Goal: Information Seeking & Learning: Learn about a topic

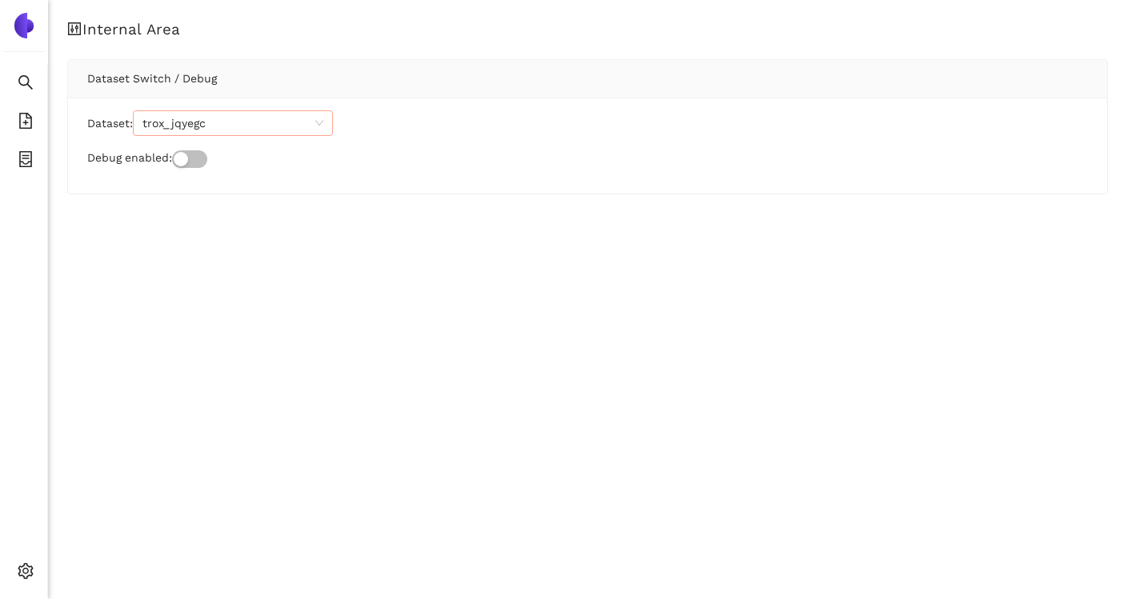
click at [214, 124] on span "trox_jqyegc" at bounding box center [232, 123] width 181 height 24
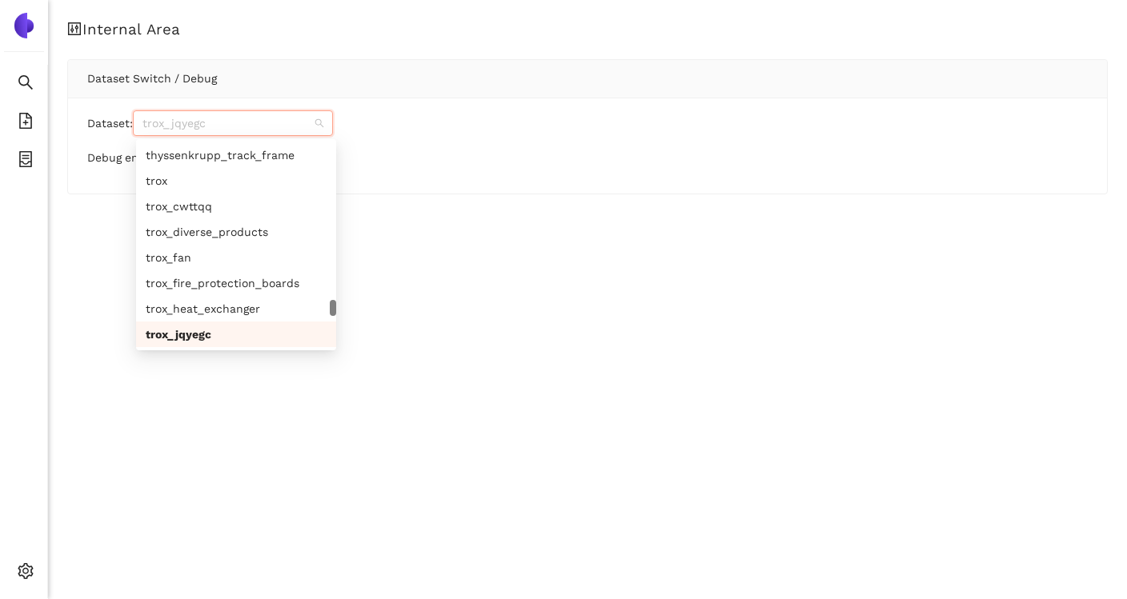
paste input "eberspaecher_cdgfiw"
type input "eberspaecher_cdgfiw"
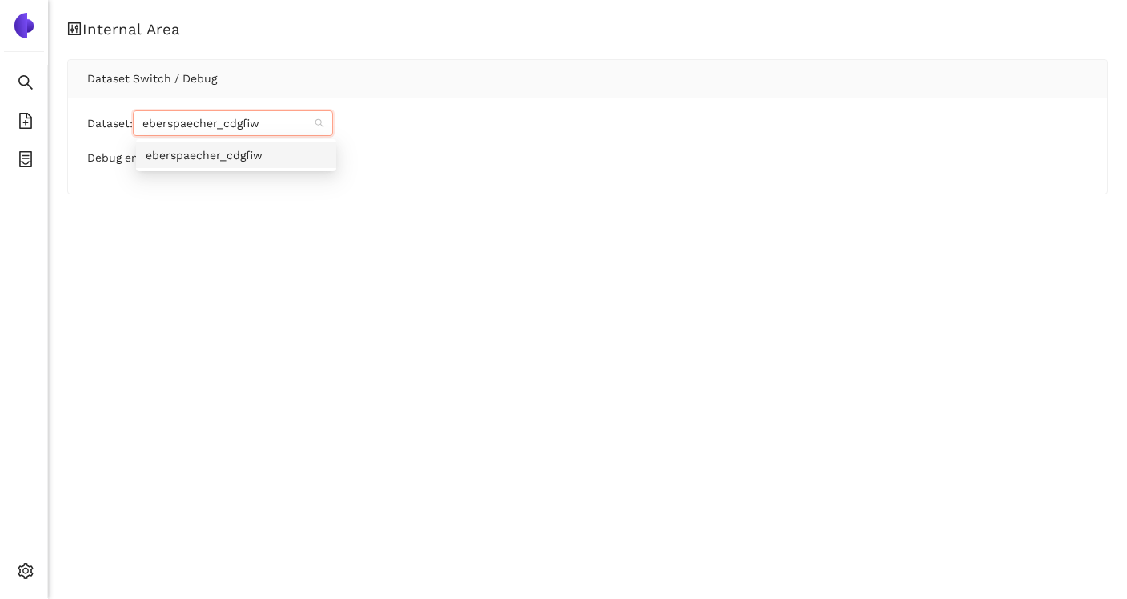
scroll to position [0, 0]
click at [259, 159] on div "eberspaecher_cdgfiw" at bounding box center [236, 155] width 181 height 18
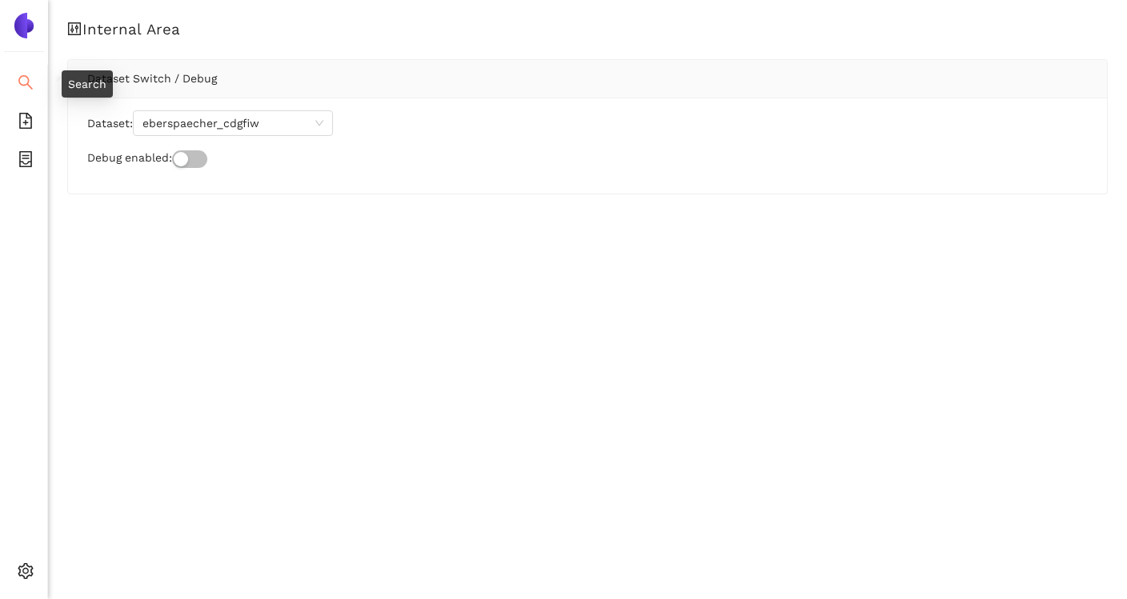
click at [22, 92] on span "search" at bounding box center [26, 85] width 16 height 32
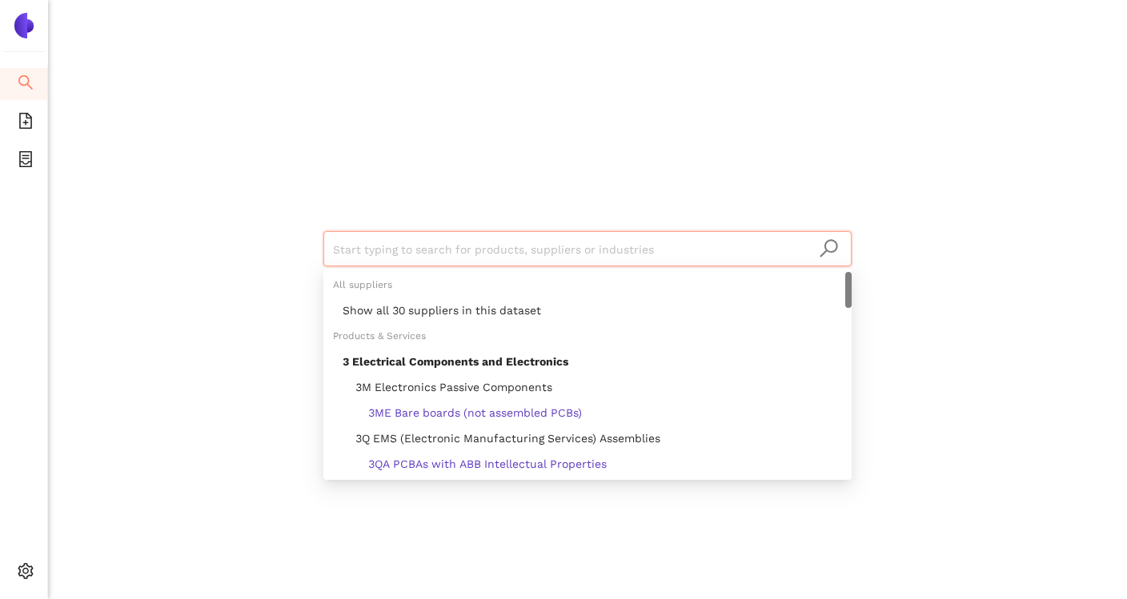
click at [399, 258] on input "search" at bounding box center [587, 249] width 509 height 35
click at [489, 318] on div "Show all 30 suppliers in this dataset" at bounding box center [592, 311] width 499 height 18
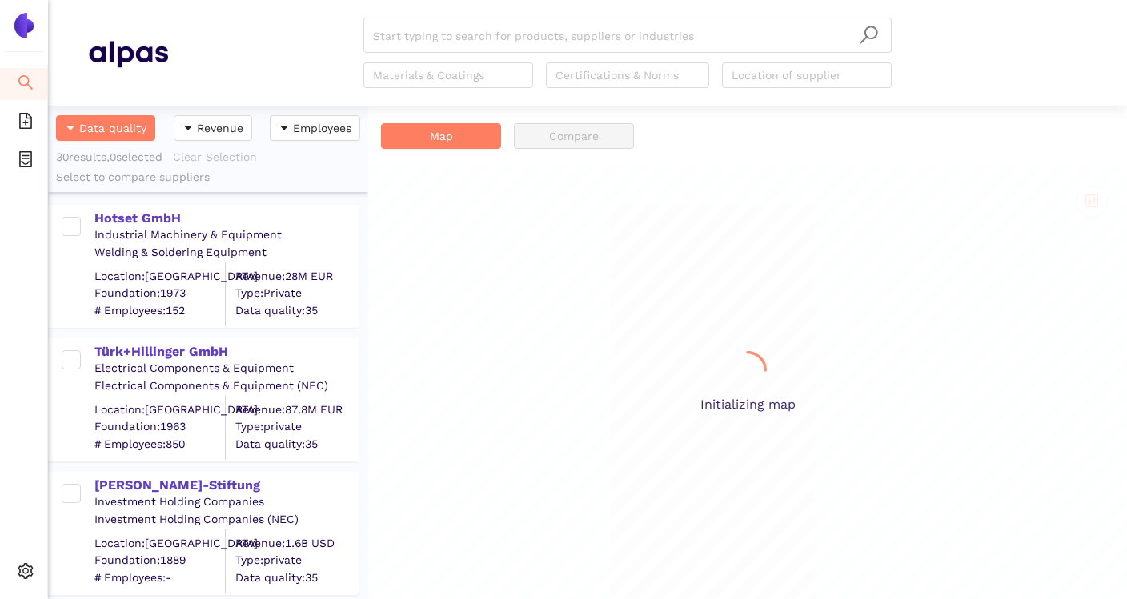
scroll to position [494, 320]
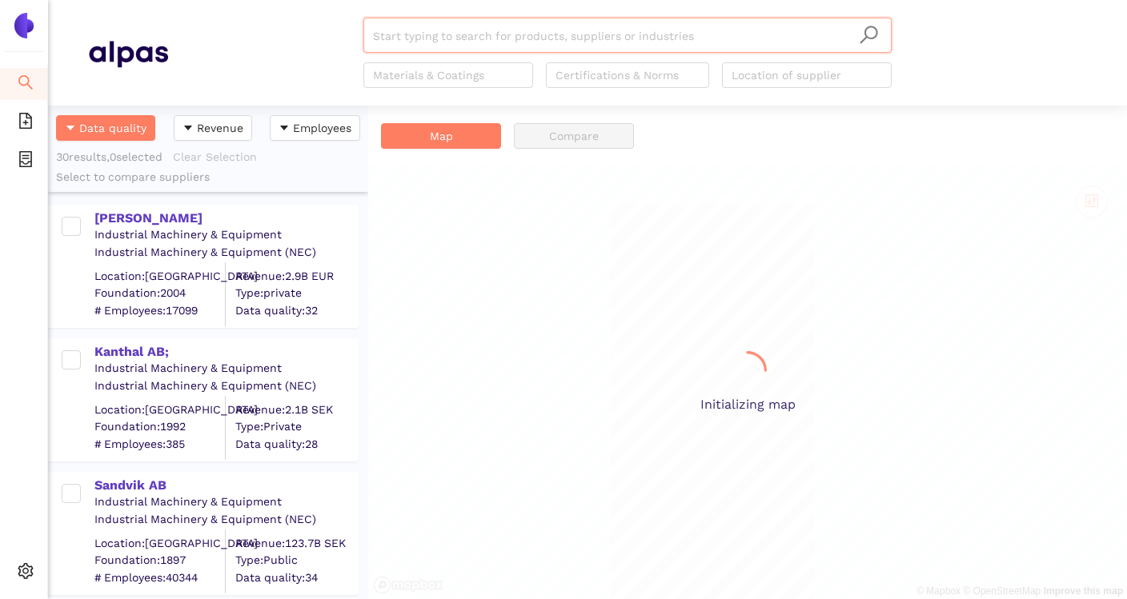
scroll to position [494, 320]
click at [978, 42] on div "Start typing to search for products, suppliers or industries Materials & Coatin…" at bounding box center [627, 53] width 919 height 70
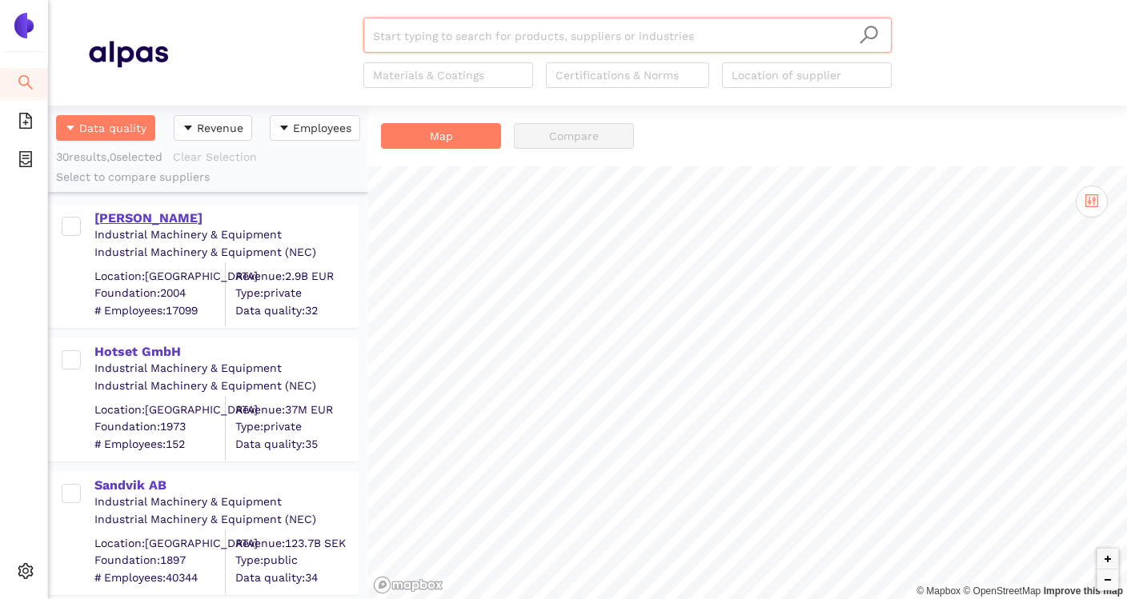
click at [150, 220] on div "[PERSON_NAME]" at bounding box center [225, 219] width 262 height 18
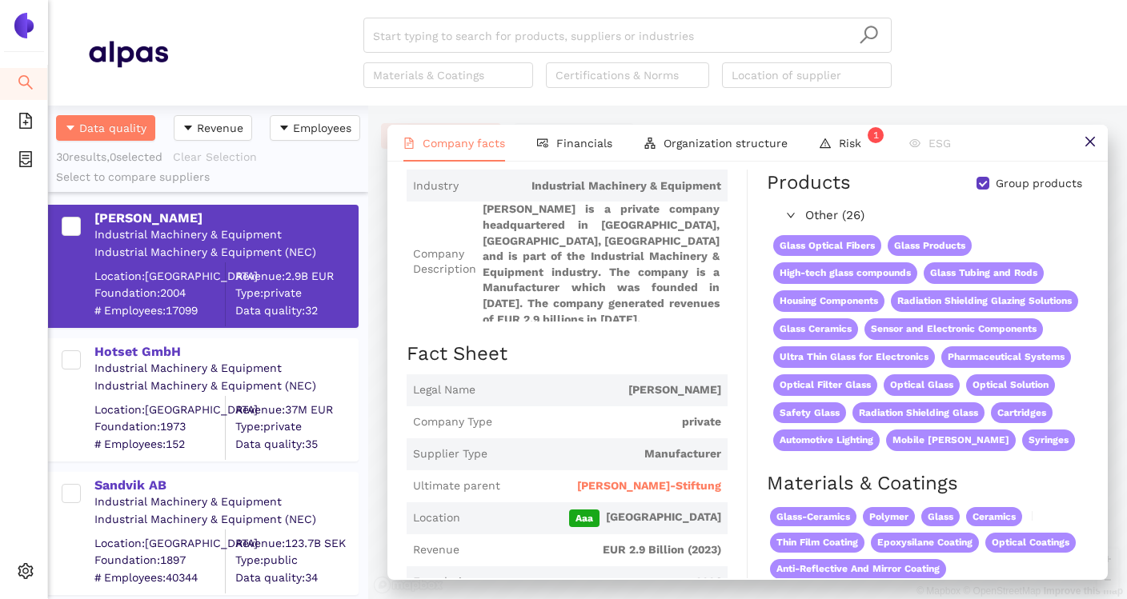
scroll to position [98, 0]
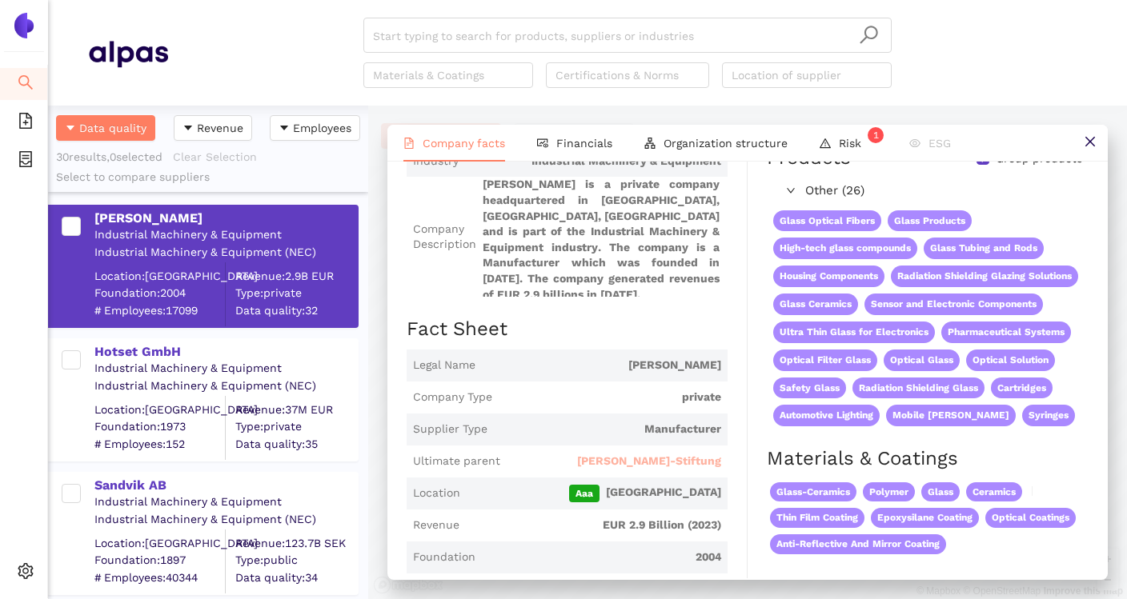
click at [650, 454] on span "[PERSON_NAME]-Stiftung" at bounding box center [649, 462] width 144 height 16
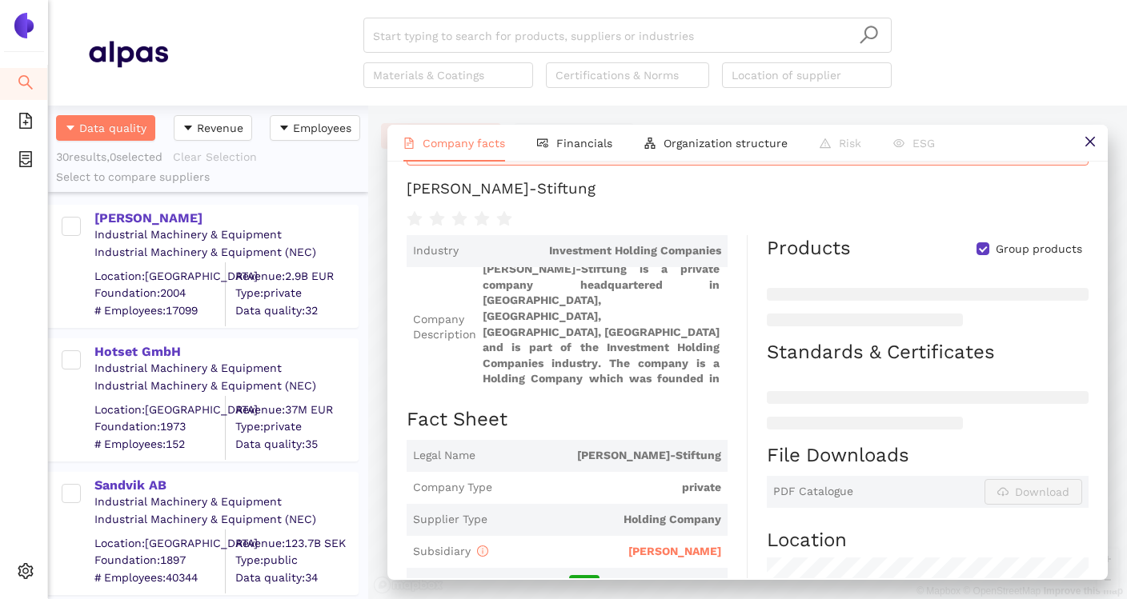
scroll to position [116, 0]
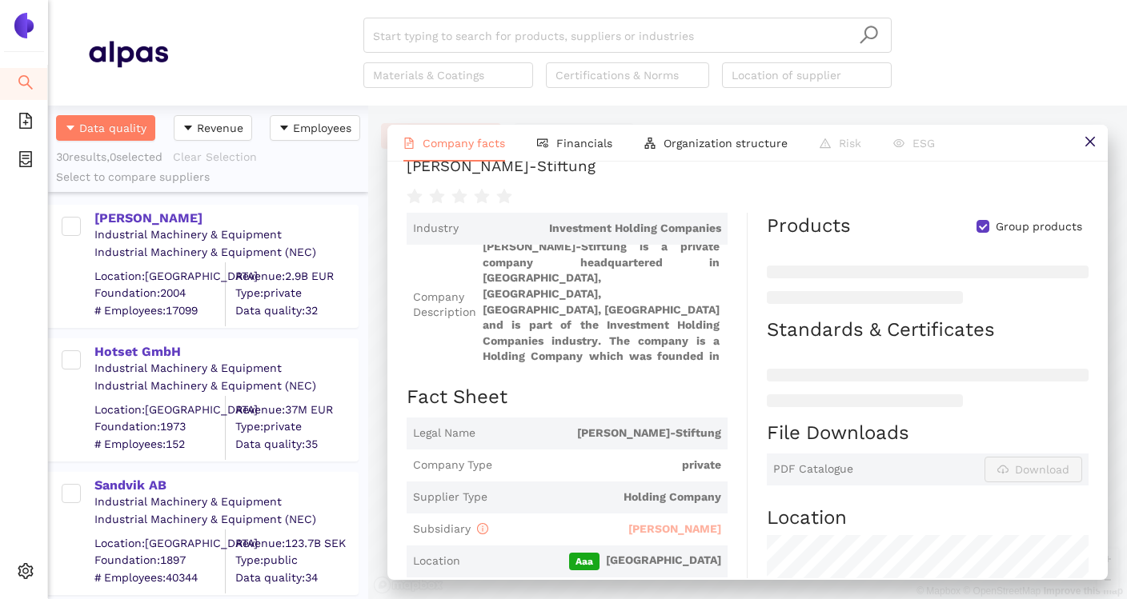
click at [693, 532] on span "[PERSON_NAME]" at bounding box center [674, 529] width 93 height 13
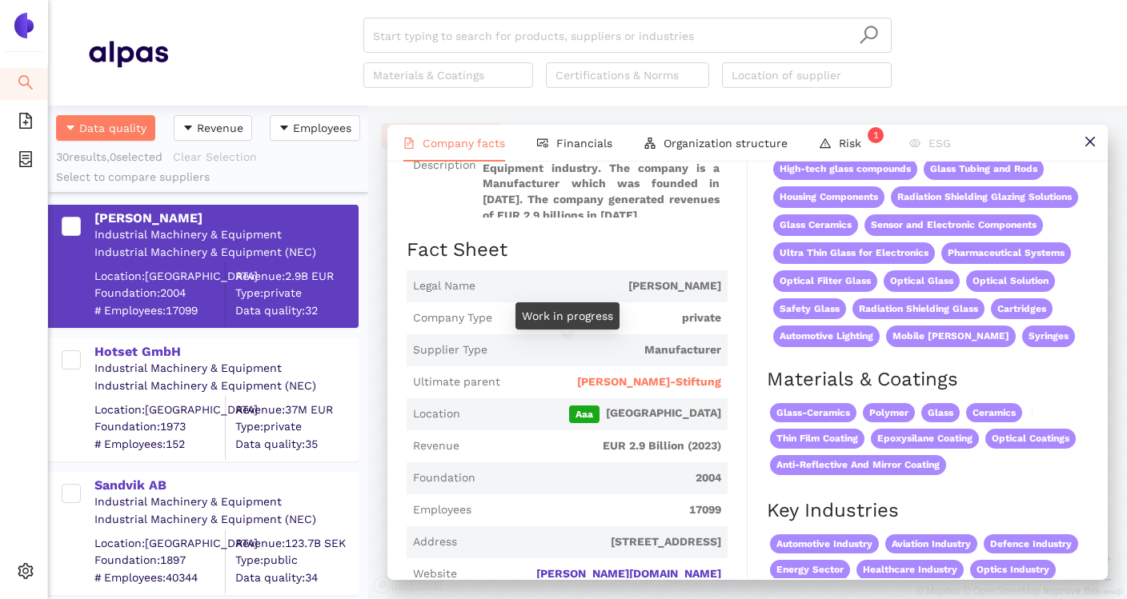
scroll to position [190, 0]
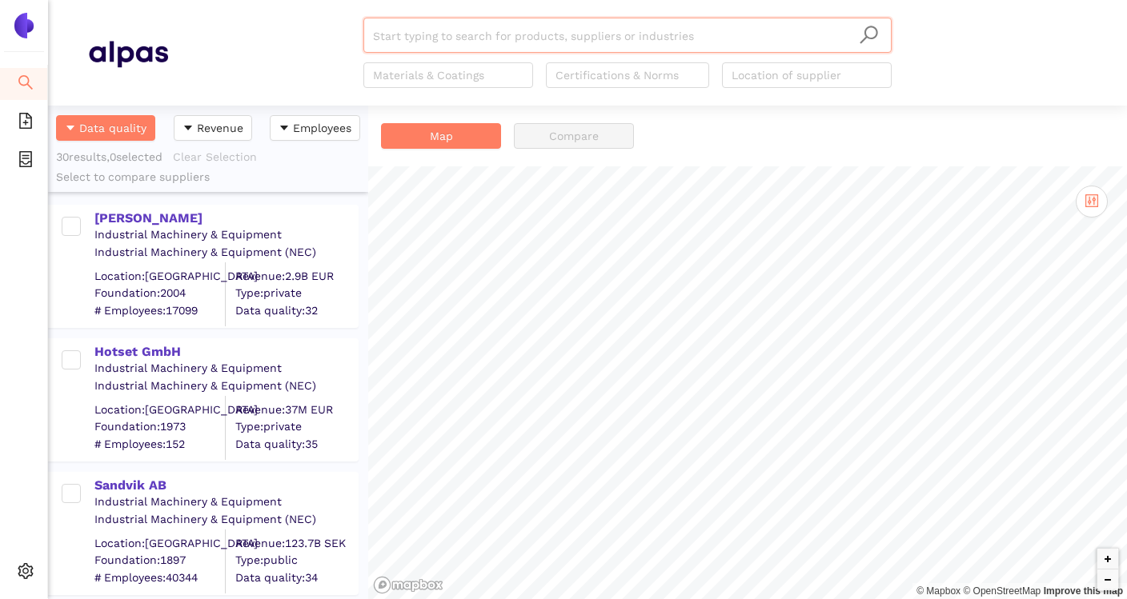
scroll to position [494, 320]
click at [126, 218] on div "[PERSON_NAME]" at bounding box center [225, 219] width 262 height 18
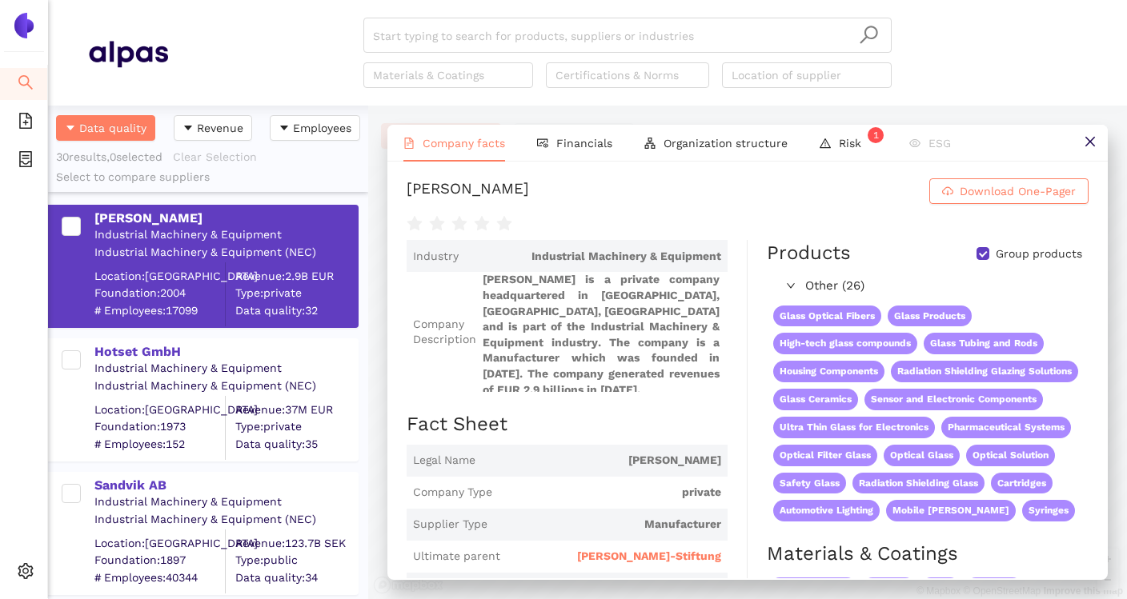
scroll to position [0, 0]
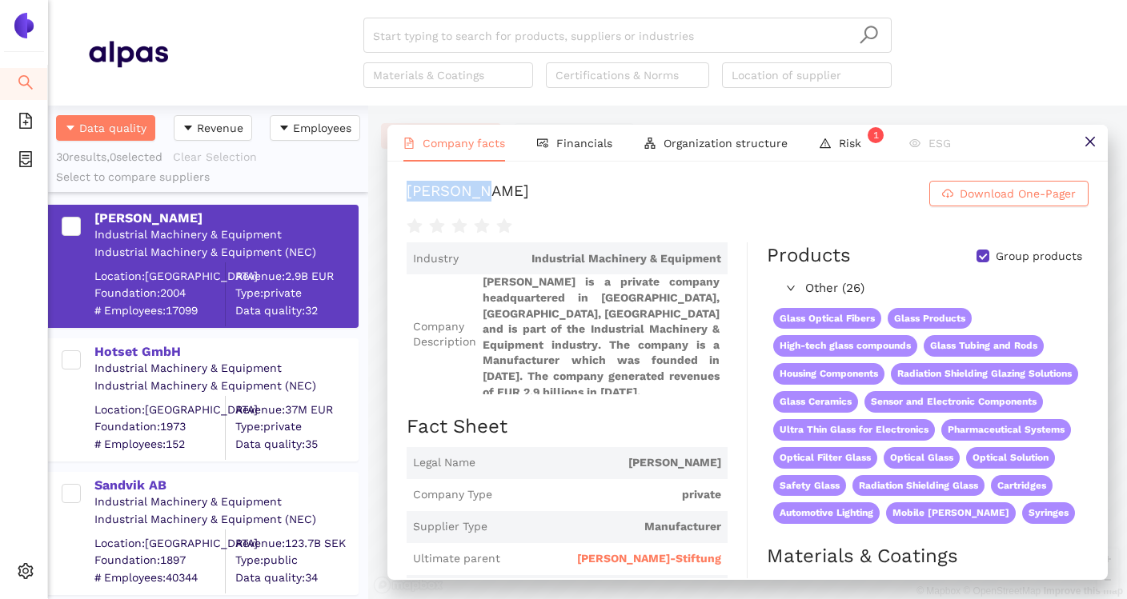
drag, startPoint x: 403, startPoint y: 188, endPoint x: 507, endPoint y: 188, distance: 103.2
click at [507, 188] on div "SCHOTT AG Download One-Pager Industry Industrial Machinery & Equipment Company …" at bounding box center [747, 370] width 720 height 417
copy div "[PERSON_NAME]"
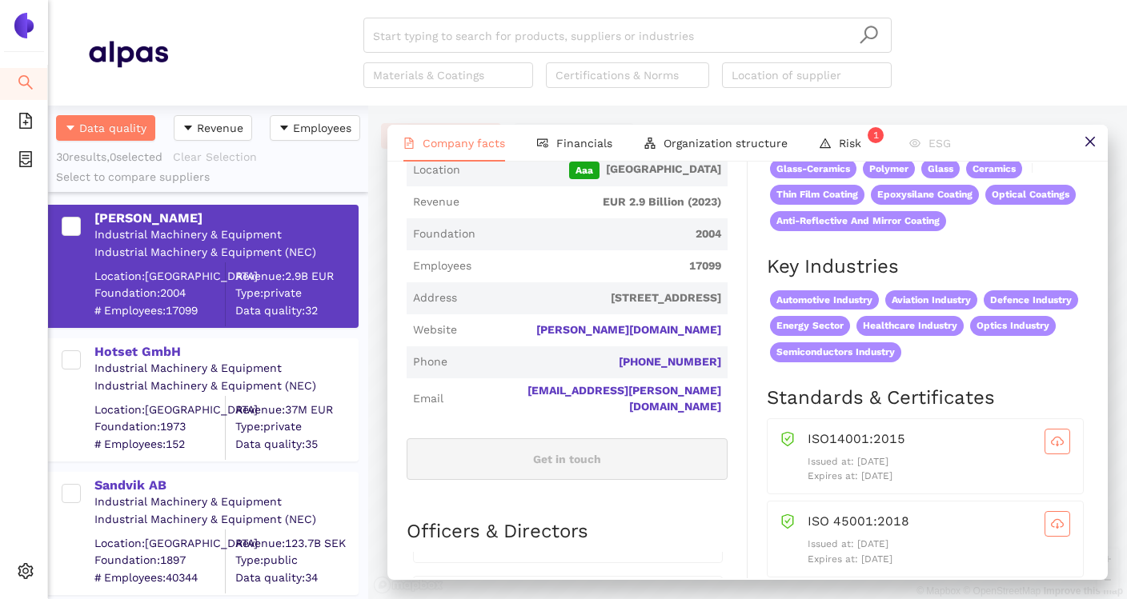
scroll to position [427, 0]
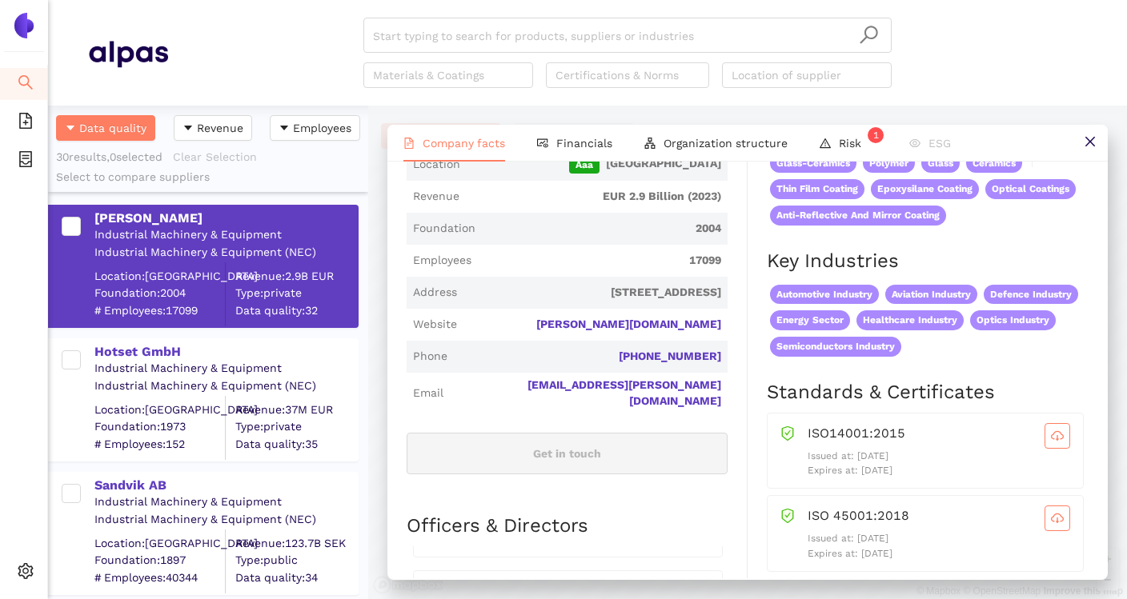
click at [816, 311] on span "Energy Sector" at bounding box center [810, 320] width 80 height 20
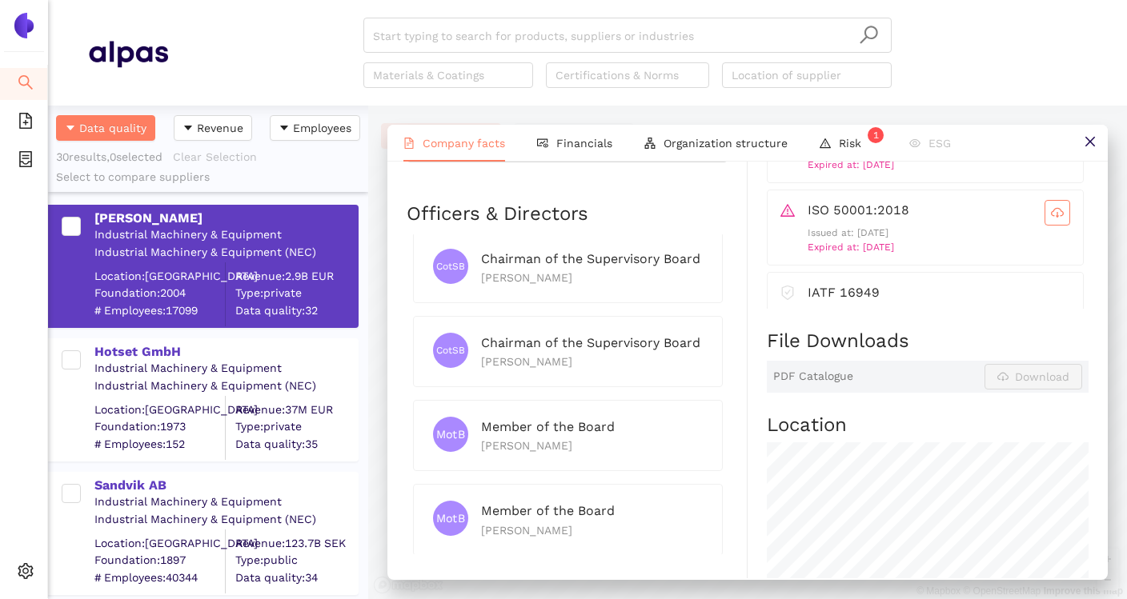
scroll to position [740, 0]
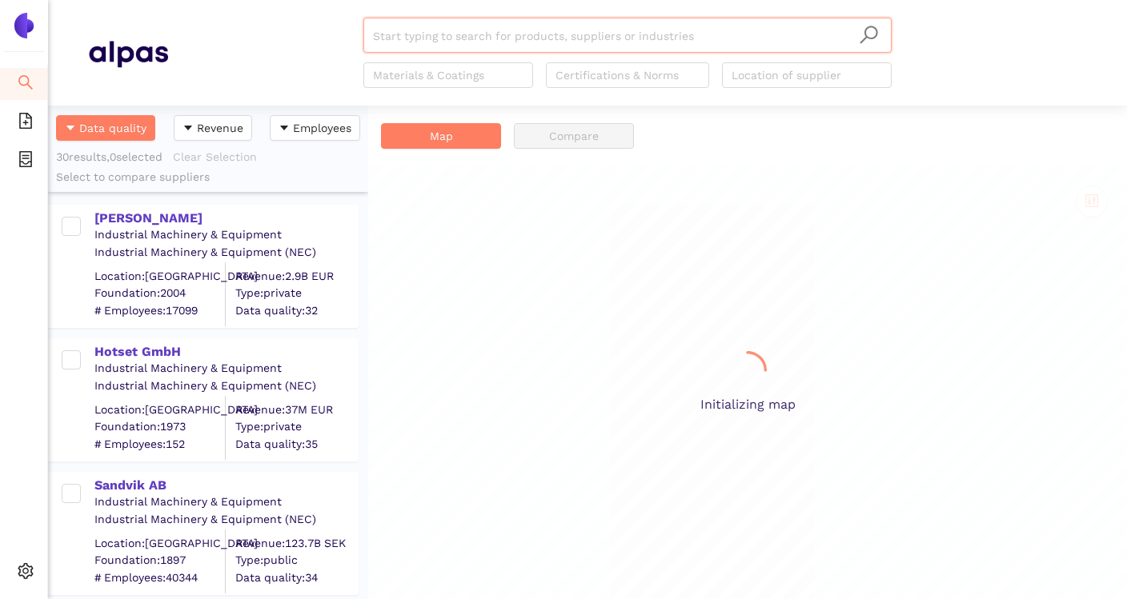
scroll to position [494, 320]
click at [126, 215] on div "[PERSON_NAME]" at bounding box center [225, 219] width 262 height 18
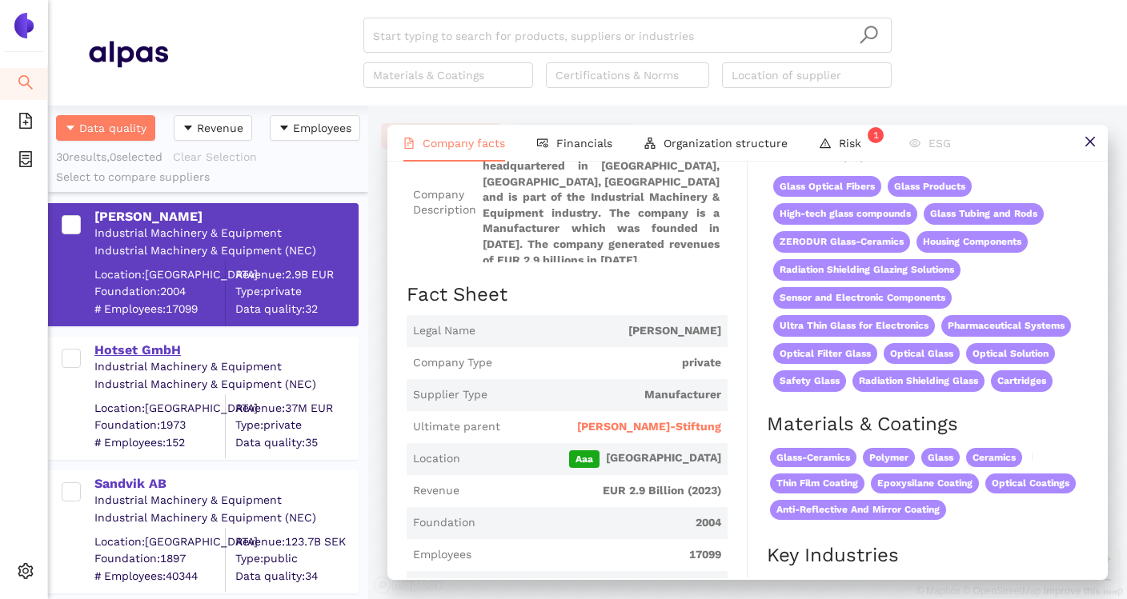
scroll to position [0, 0]
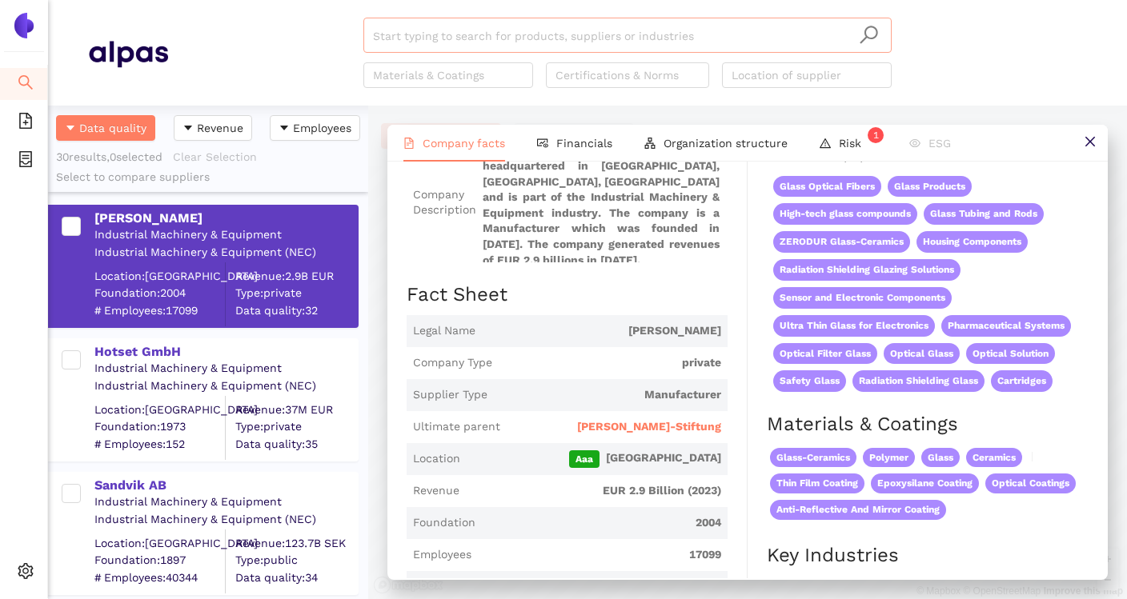
click at [459, 43] on input "search" at bounding box center [627, 35] width 509 height 35
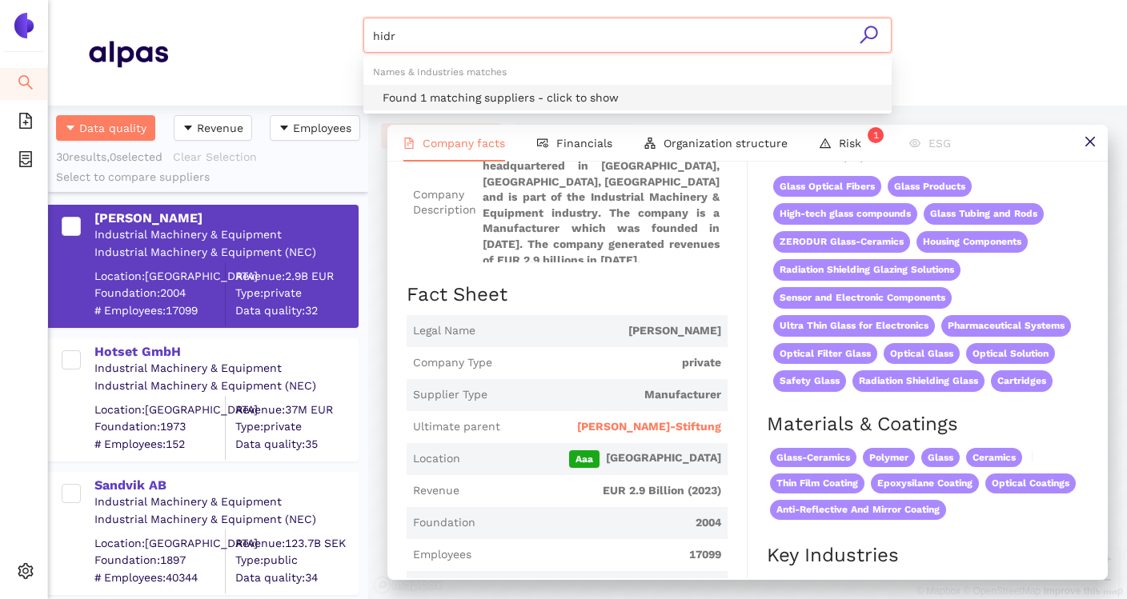
click at [411, 91] on div "Found 1 matching suppliers - click to show" at bounding box center [632, 98] width 499 height 18
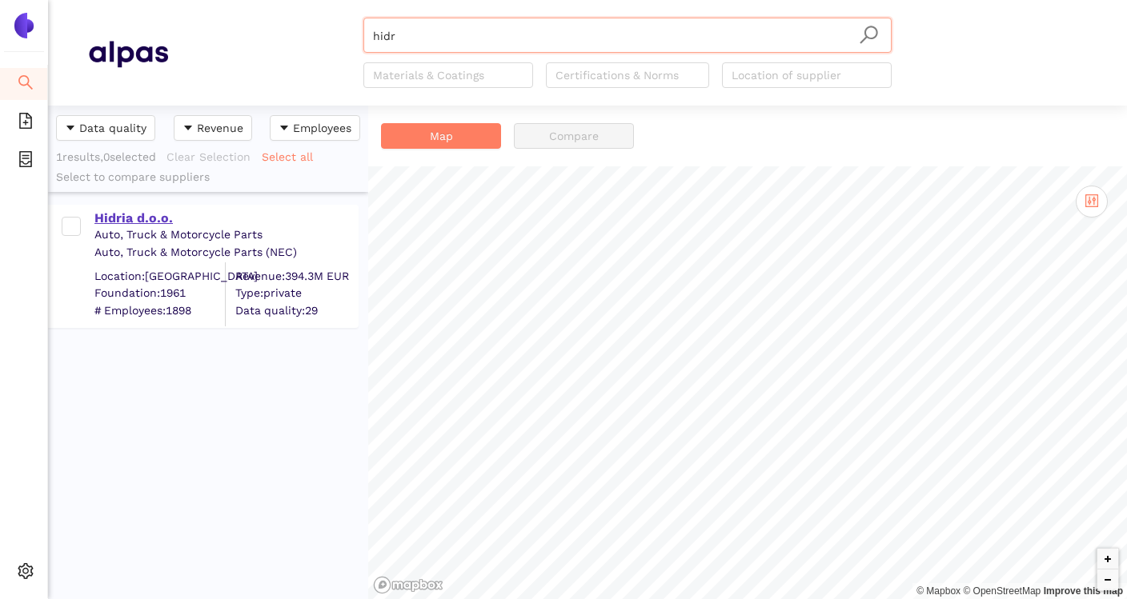
click at [174, 218] on div "Hidria d.o.o." at bounding box center [225, 219] width 262 height 18
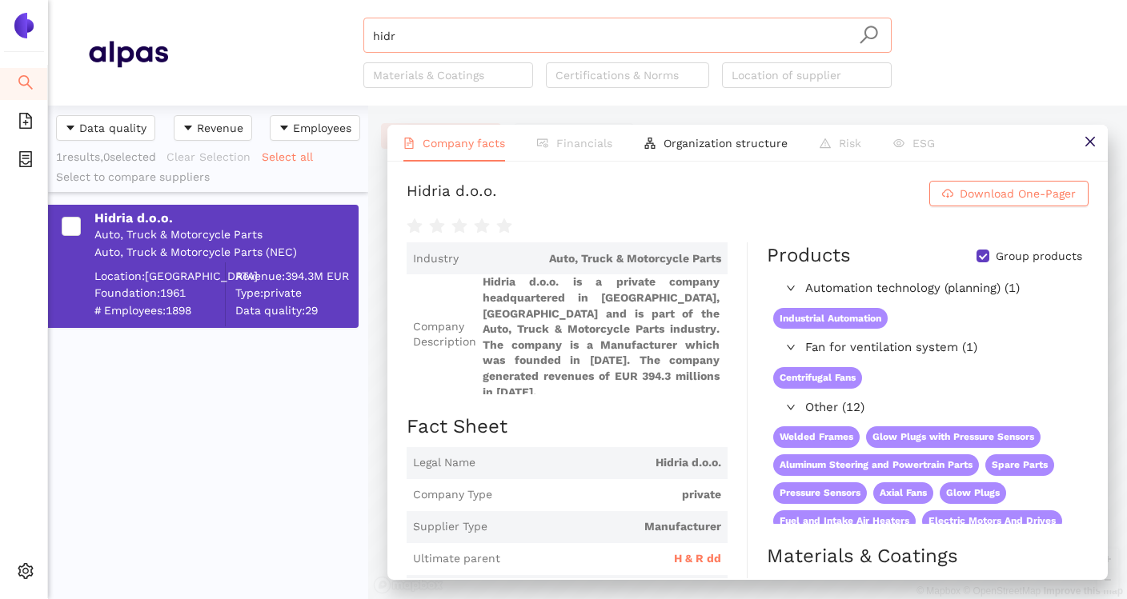
click at [503, 22] on input "hidr" at bounding box center [627, 35] width 509 height 35
click at [439, 46] on input "hidr" at bounding box center [627, 35] width 509 height 35
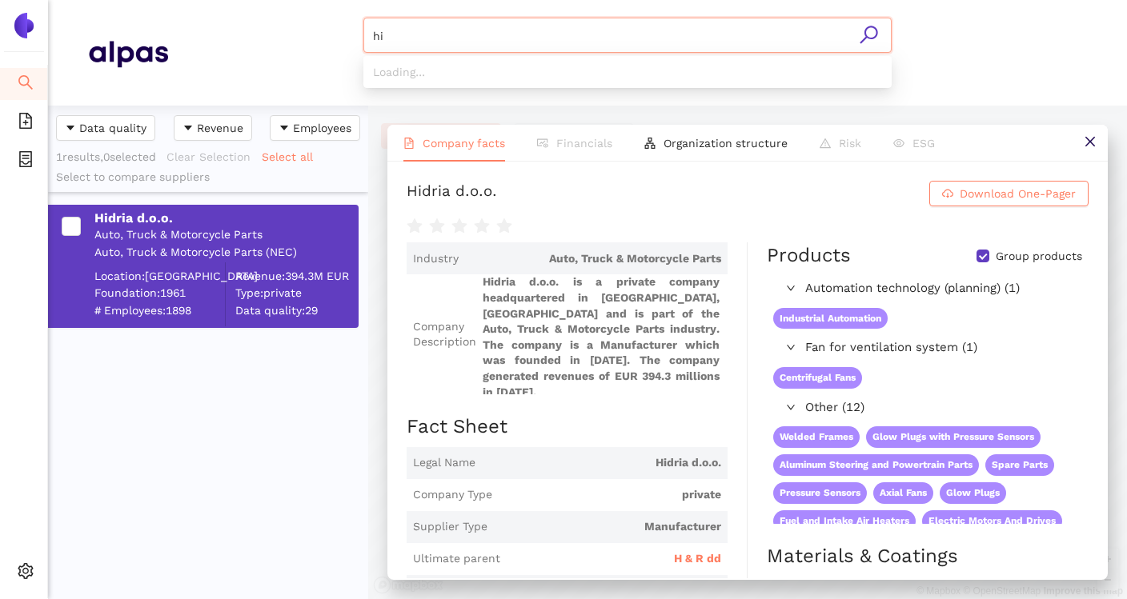
type input "h"
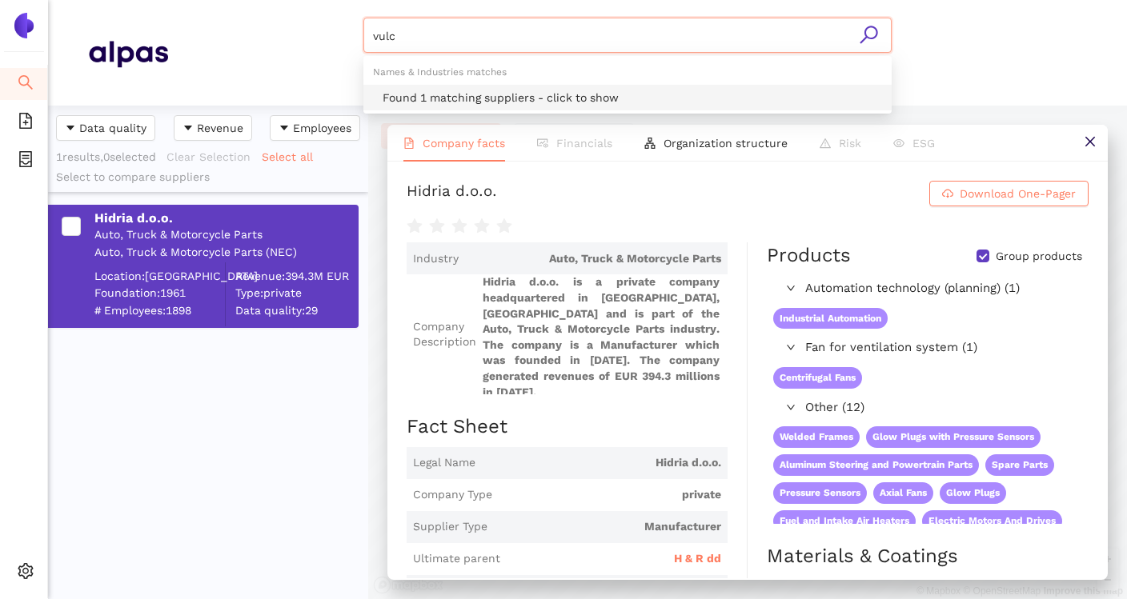
click at [445, 100] on div "Found 1 matching suppliers - click to show" at bounding box center [632, 98] width 499 height 18
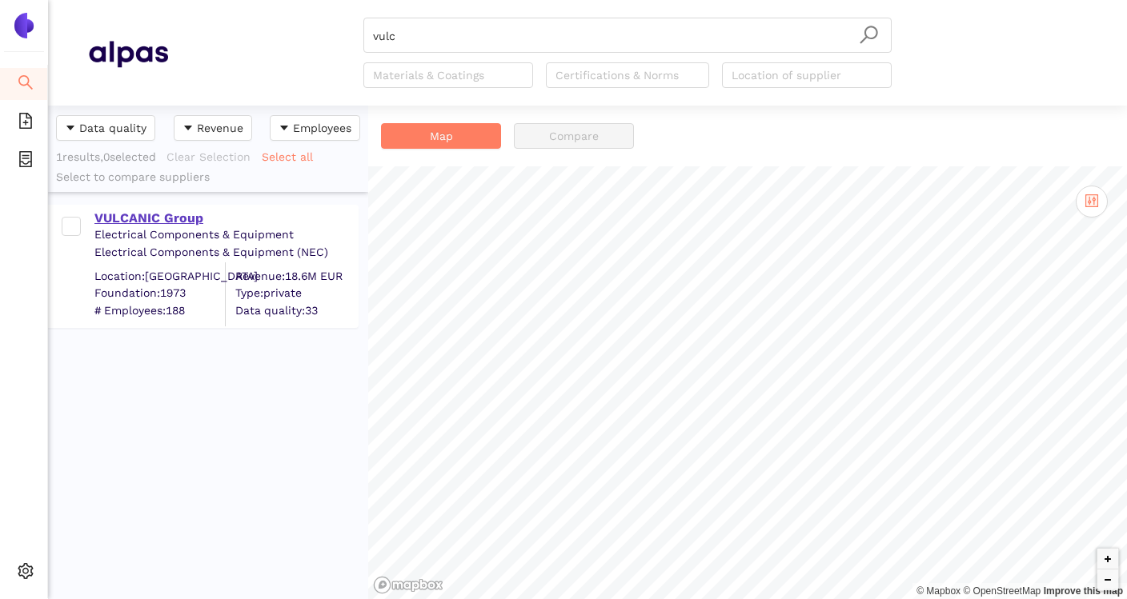
click at [178, 218] on div "VULCANIC Group" at bounding box center [225, 219] width 262 height 18
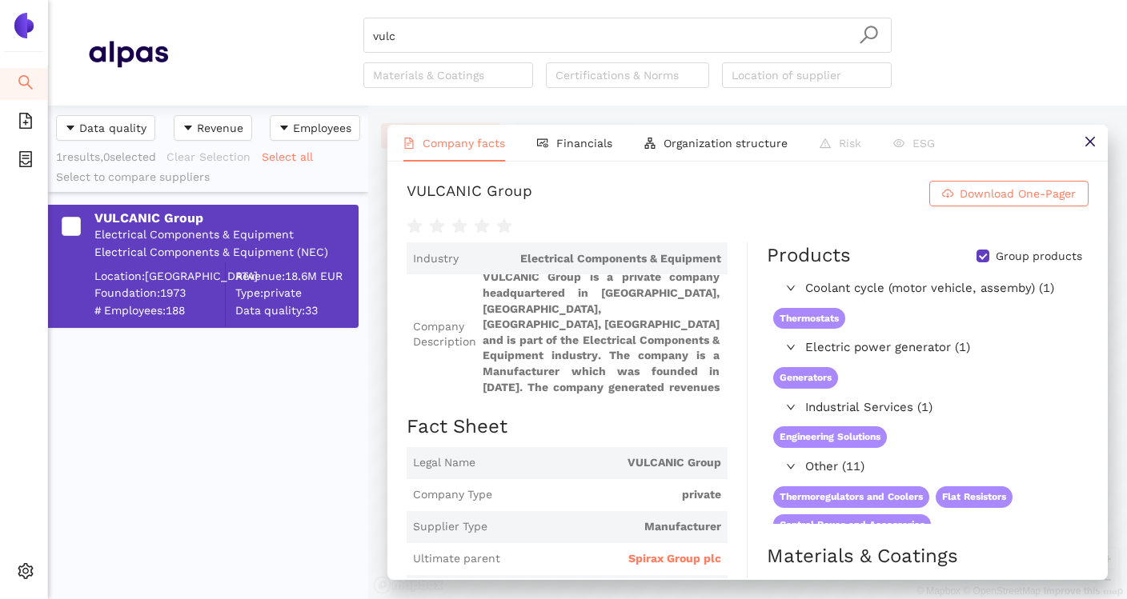
scroll to position [3, 0]
click at [659, 559] on span "Spirax Group plc" at bounding box center [674, 559] width 93 height 16
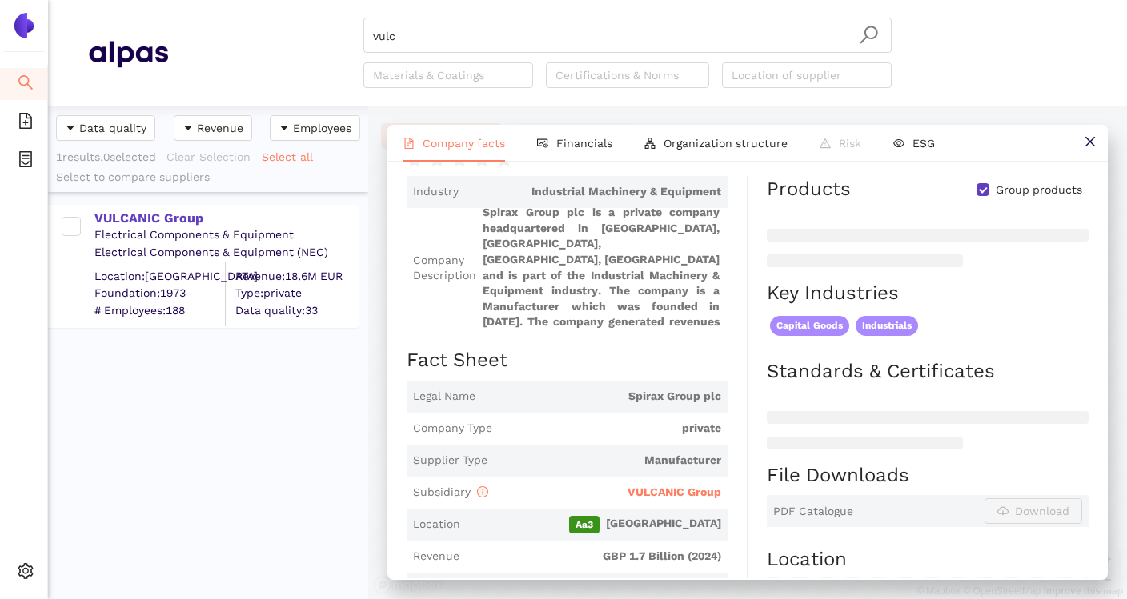
scroll to position [178, 0]
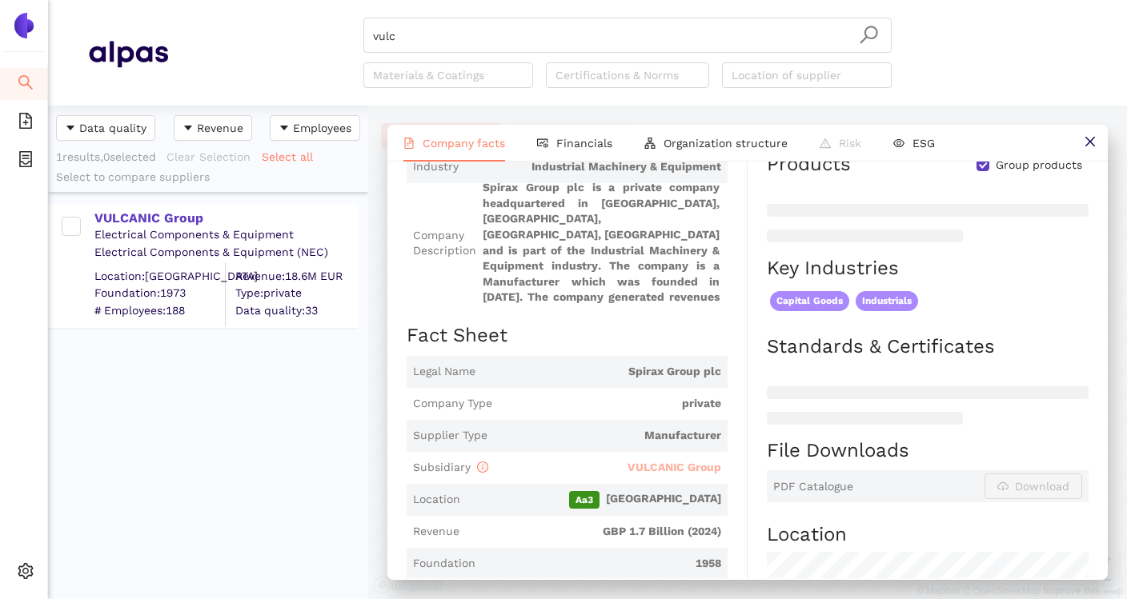
click at [679, 470] on span "VULCANIC Group" at bounding box center [674, 467] width 94 height 13
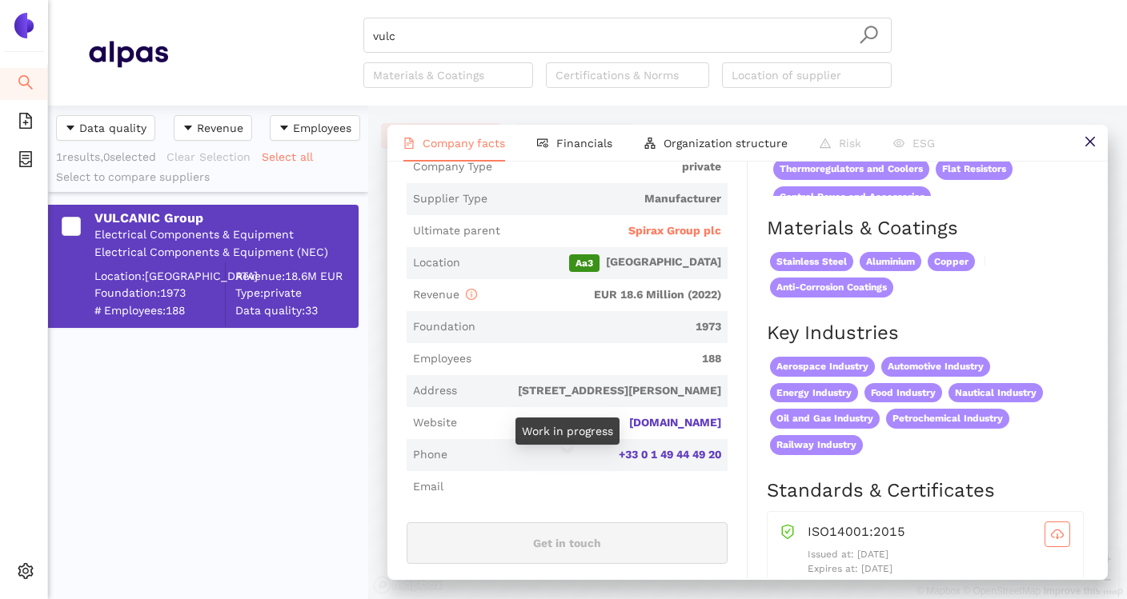
scroll to position [364, 0]
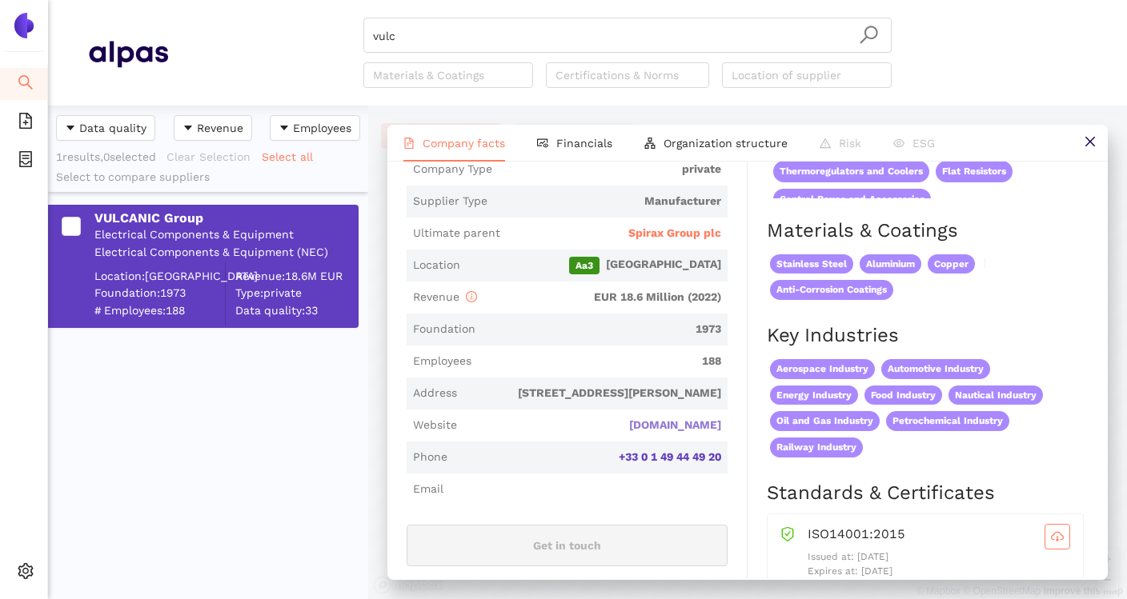
click at [0, 0] on link "[DOMAIN_NAME]" at bounding box center [0, 0] width 0 height 0
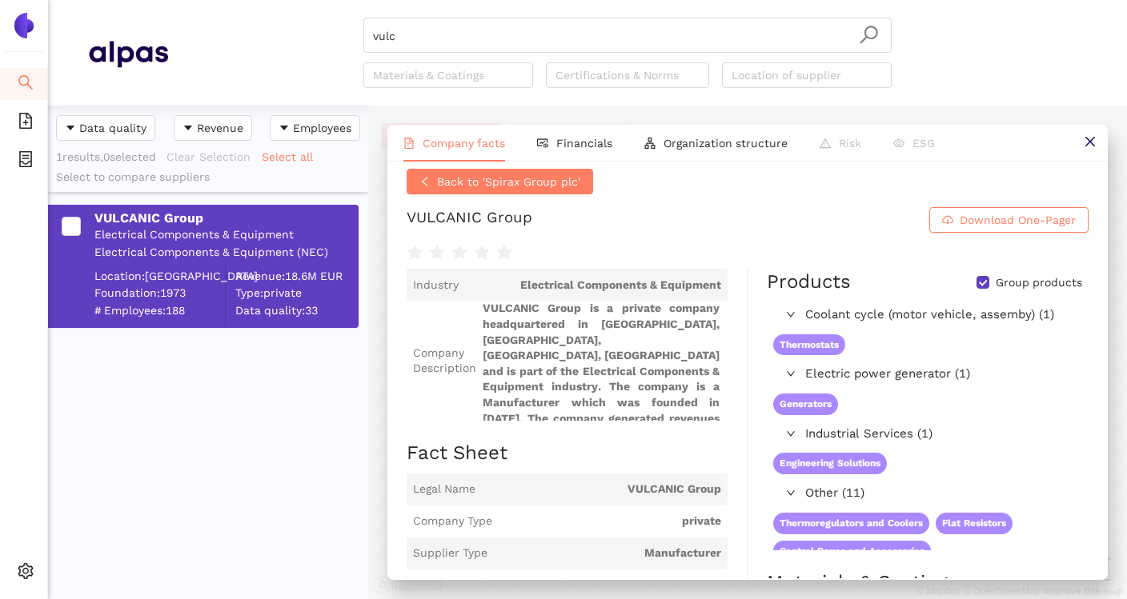
scroll to position [0, 0]
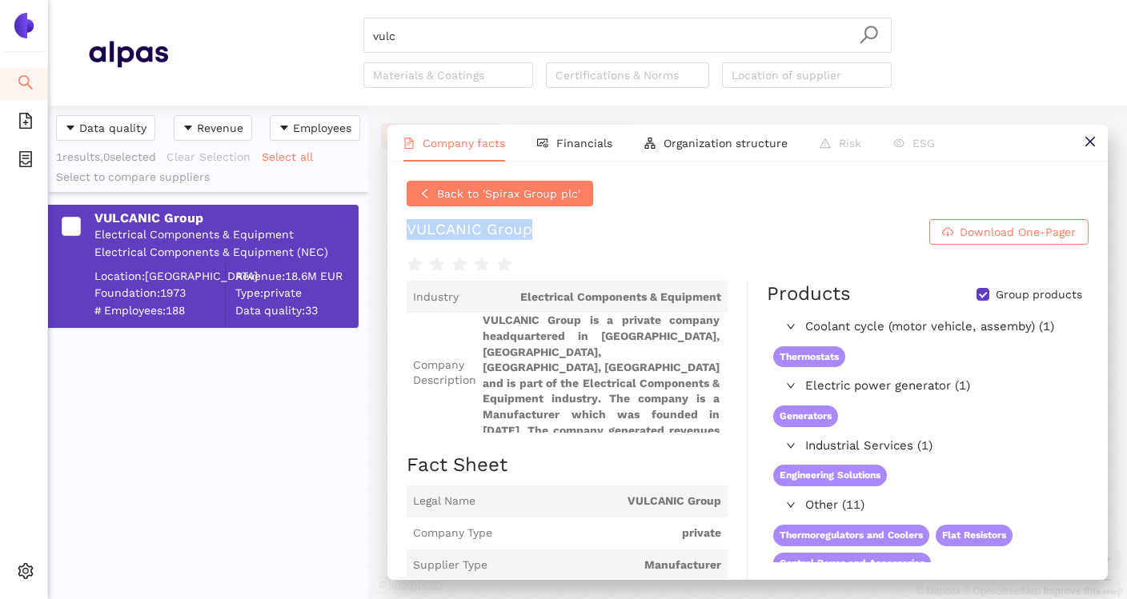
drag, startPoint x: 407, startPoint y: 232, endPoint x: 558, endPoint y: 228, distance: 150.5
click at [558, 228] on h1 "VULCANIC Group Download One-Pager" at bounding box center [748, 232] width 682 height 26
copy div "VULCANIC Group"
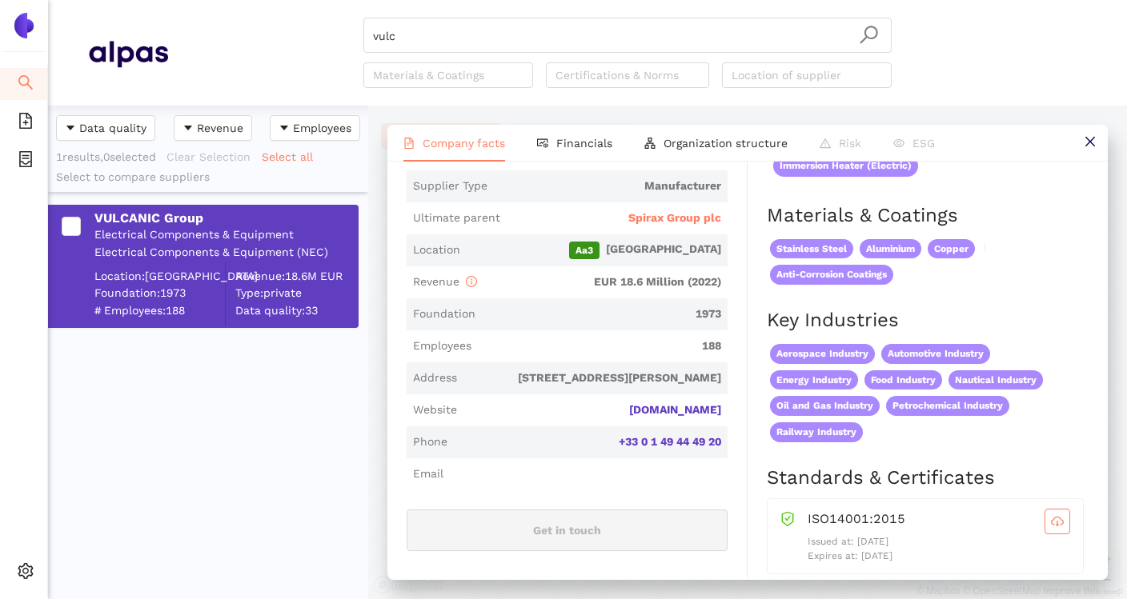
scroll to position [370, 0]
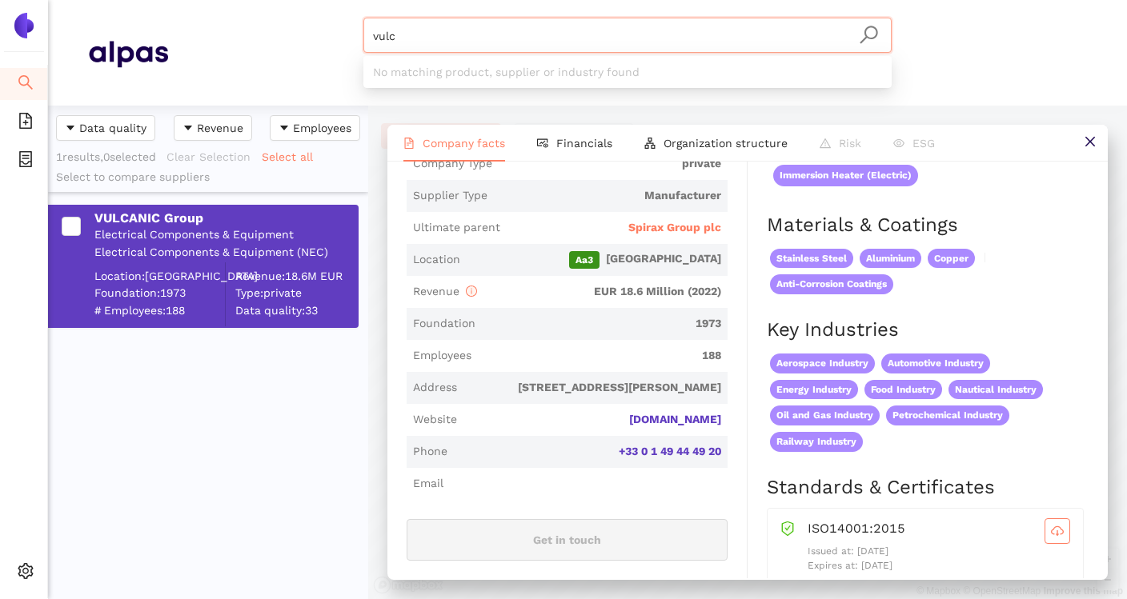
click at [513, 42] on input "vulc" at bounding box center [627, 35] width 509 height 35
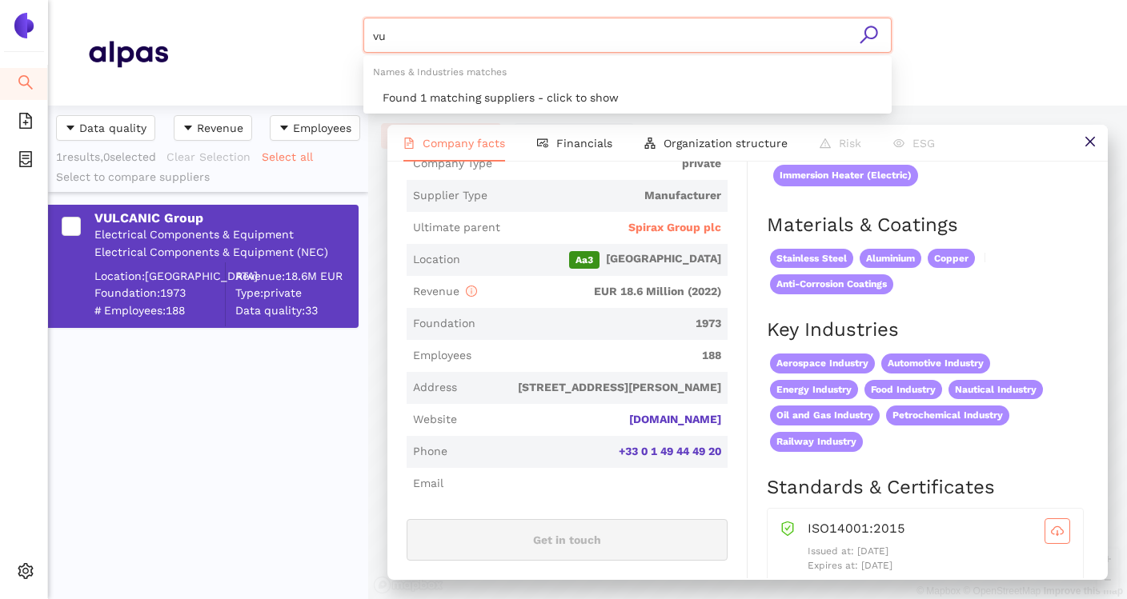
type input "v"
click at [491, 94] on div "Found 1 matching suppliers - click to show" at bounding box center [632, 98] width 499 height 18
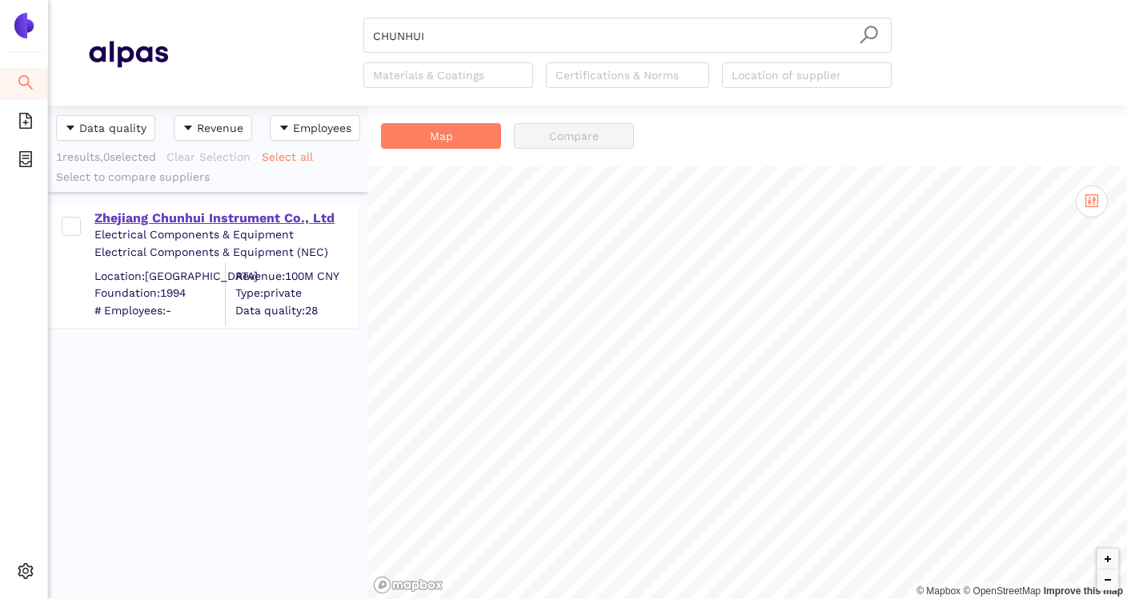
click at [226, 224] on div "Zhejiang Chunhui Instrument Co., Ltd" at bounding box center [225, 219] width 262 height 18
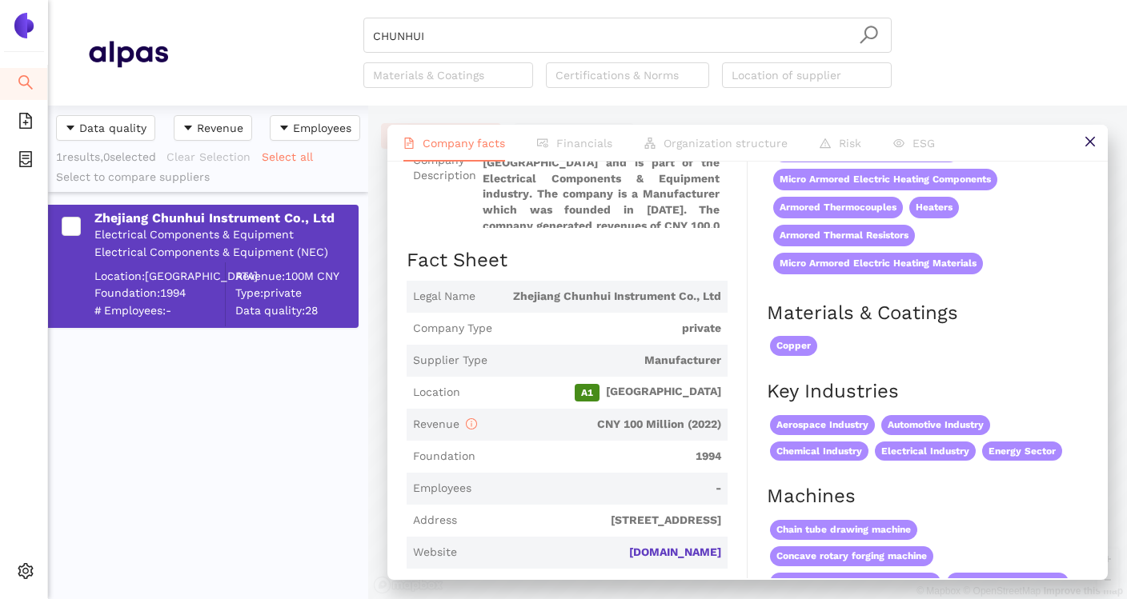
scroll to position [152, 0]
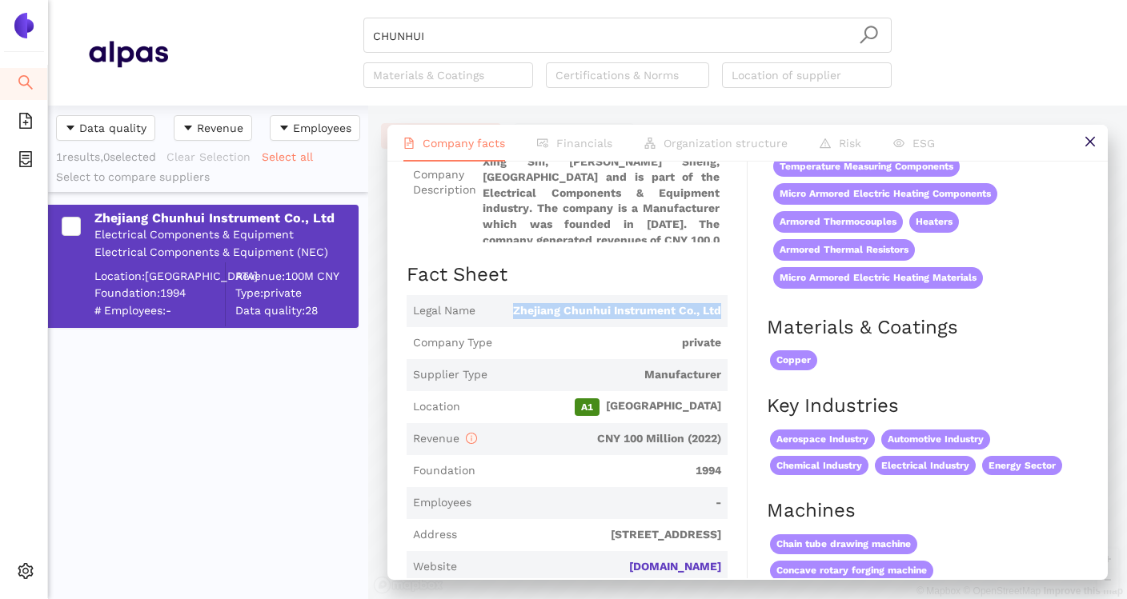
drag, startPoint x: 514, startPoint y: 312, endPoint x: 721, endPoint y: 316, distance: 207.3
click at [721, 316] on span "Legal Name Zhejiang Chunhui Instrument Co., Ltd" at bounding box center [567, 311] width 321 height 32
copy span "Zhejiang Chunhui Instrument Co., Ltd"
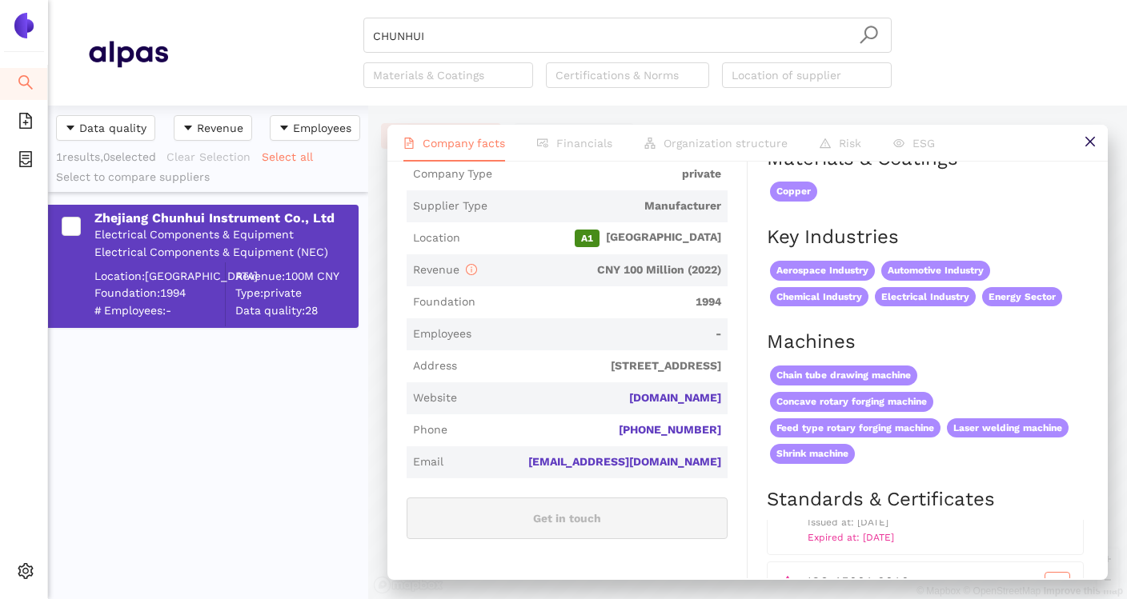
scroll to position [314, 0]
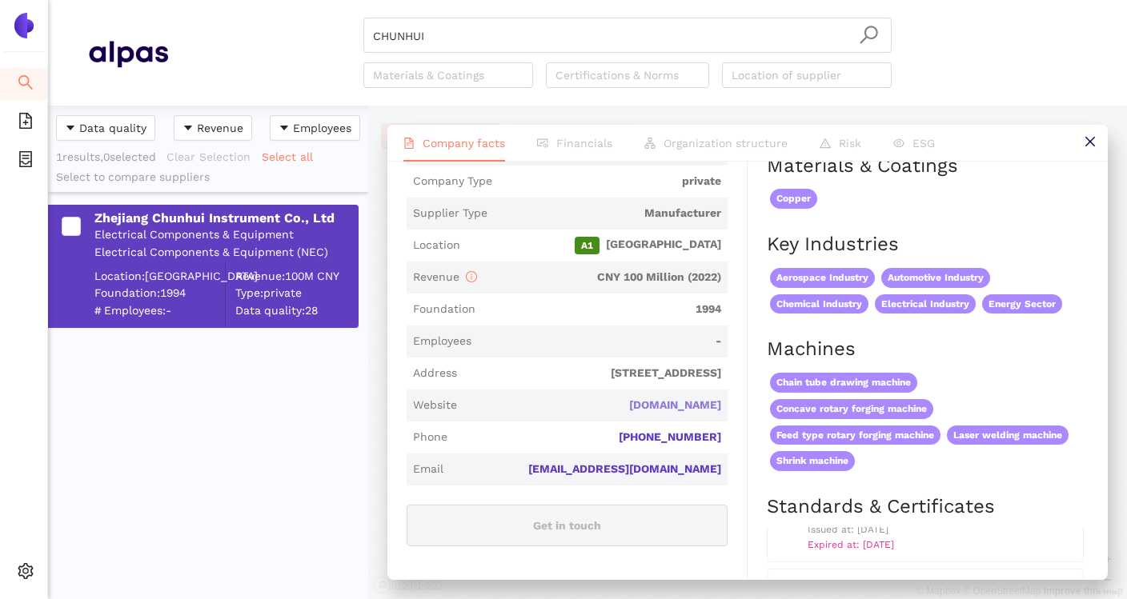
click at [0, 0] on link "en.chunhuiauto.com" at bounding box center [0, 0] width 0 height 0
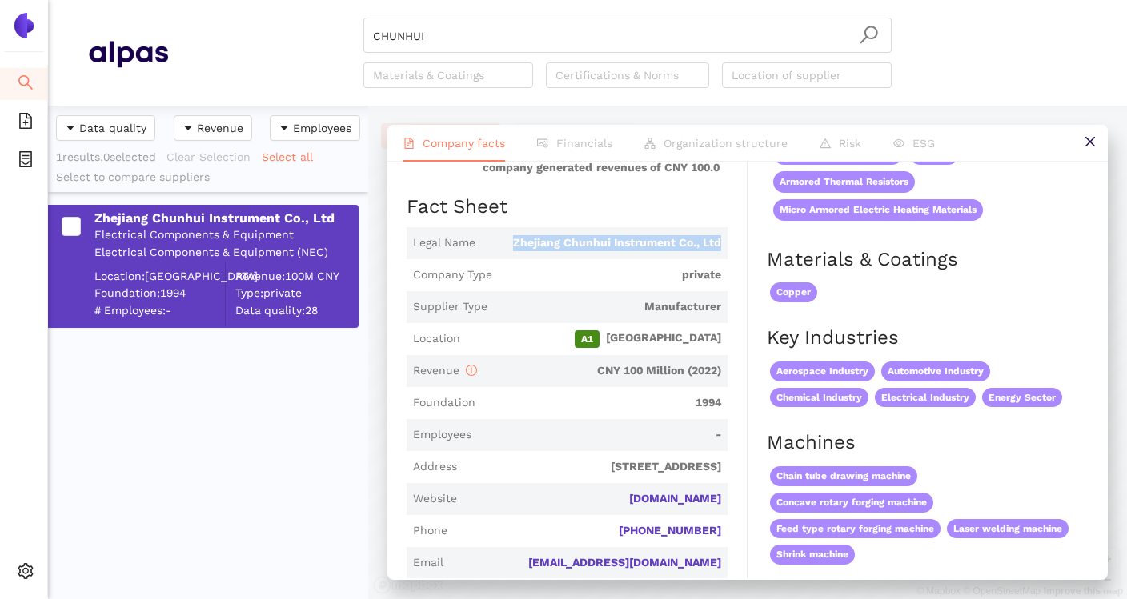
scroll to position [219, 0]
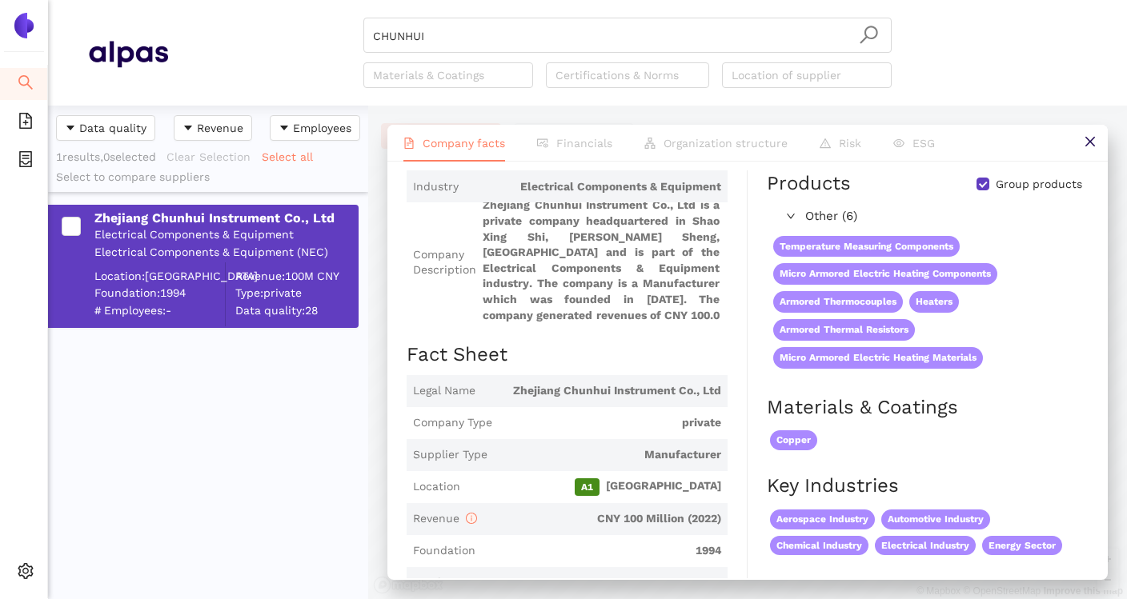
scroll to position [0, 0]
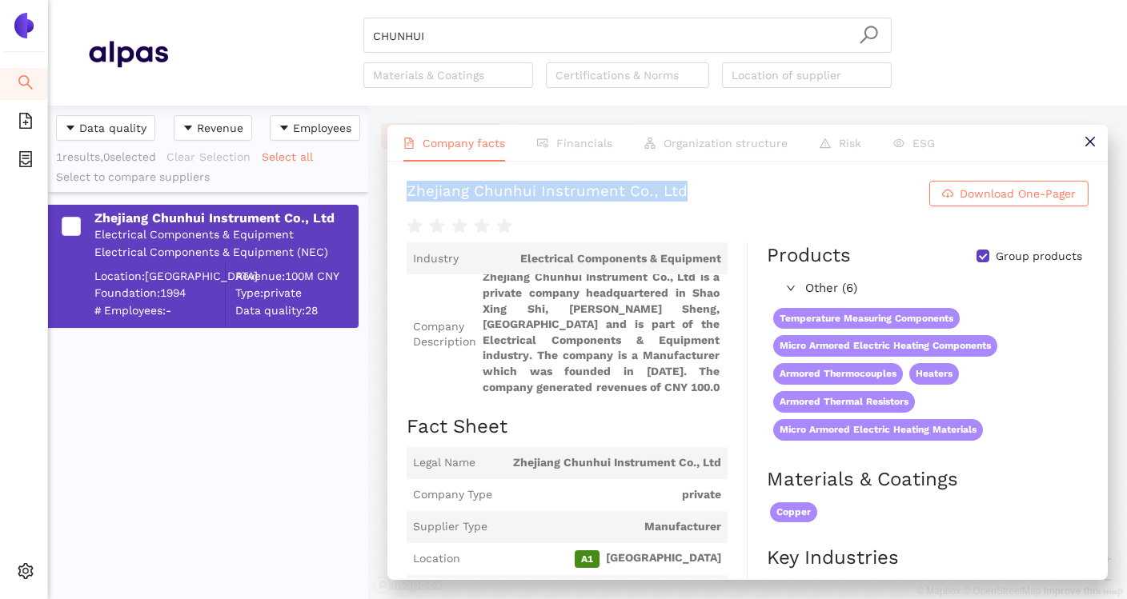
drag, startPoint x: 403, startPoint y: 192, endPoint x: 723, endPoint y: 191, distance: 319.3
click at [723, 191] on div "Zhejiang Chunhui Instrument Co., Ltd Download One-Pager Industry Electrical Com…" at bounding box center [747, 370] width 720 height 417
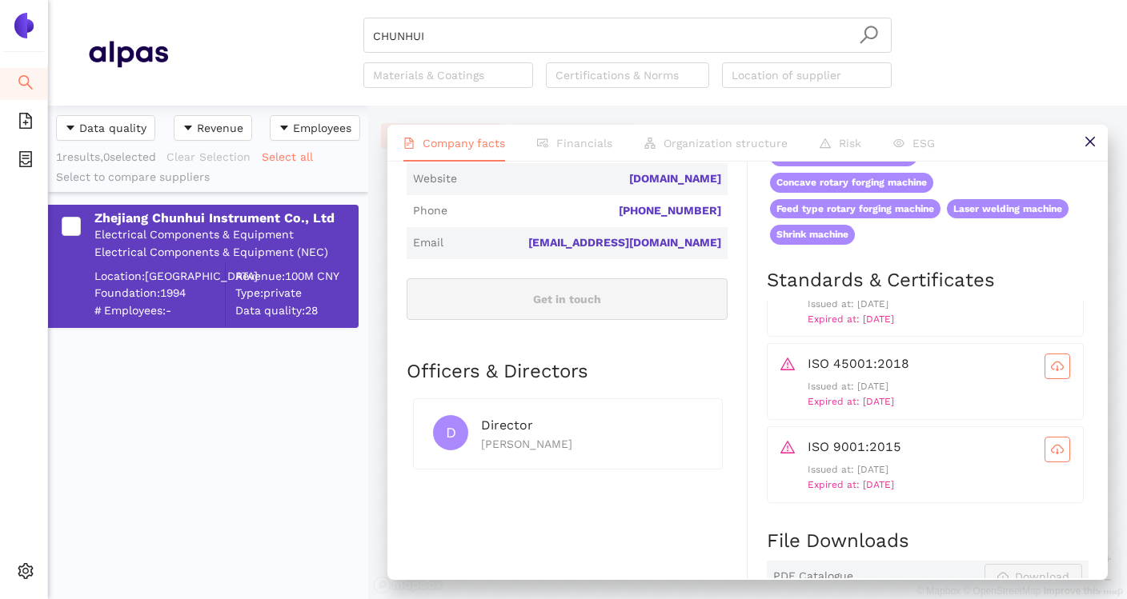
scroll to position [41, 0]
click at [507, 46] on input "CHUNHUI" at bounding box center [627, 35] width 509 height 35
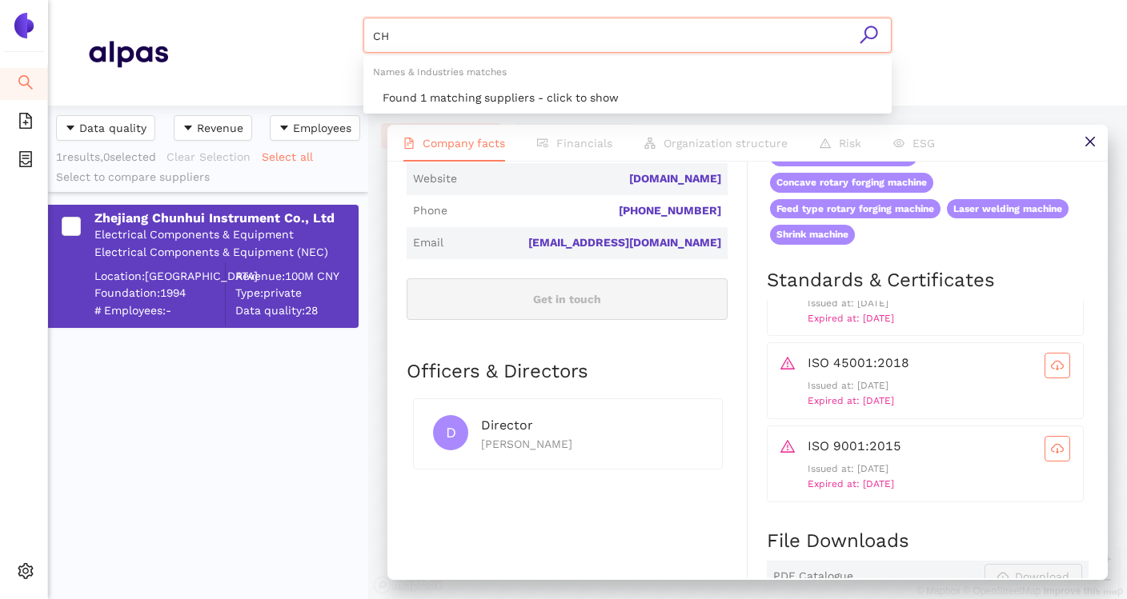
type input "C"
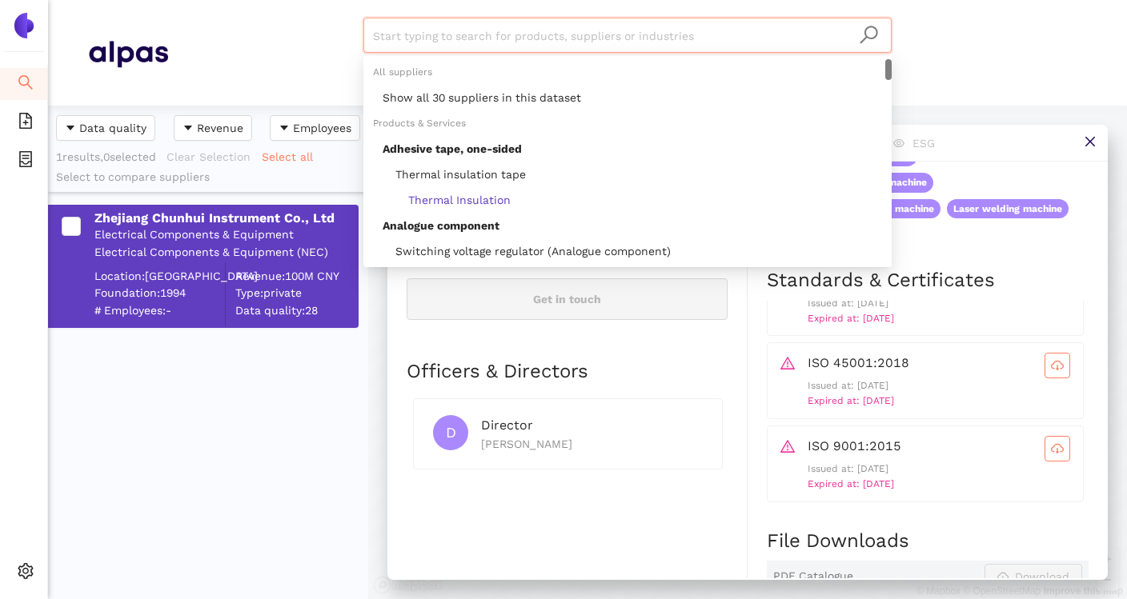
paste input "Yancheng Hongtai Alloy Electric Apparatus Co., Ltd"
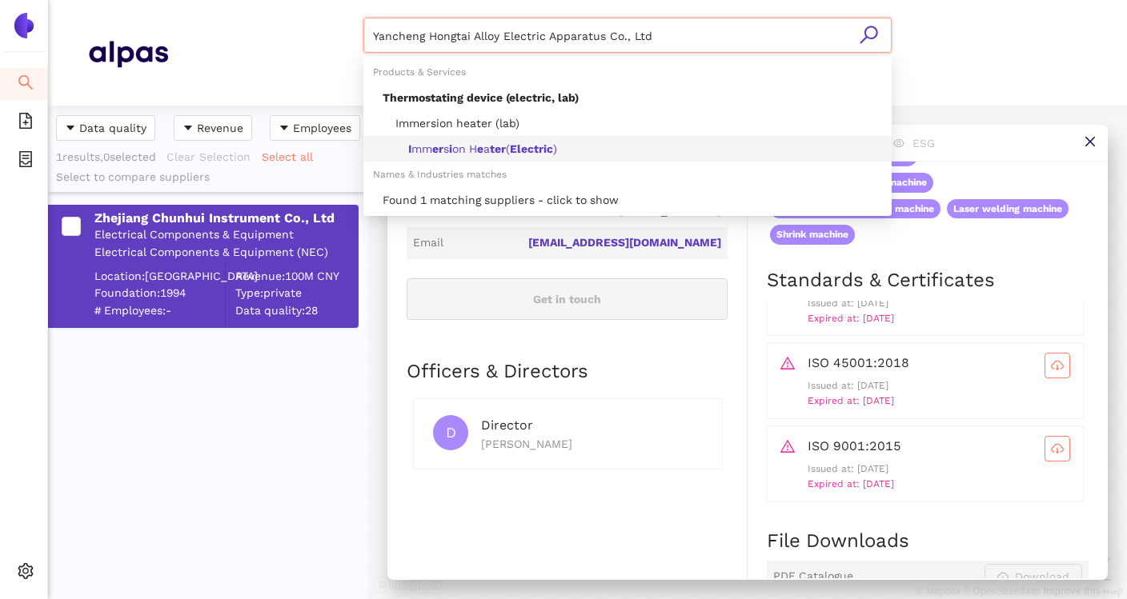
click at [461, 192] on div "Found 1 matching suppliers - click to show" at bounding box center [632, 200] width 499 height 18
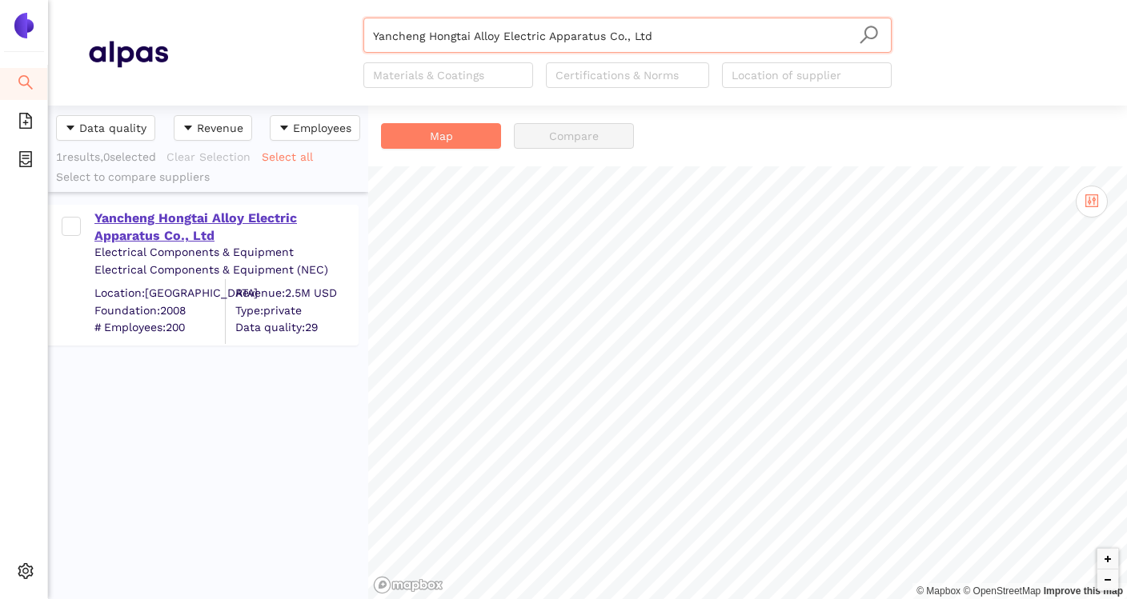
click at [186, 217] on div "Yancheng Hongtai Alloy Electric Apparatus Co., Ltd" at bounding box center [225, 228] width 262 height 36
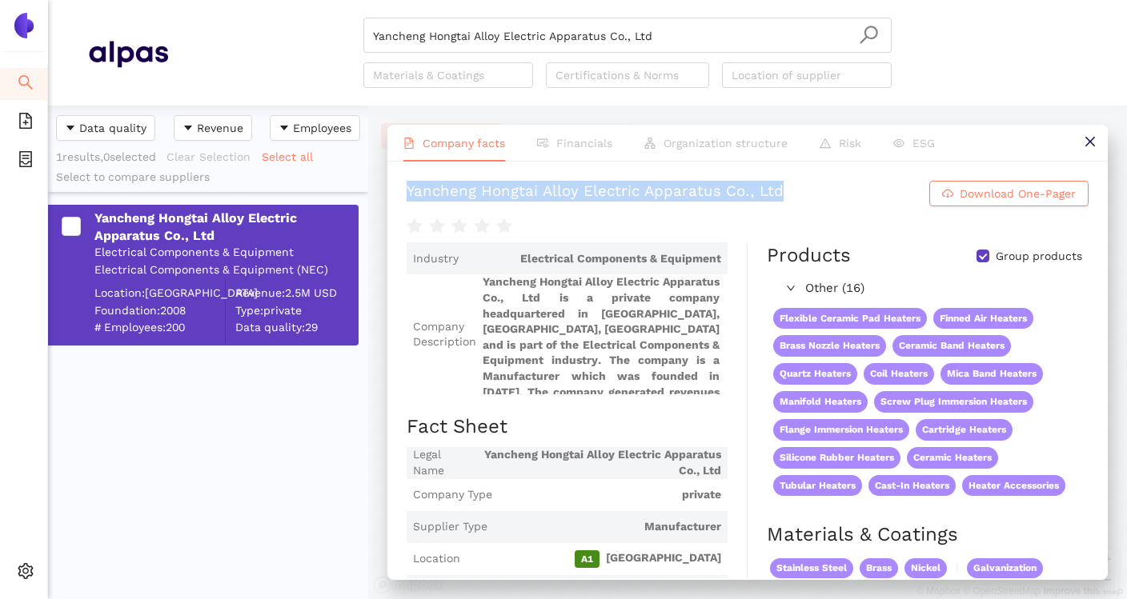
drag, startPoint x: 406, startPoint y: 190, endPoint x: 797, endPoint y: 190, distance: 391.3
click at [798, 190] on div "Yancheng Hongtai Alloy Electric Apparatus Co., Ltd Download One-Pager Industry …" at bounding box center [747, 370] width 720 height 417
copy div "Yancheng Hongtai Alloy Electric Apparatus Co., Ltd"
click at [610, 357] on span "Yancheng Hongtai Alloy Electric Apparatus Co., Ltd is a private company headqua…" at bounding box center [602, 333] width 238 height 120
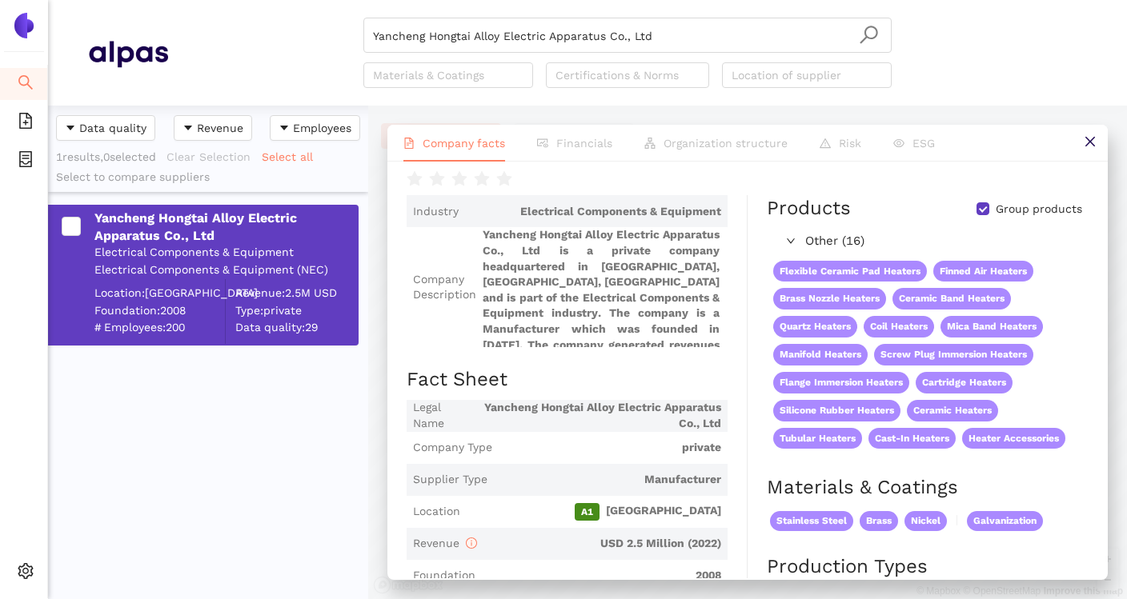
scroll to position [0, 0]
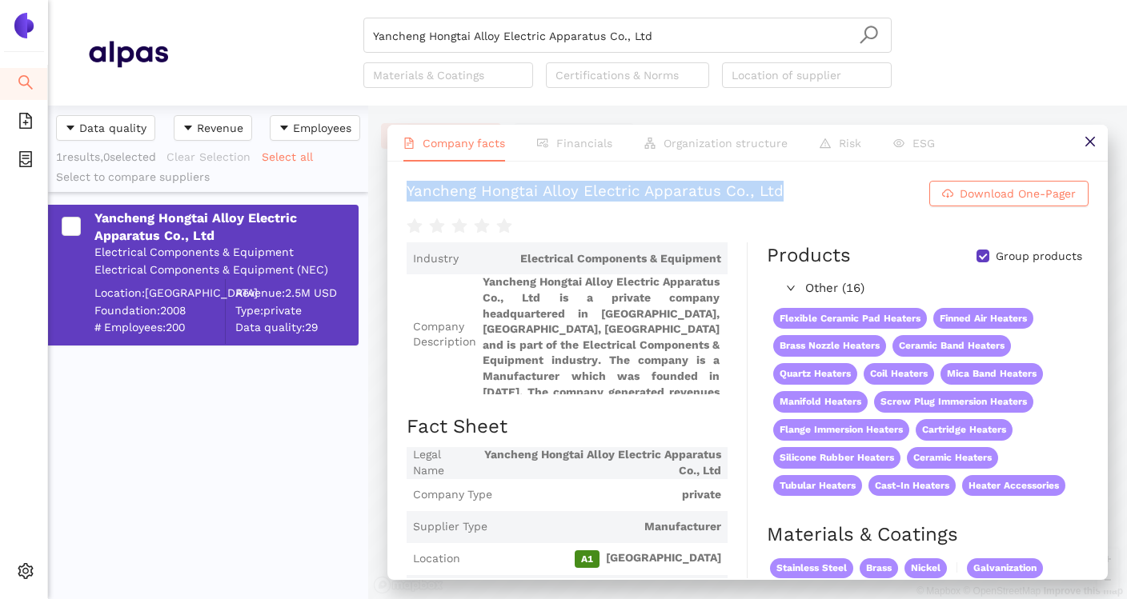
drag, startPoint x: 405, startPoint y: 196, endPoint x: 812, endPoint y: 202, distance: 407.4
click at [812, 202] on div "Yancheng Hongtai Alloy Electric Apparatus Co., Ltd Download One-Pager Industry …" at bounding box center [747, 370] width 720 height 417
copy div "Yancheng Hongtai Alloy Electric Apparatus Co., Ltd"
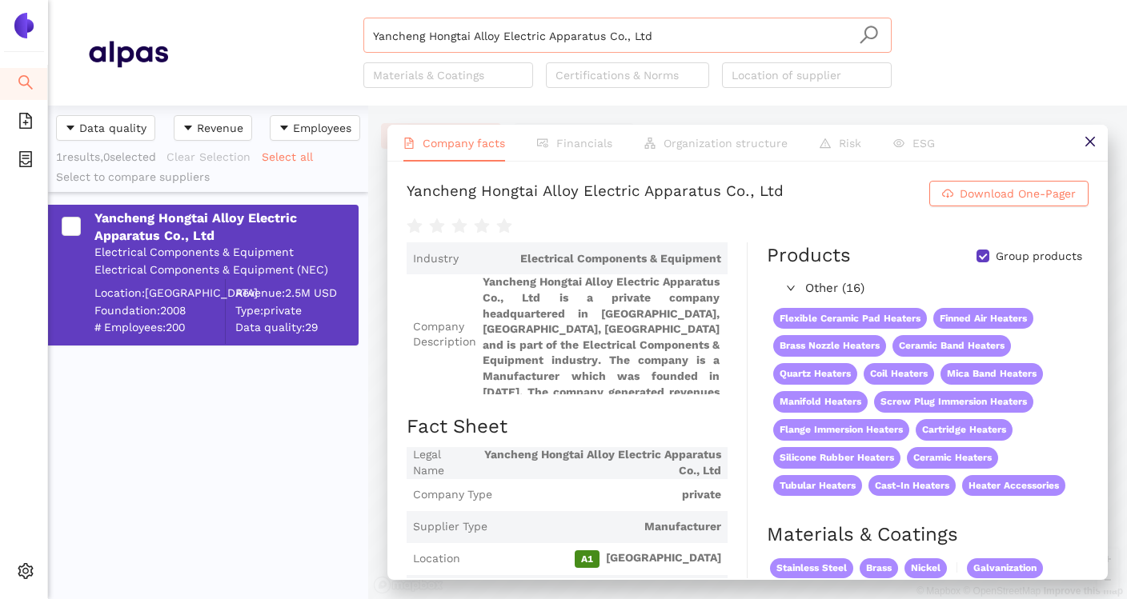
click at [805, 38] on input "Yancheng Hongtai Alloy Electric Apparatus Co., Ltd" at bounding box center [627, 35] width 509 height 35
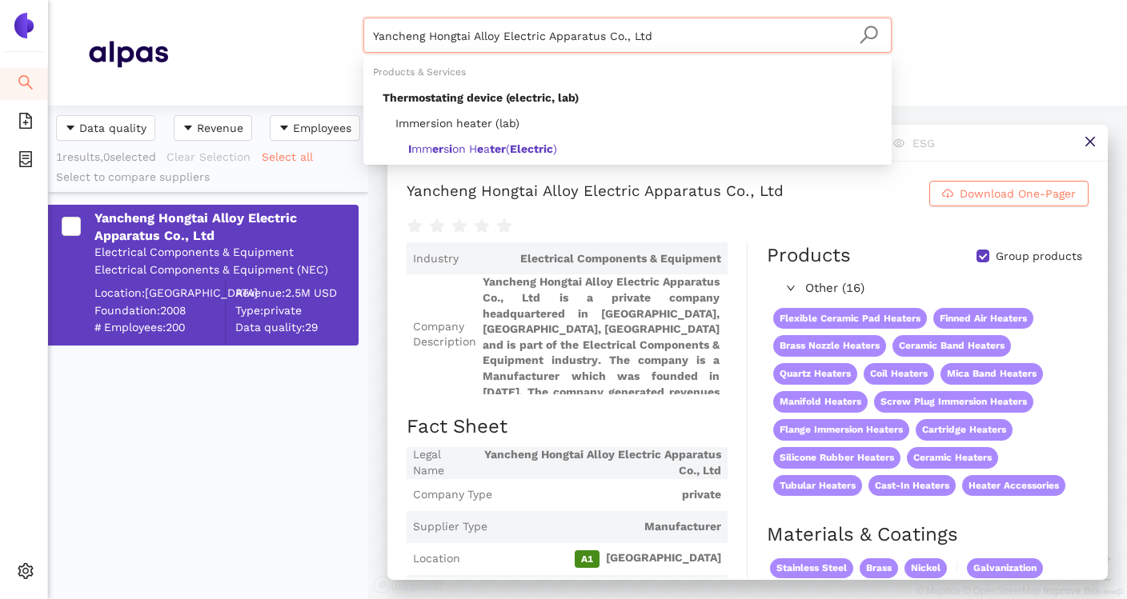
drag, startPoint x: 805, startPoint y: 38, endPoint x: 379, endPoint y: 38, distance: 426.5
click at [379, 38] on input "Yancheng Hongtai Alloy Electric Apparatus Co., Ltd" at bounding box center [627, 35] width 509 height 35
paste input "K. Mösch AG"
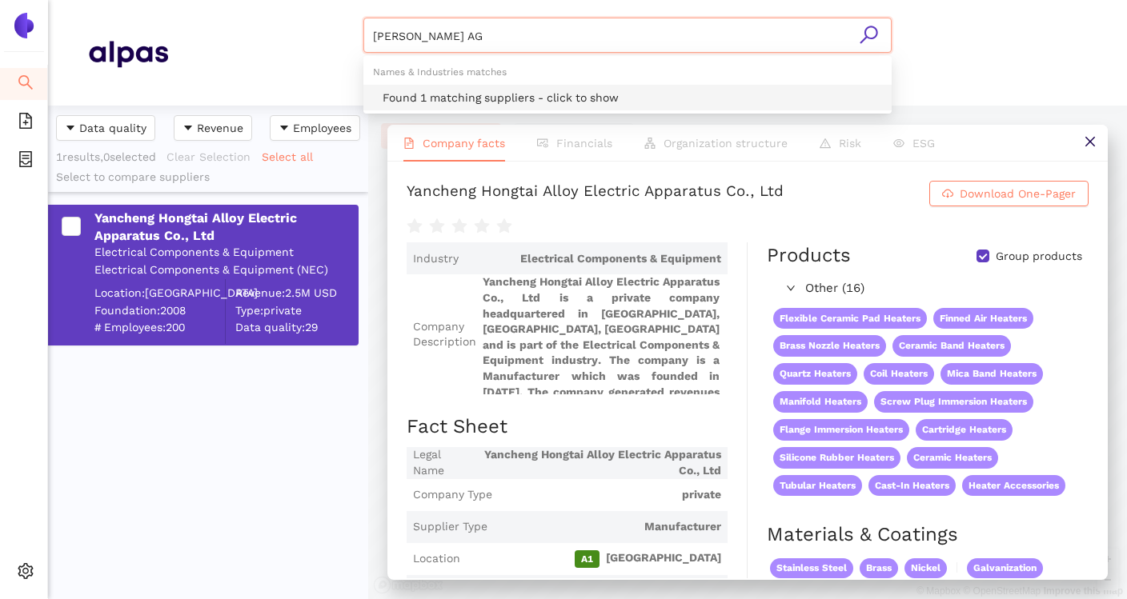
click at [437, 88] on div "Found 1 matching suppliers - click to show" at bounding box center [627, 98] width 528 height 26
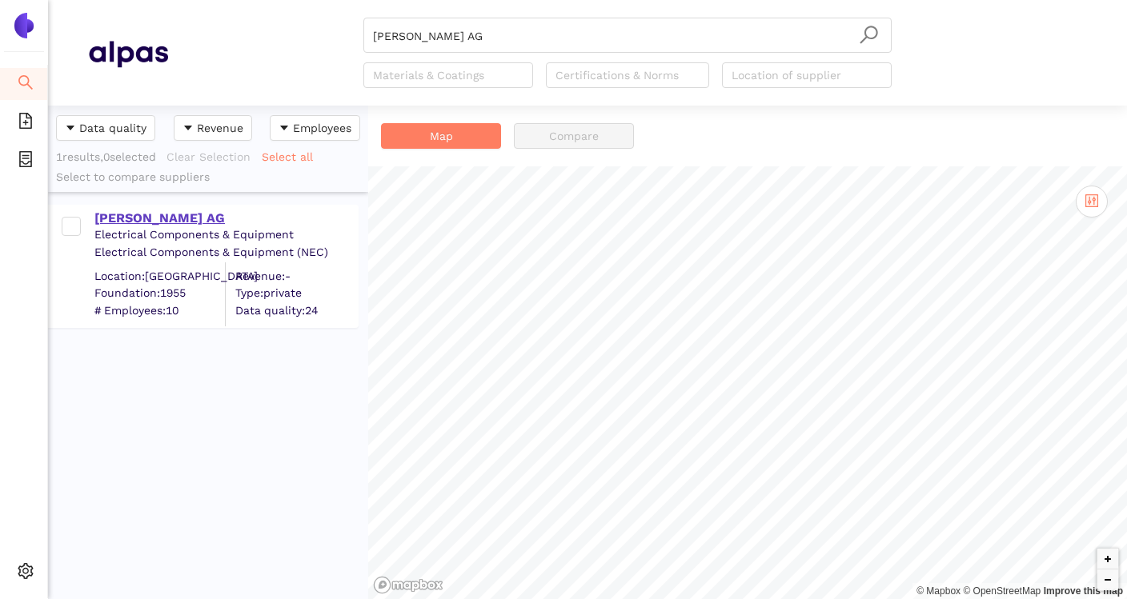
click at [152, 224] on div "K. Mösch AG" at bounding box center [225, 219] width 262 height 18
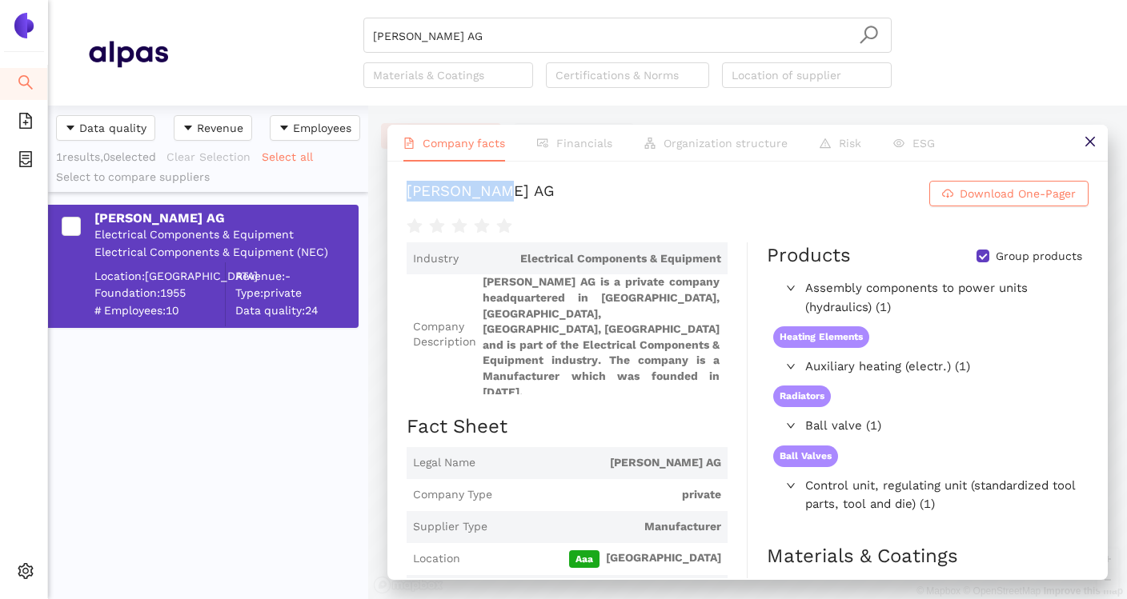
drag, startPoint x: 402, startPoint y: 193, endPoint x: 539, endPoint y: 192, distance: 137.6
click at [539, 192] on div "K. Mösch AG Download One-Pager Industry Electrical Components & Equipment Compa…" at bounding box center [747, 370] width 720 height 417
copy div "K. Mösch AG"
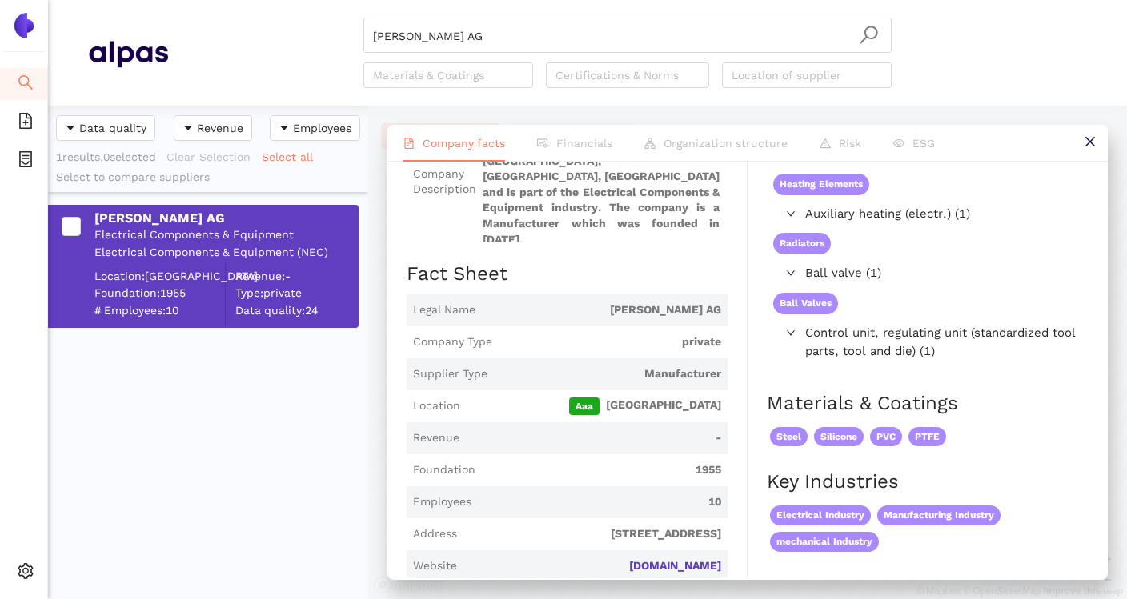
scroll to position [180, 0]
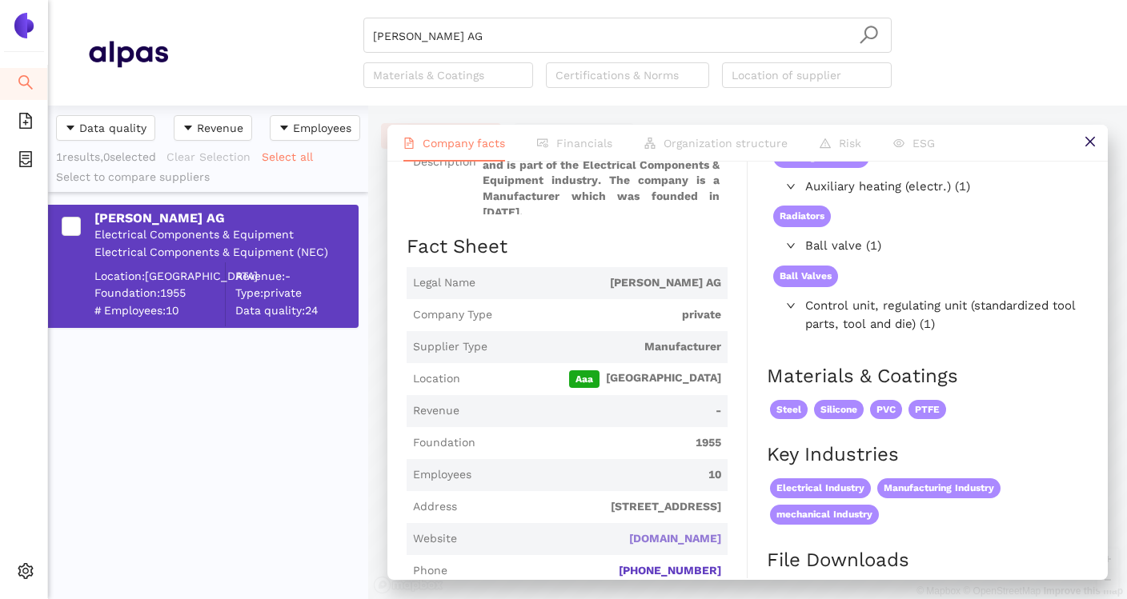
click at [0, 0] on link "moeschag.ch" at bounding box center [0, 0] width 0 height 0
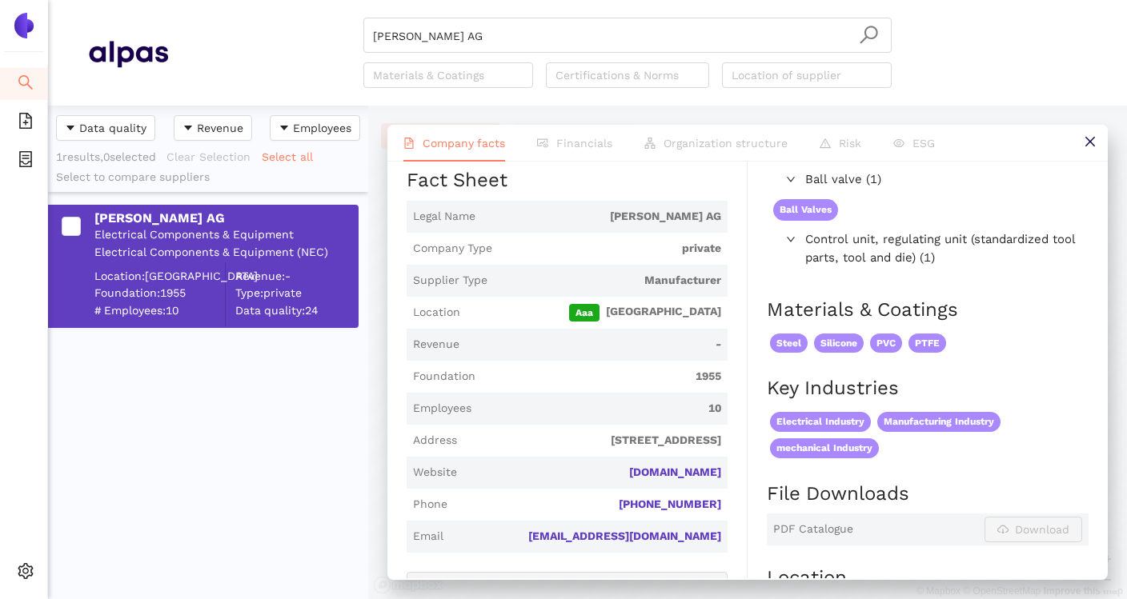
scroll to position [267, 0]
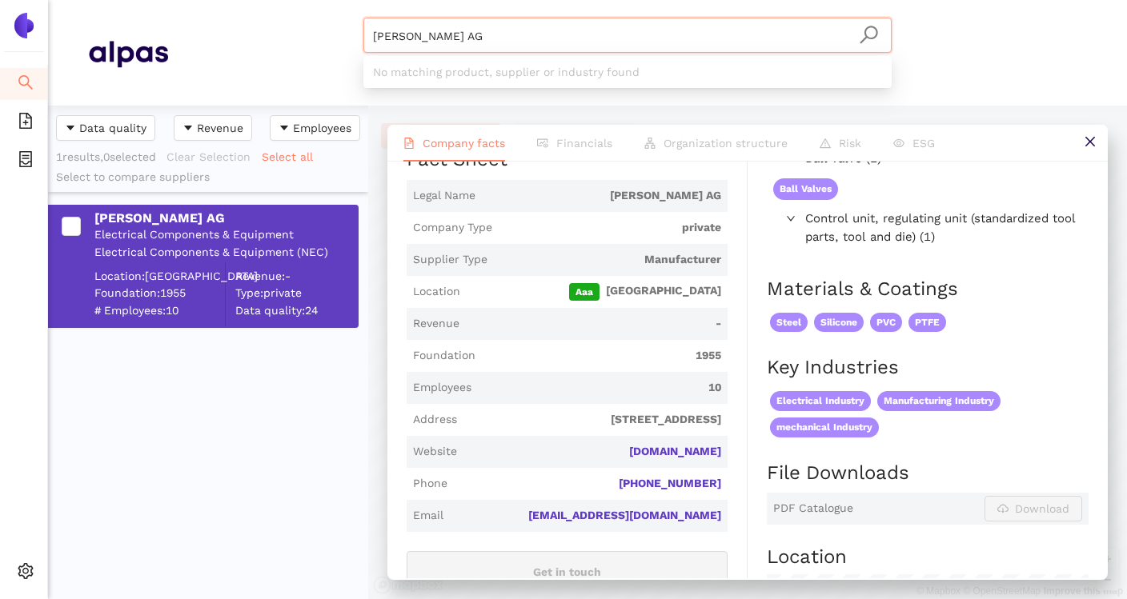
drag, startPoint x: 811, startPoint y: 42, endPoint x: 337, endPoint y: 35, distance: 473.8
click at [338, 35] on div "K. Mösch AG Materials & Coatings Certifications & Norms Location of supplier" at bounding box center [627, 53] width 919 height 70
paste input "Isier Rezi̇stans Maki̇na San. Ve Ti̇c. Ltd. Şti̇."
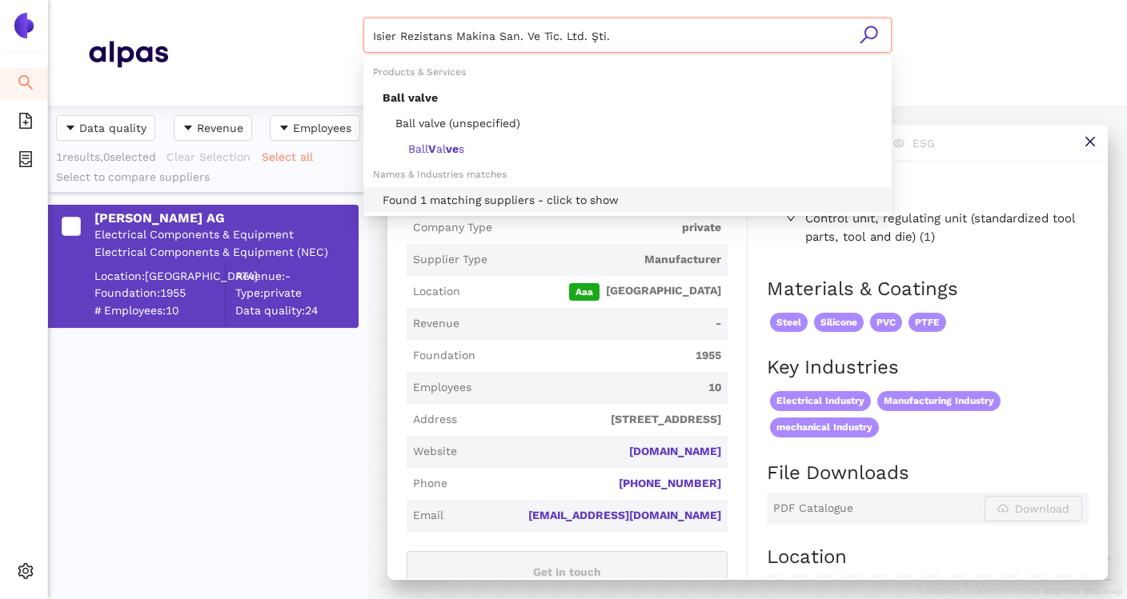
click at [453, 196] on div "Found 1 matching suppliers - click to show" at bounding box center [632, 200] width 499 height 18
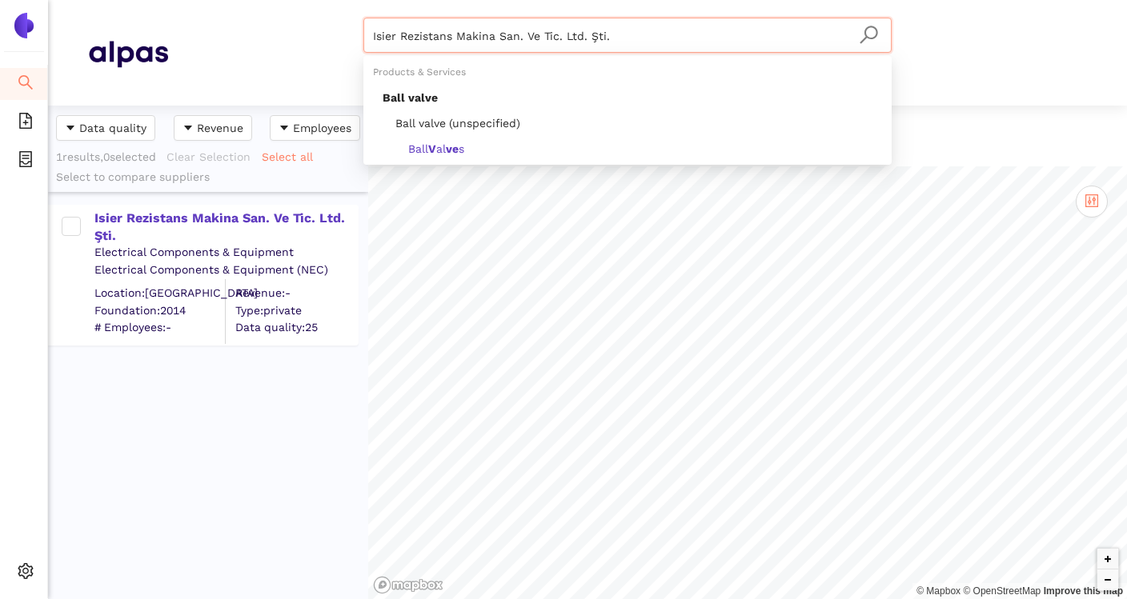
drag, startPoint x: 828, startPoint y: 38, endPoint x: 367, endPoint y: 38, distance: 460.9
click at [367, 38] on div "Isier Rezi̇stans Maki̇na San. Ve Ti̇c. Ltd. Şti̇." at bounding box center [627, 35] width 528 height 35
paste input "K. Mösch AG"
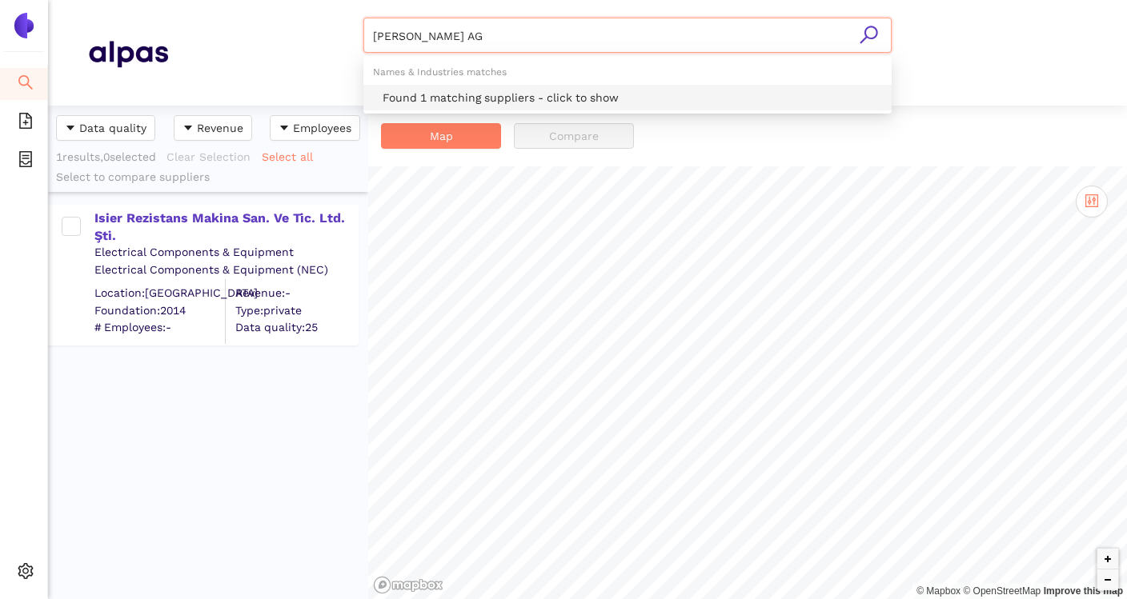
click at [444, 94] on div "Found 1 matching suppliers - click to show" at bounding box center [632, 98] width 499 height 18
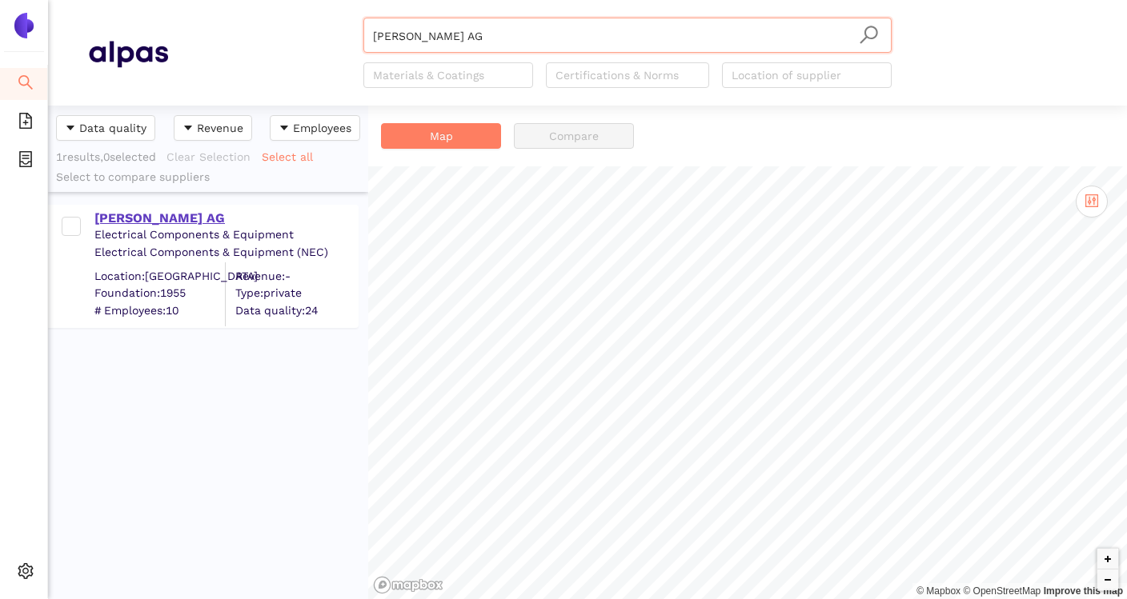
click at [162, 215] on div "K. Mösch AG" at bounding box center [225, 219] width 262 height 18
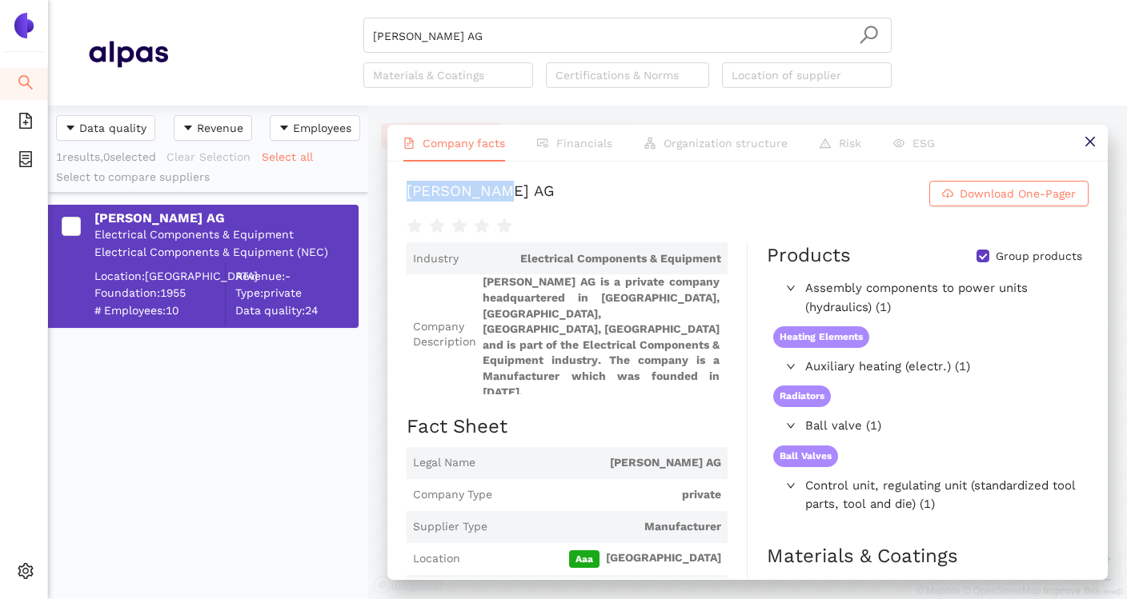
drag, startPoint x: 405, startPoint y: 195, endPoint x: 516, endPoint y: 195, distance: 111.2
click at [516, 195] on div "K. Mösch AG Download One-Pager Industry Electrical Components & Equipment Compa…" at bounding box center [747, 370] width 720 height 417
copy div "K. Mösch AG"
click at [751, 39] on input "K. Mösch AG" at bounding box center [627, 35] width 509 height 35
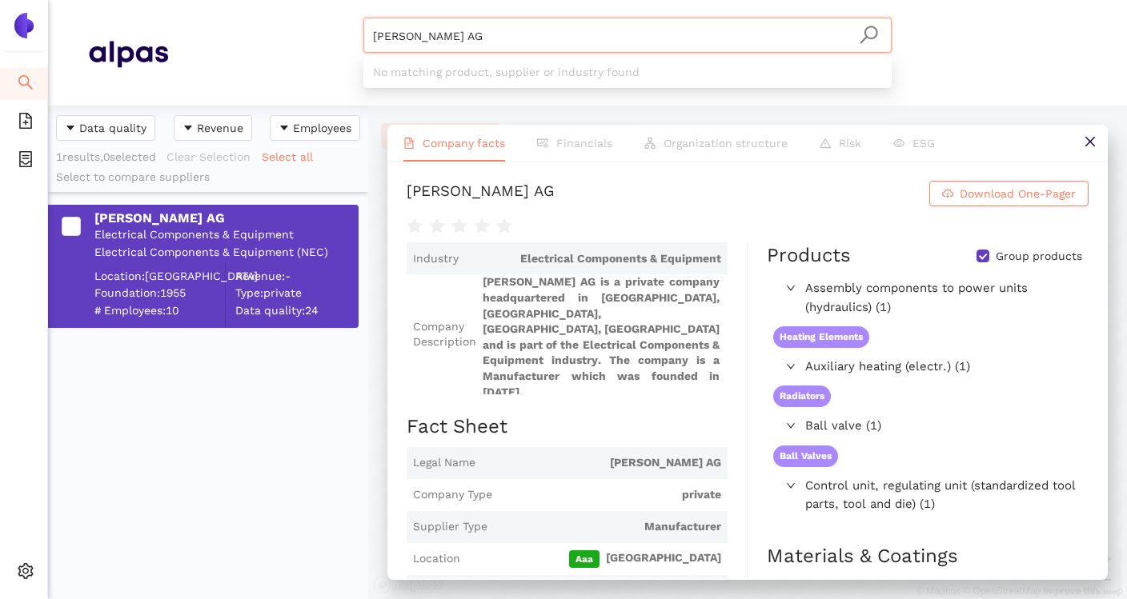
drag, startPoint x: 751, startPoint y: 39, endPoint x: 365, endPoint y: 40, distance: 386.5
click at [365, 40] on div "K. Mösch AG" at bounding box center [627, 35] width 528 height 35
paste input "Isier Rezi̇stans Maki̇na San. Ve Ti̇c. Ltd. Şti̇."
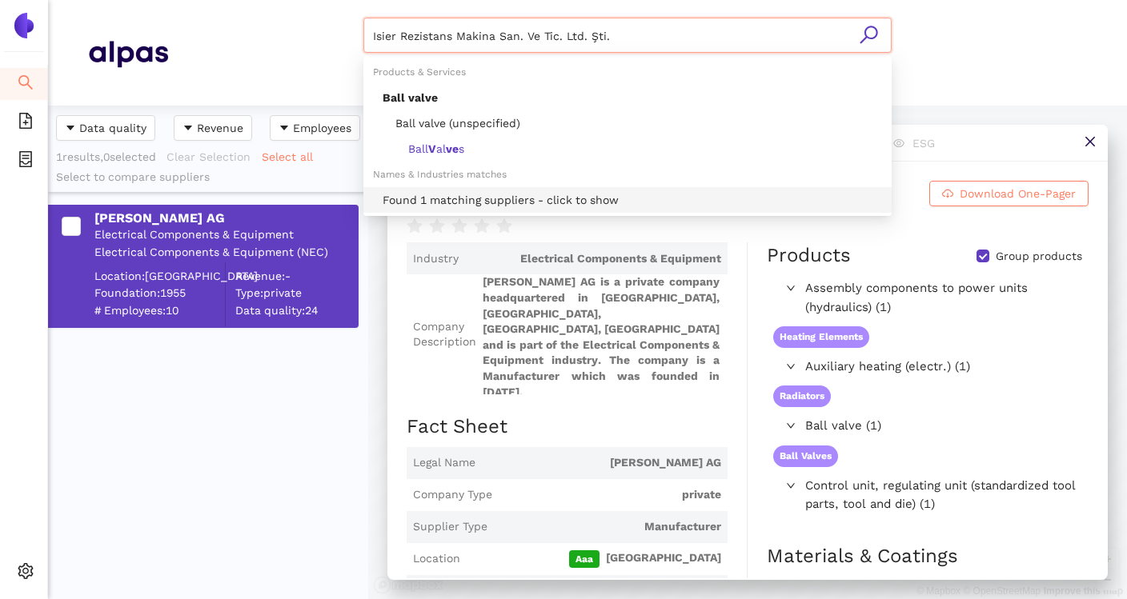
click at [447, 197] on div "Found 1 matching suppliers - click to show" at bounding box center [632, 200] width 499 height 18
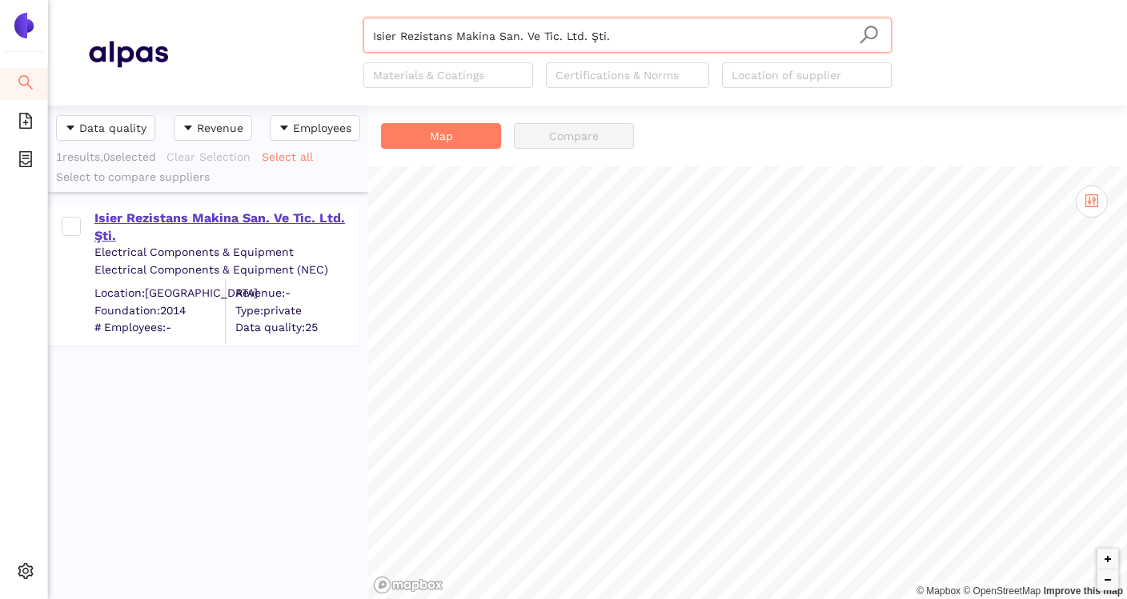
click at [207, 218] on div "Isier Rezi̇stans Maki̇na San. Ve Ti̇c. Ltd. Şti̇." at bounding box center [225, 228] width 262 height 36
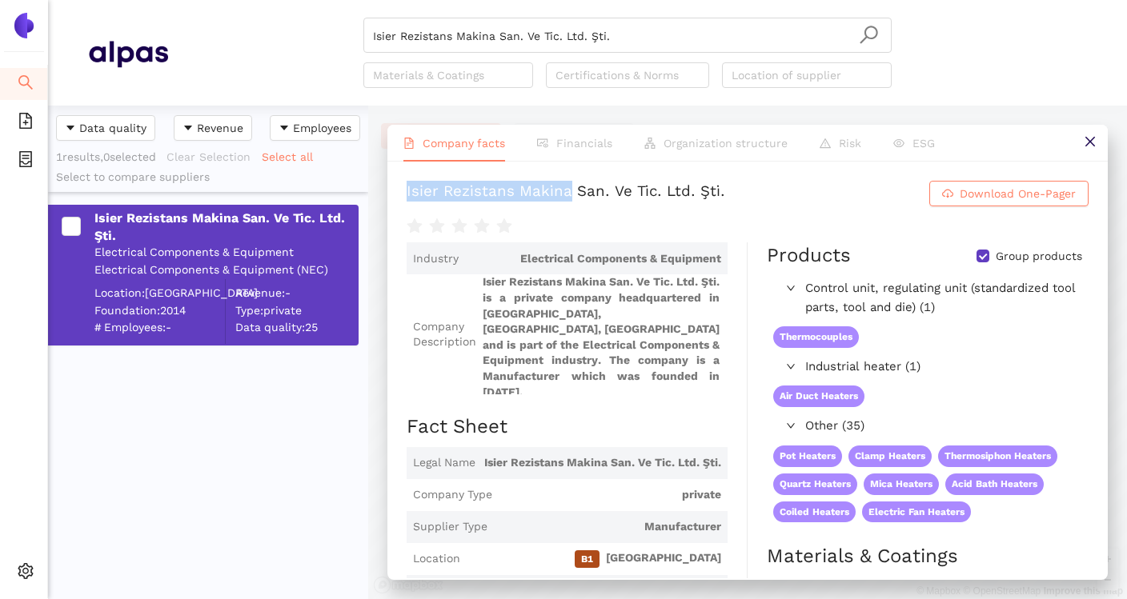
drag, startPoint x: 404, startPoint y: 191, endPoint x: 567, endPoint y: 193, distance: 163.3
click at [567, 193] on div "Isier Rezi̇stans Maki̇na San. Ve Ti̇c. Ltd. Şti̇. Download One-Pager Industry E…" at bounding box center [747, 370] width 720 height 417
copy div "Isier Rezi̇stans Maki̇na"
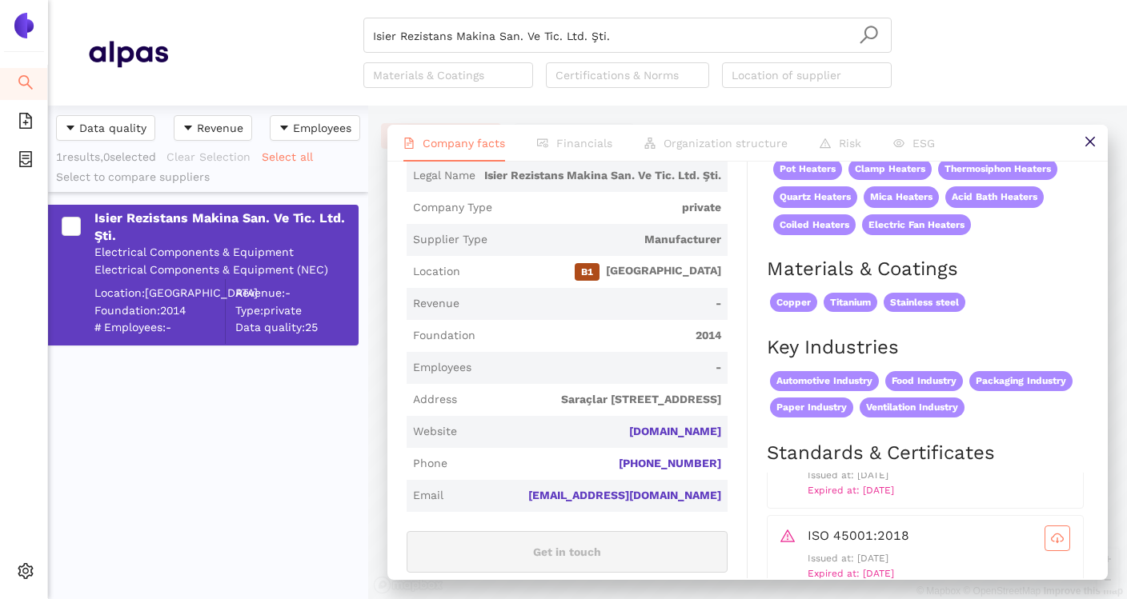
scroll to position [268, 0]
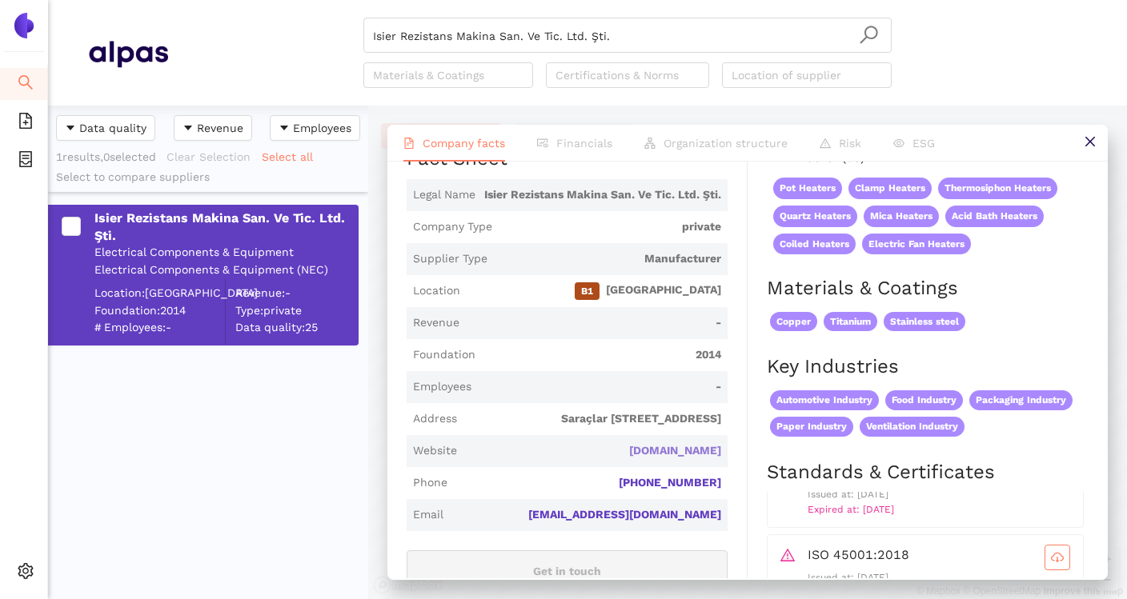
click at [0, 0] on link "isierrezistans.com" at bounding box center [0, 0] width 0 height 0
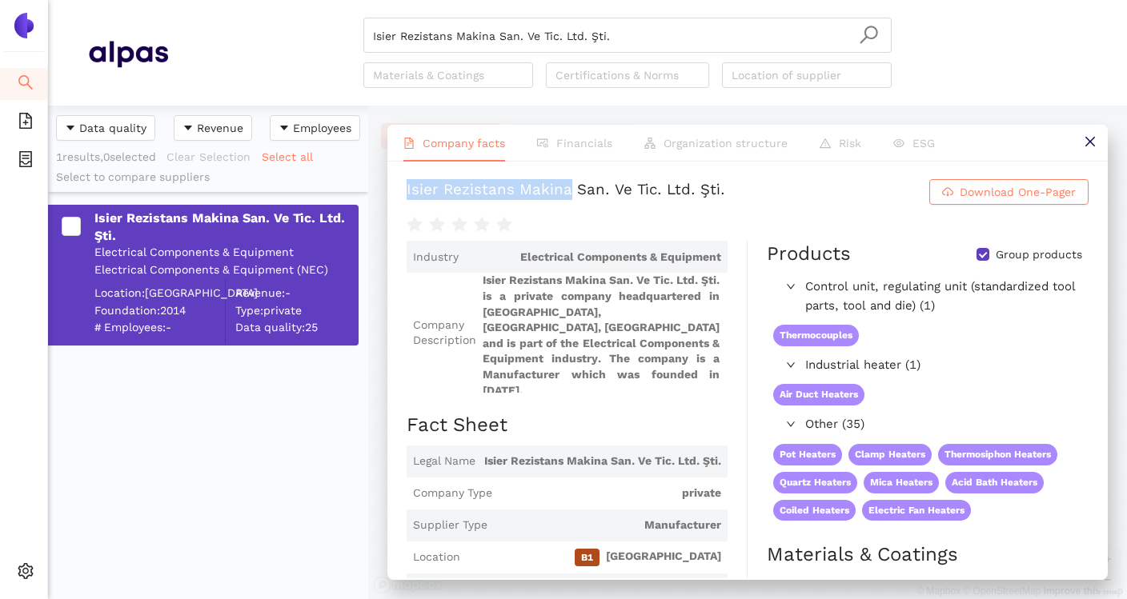
scroll to position [0, 0]
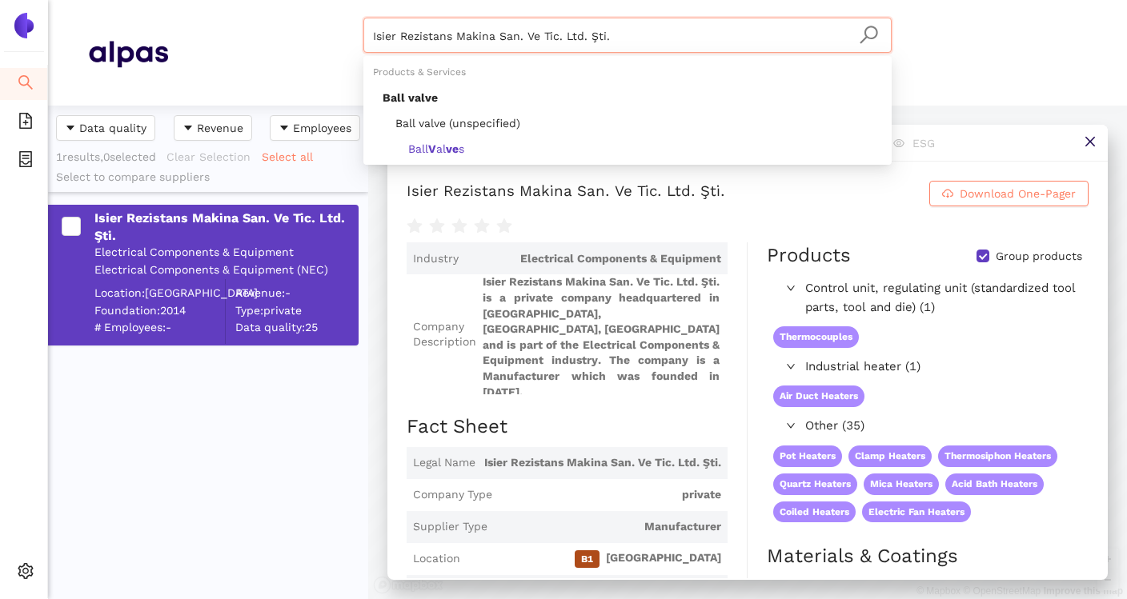
drag, startPoint x: 819, startPoint y: 40, endPoint x: 362, endPoint y: 33, distance: 457.0
click at [362, 33] on div "Isier Rezi̇stans Maki̇na San. Ve Ti̇c. Ltd. Şti̇. Materials & Coatings Certific…" at bounding box center [627, 53] width 919 height 70
paste input "Friedr. Freek GmbH"
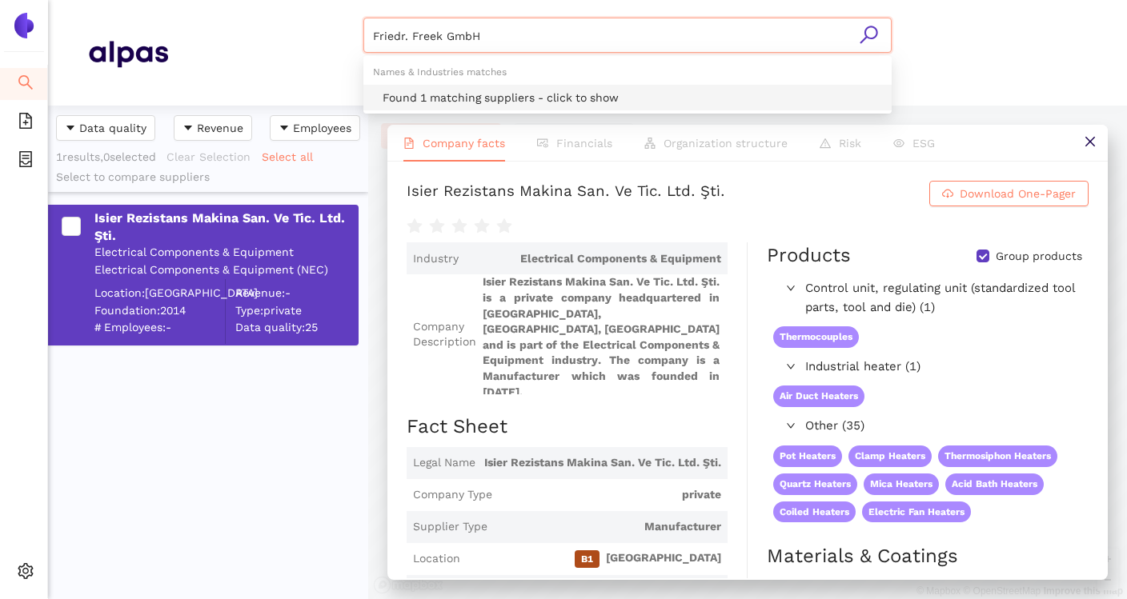
click at [418, 98] on div "Found 1 matching suppliers - click to show" at bounding box center [632, 98] width 499 height 18
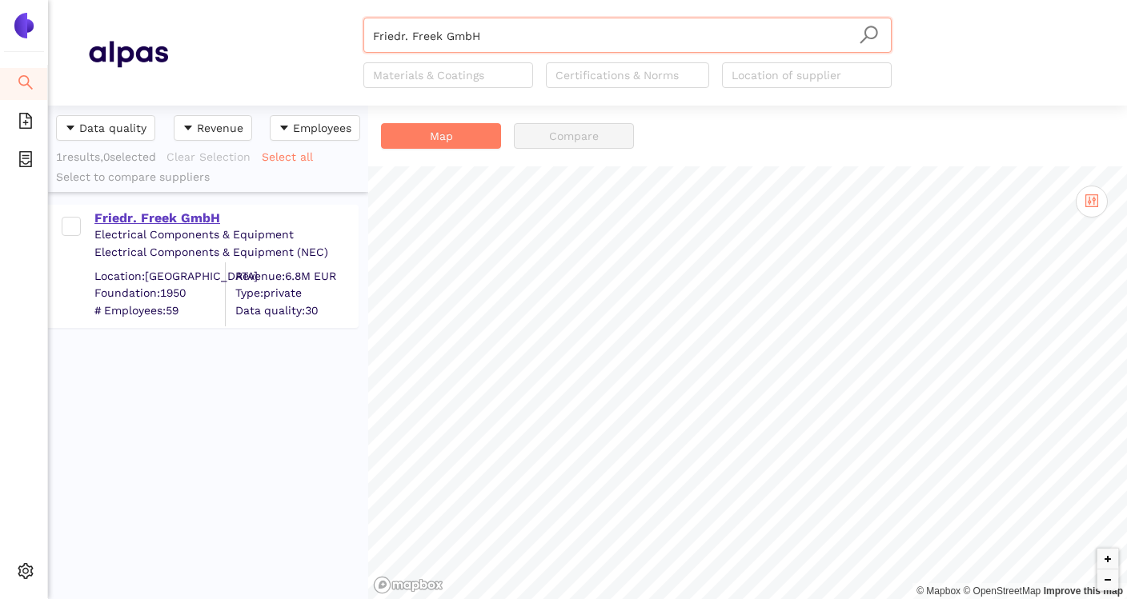
click at [179, 216] on div "Friedr. Freek GmbH" at bounding box center [225, 219] width 262 height 18
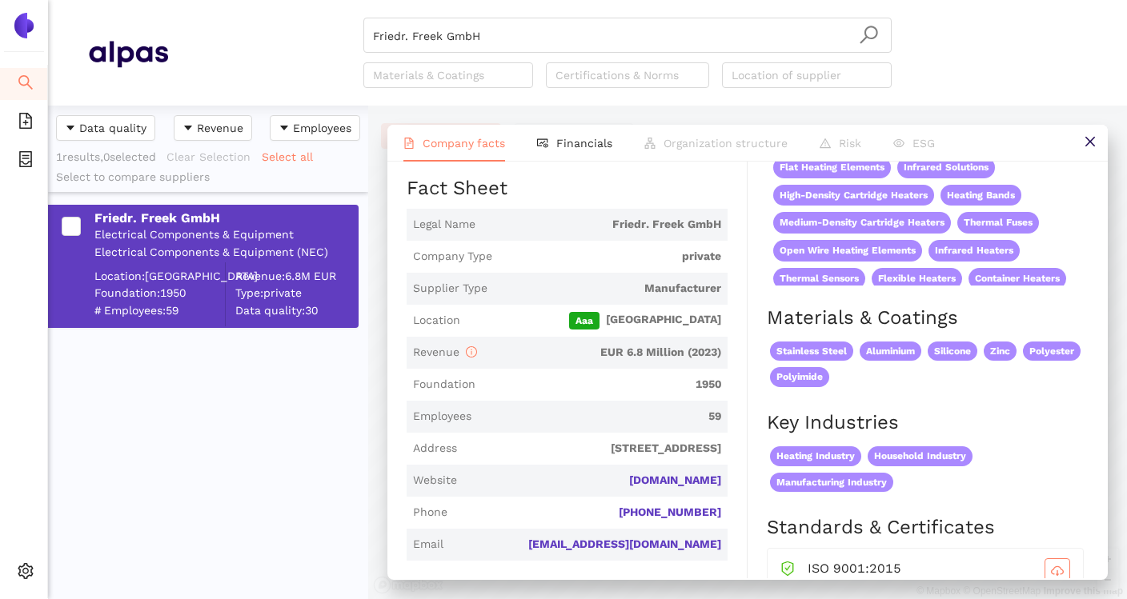
scroll to position [245, 0]
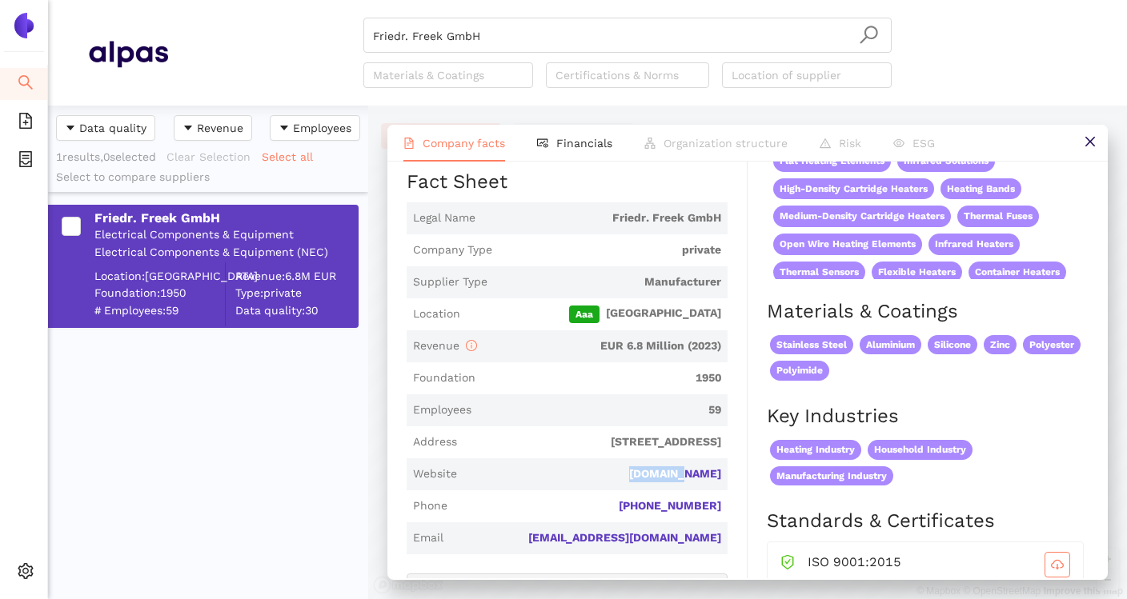
drag, startPoint x: 663, startPoint y: 478, endPoint x: 743, endPoint y: 479, distance: 80.0
click at [743, 479] on div "Industry Electrical Components & Equipment Company Description Friedr. Freek Gm…" at bounding box center [577, 588] width 341 height 1180
copy link "freek.de"
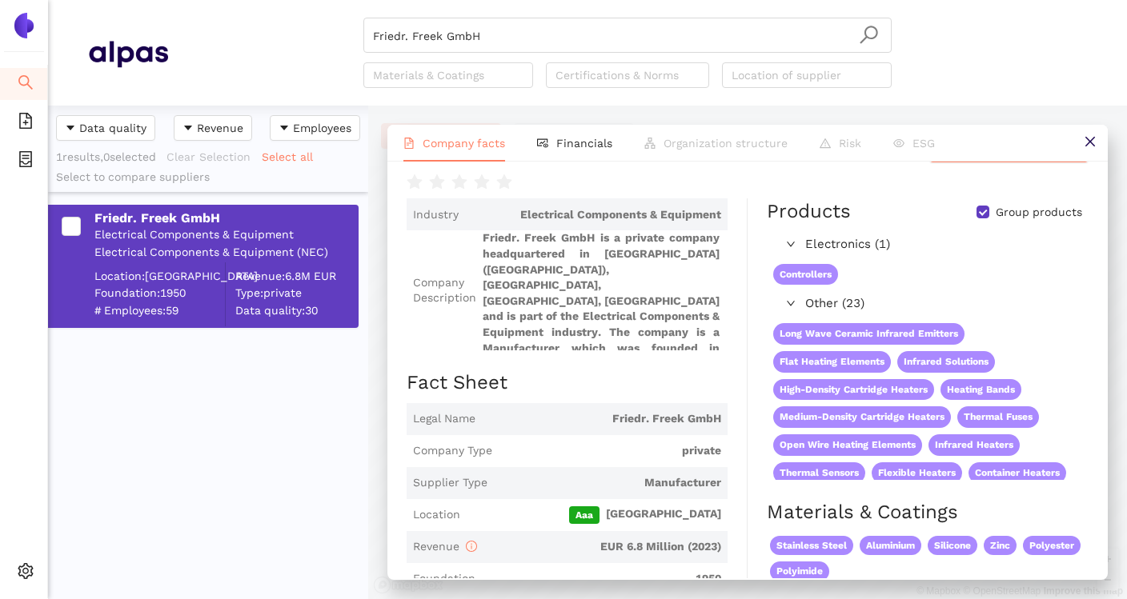
scroll to position [0, 0]
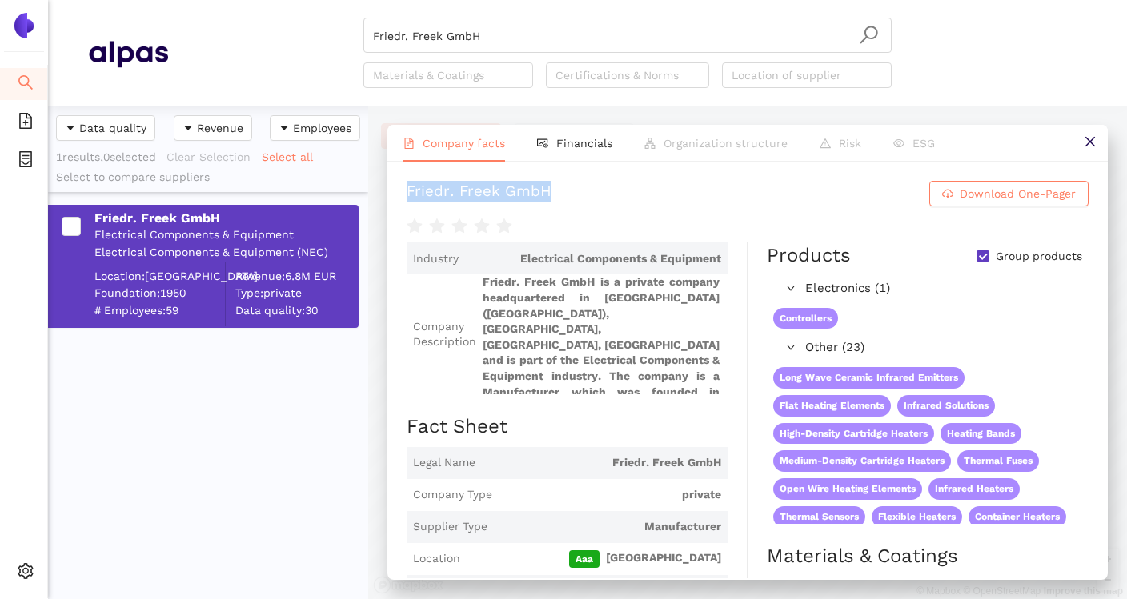
drag, startPoint x: 400, startPoint y: 190, endPoint x: 587, endPoint y: 190, distance: 186.5
click at [587, 190] on div "Friedr. Freek GmbH Download One-Pager Industry Electrical Components & Equipmen…" at bounding box center [747, 370] width 720 height 417
copy div "Friedr. Freek GmbH"
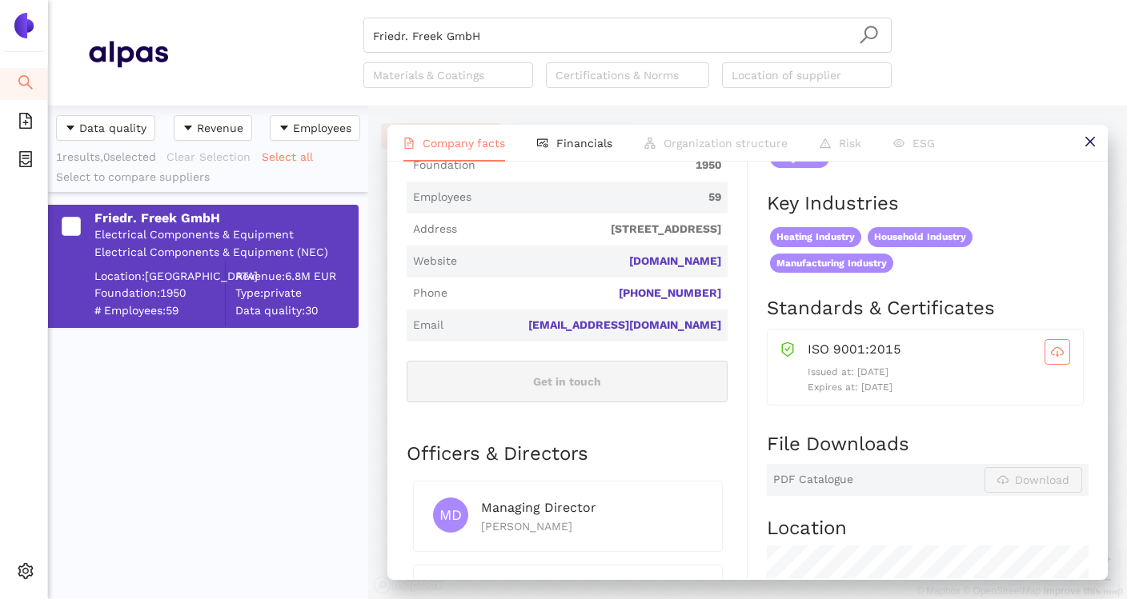
scroll to position [430, 0]
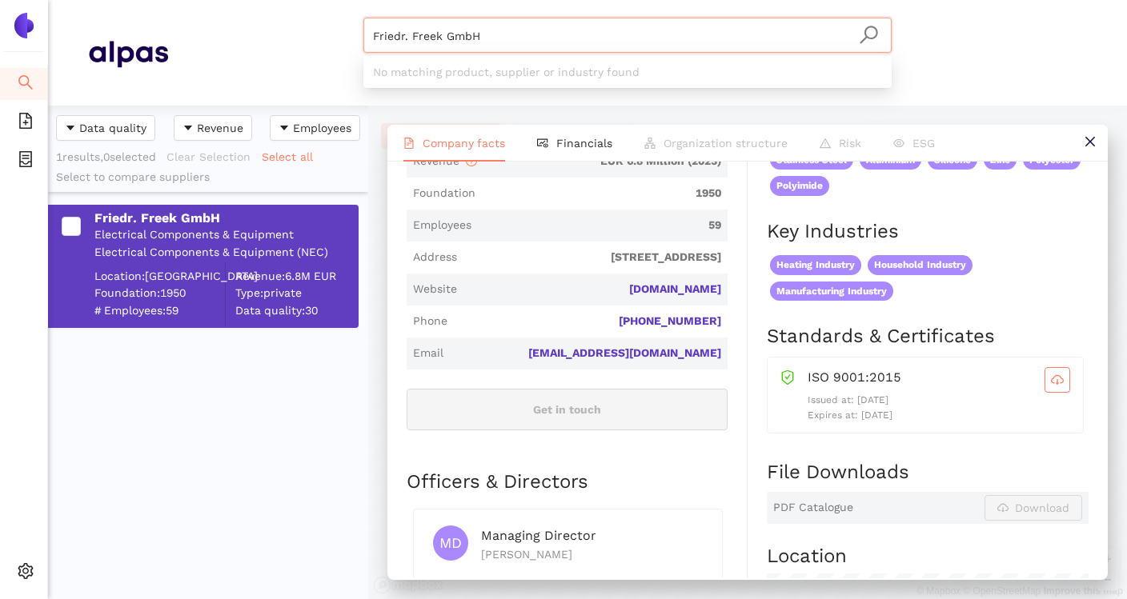
drag, startPoint x: 565, startPoint y: 39, endPoint x: 356, endPoint y: 37, distance: 208.9
click at [356, 37] on div "Friedr. Freek GmbH Materials & Coatings Certifications & Norms Location of supp…" at bounding box center [627, 53] width 919 height 70
paste input "HERBST GmbH & Co. KG"
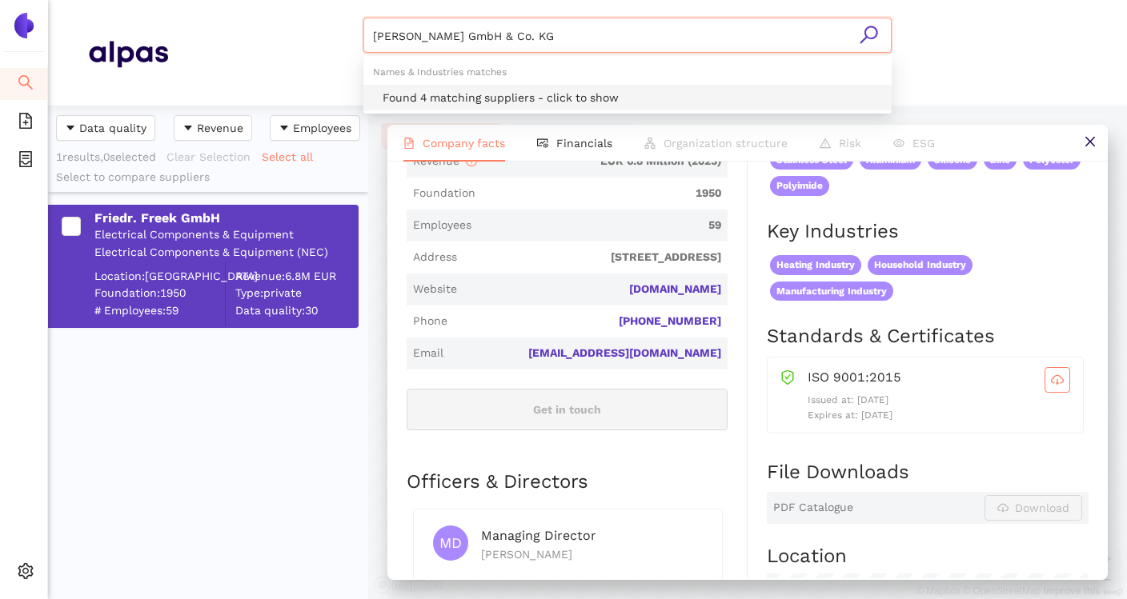
click at [441, 91] on div "Found 4 matching suppliers - click to show" at bounding box center [632, 98] width 499 height 18
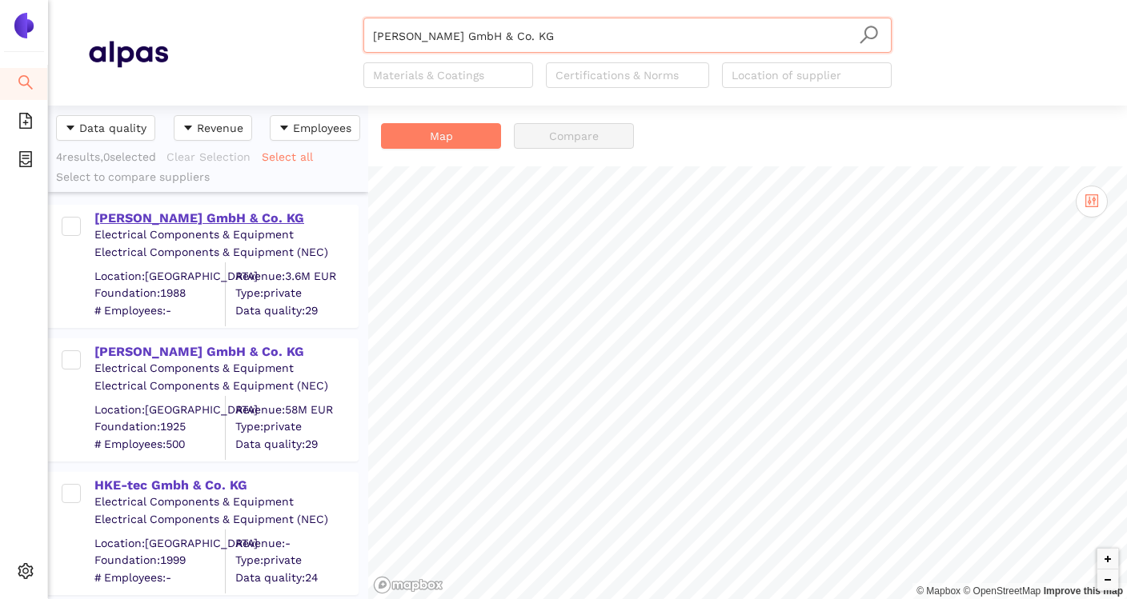
click at [206, 220] on div "HERBST GmbH & Co. KG" at bounding box center [225, 219] width 262 height 18
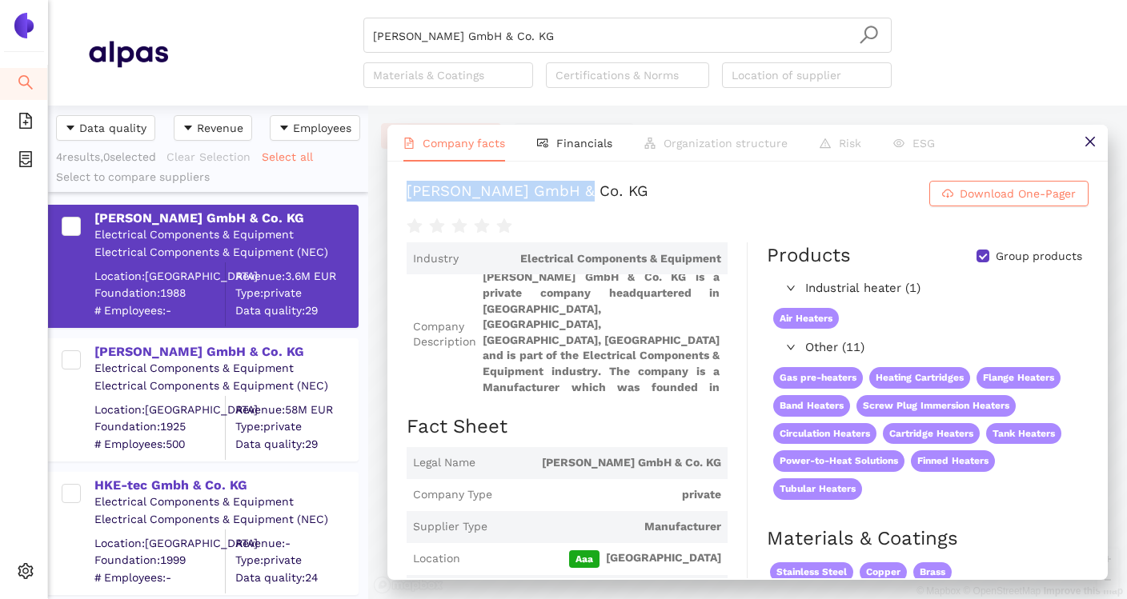
drag, startPoint x: 407, startPoint y: 196, endPoint x: 601, endPoint y: 197, distance: 194.5
click at [601, 197] on h1 "HERBST GmbH & Co. KG Download One-Pager" at bounding box center [748, 194] width 682 height 26
copy div "HERBST GmbH & Co. KG"
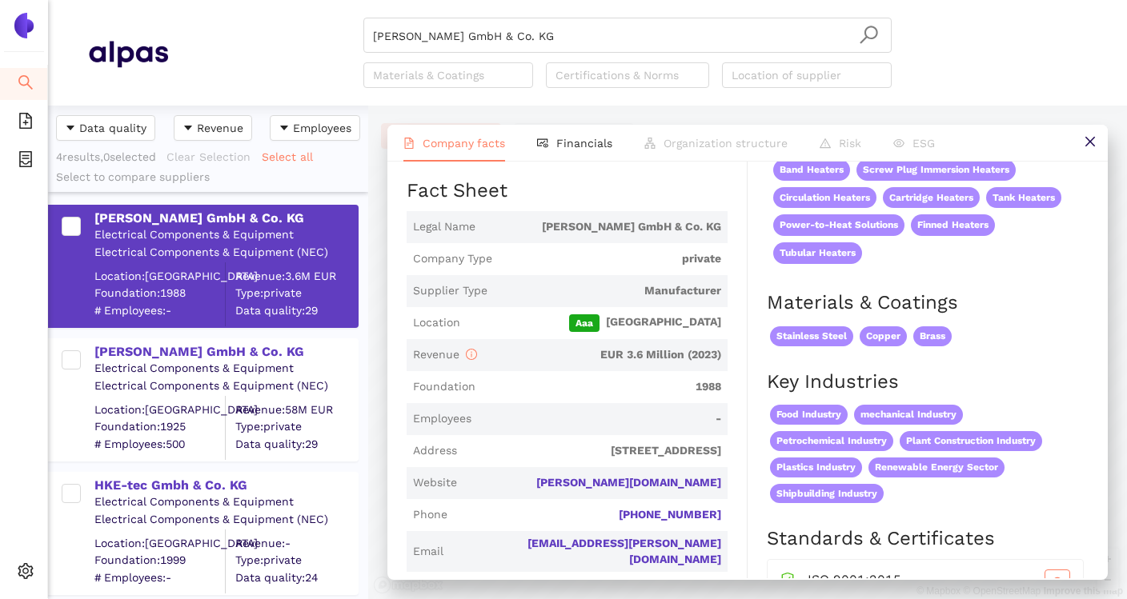
scroll to position [237, 0]
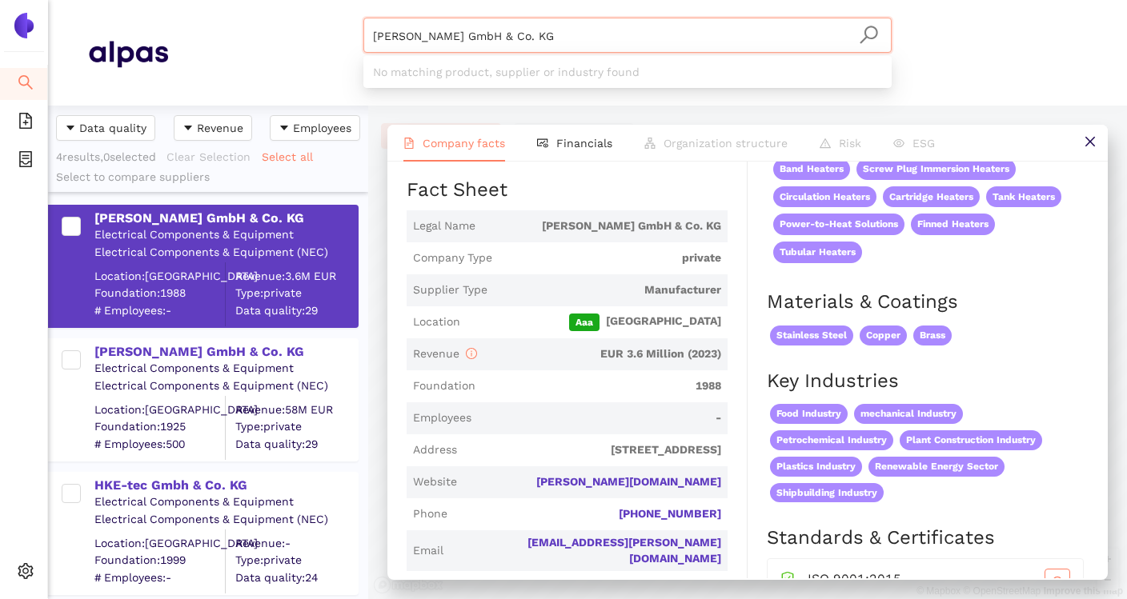
drag, startPoint x: 611, startPoint y: 38, endPoint x: 359, endPoint y: 36, distance: 252.1
click at [359, 36] on div "HERBST GmbH & Co. KG Materials & Coatings Certifications & Norms Location of su…" at bounding box center [627, 53] width 919 height 70
paste input "JenTer Technologies Inc"
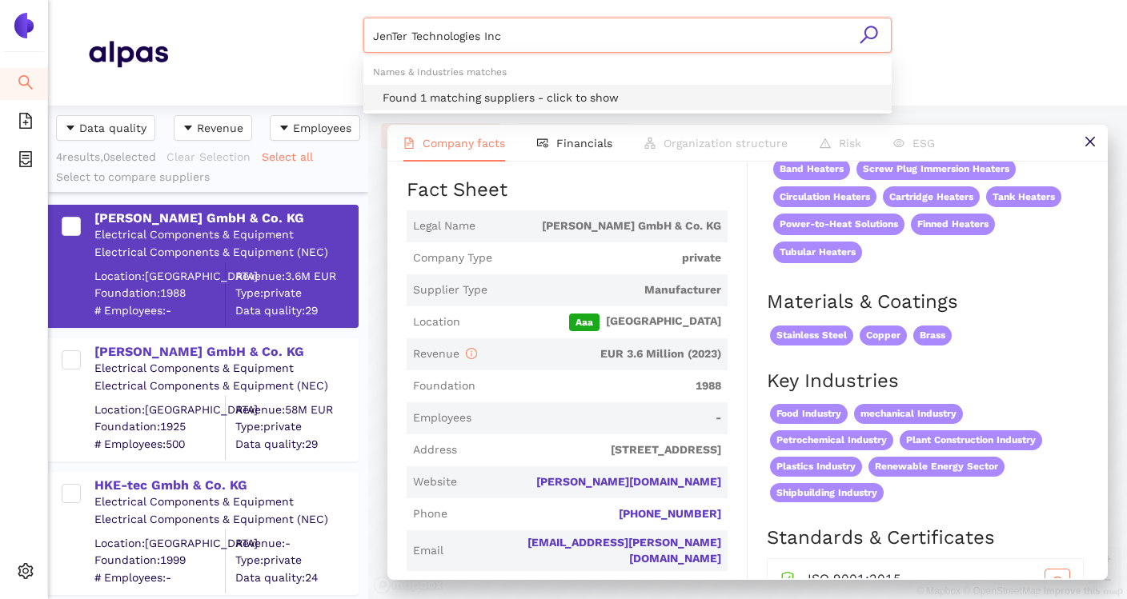
click at [422, 96] on div "Found 1 matching suppliers - click to show" at bounding box center [632, 98] width 499 height 18
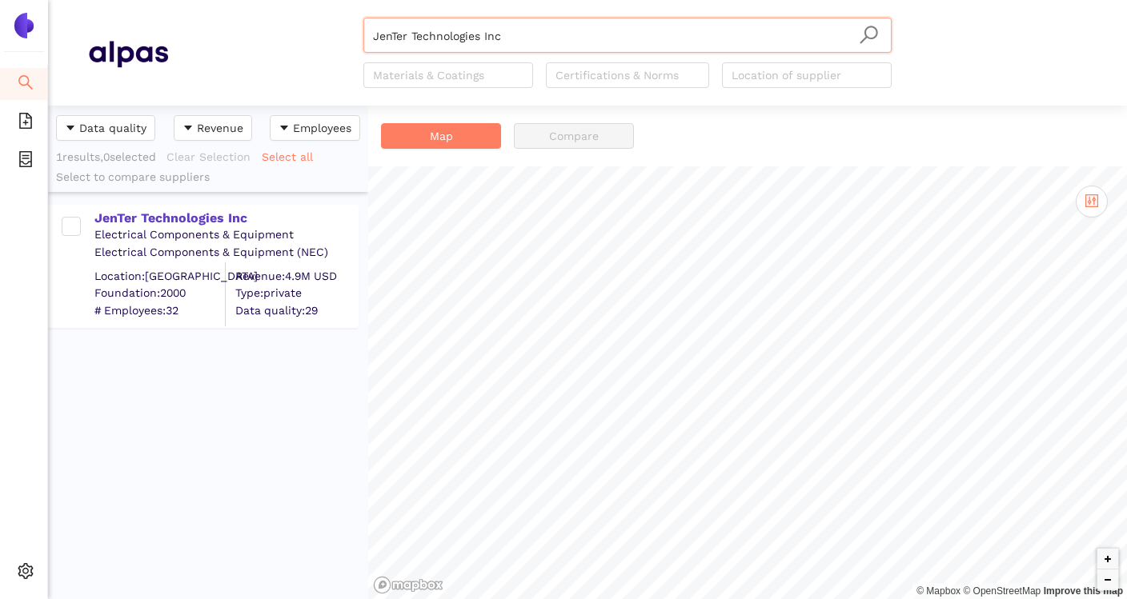
type input "JenTer Technologies Inc"
drag, startPoint x: 757, startPoint y: 43, endPoint x: 355, endPoint y: 35, distance: 401.8
click at [355, 35] on div "JenTer Technologies Inc Materials & Coatings Certifications & Norms Location of…" at bounding box center [627, 53] width 919 height 70
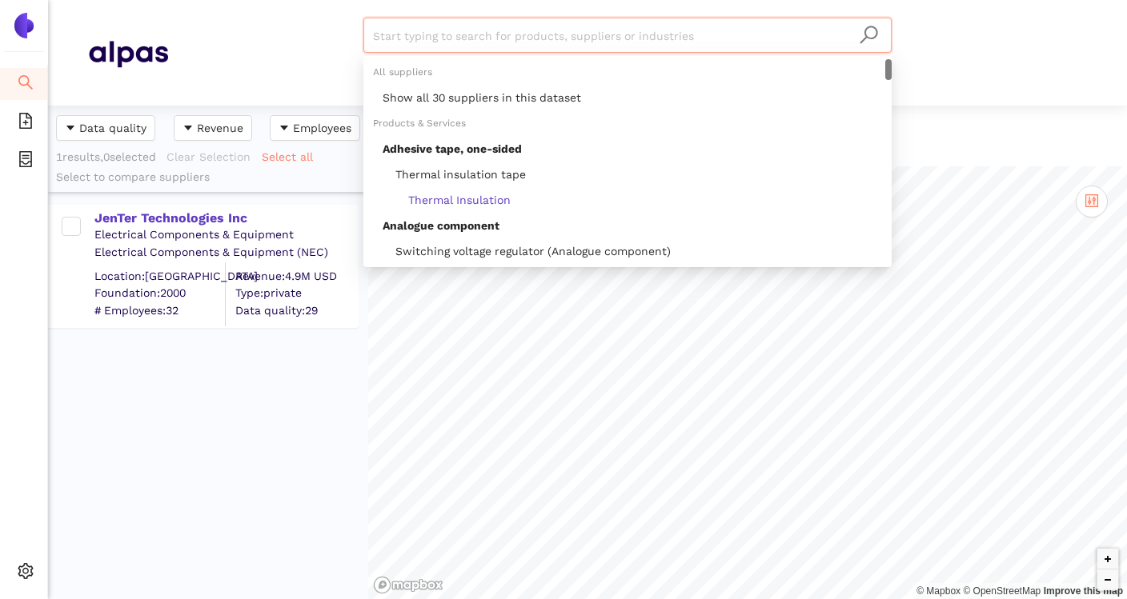
click at [292, 32] on div "Start typing to search for products, suppliers or industries Materials & Coatin…" at bounding box center [627, 53] width 919 height 70
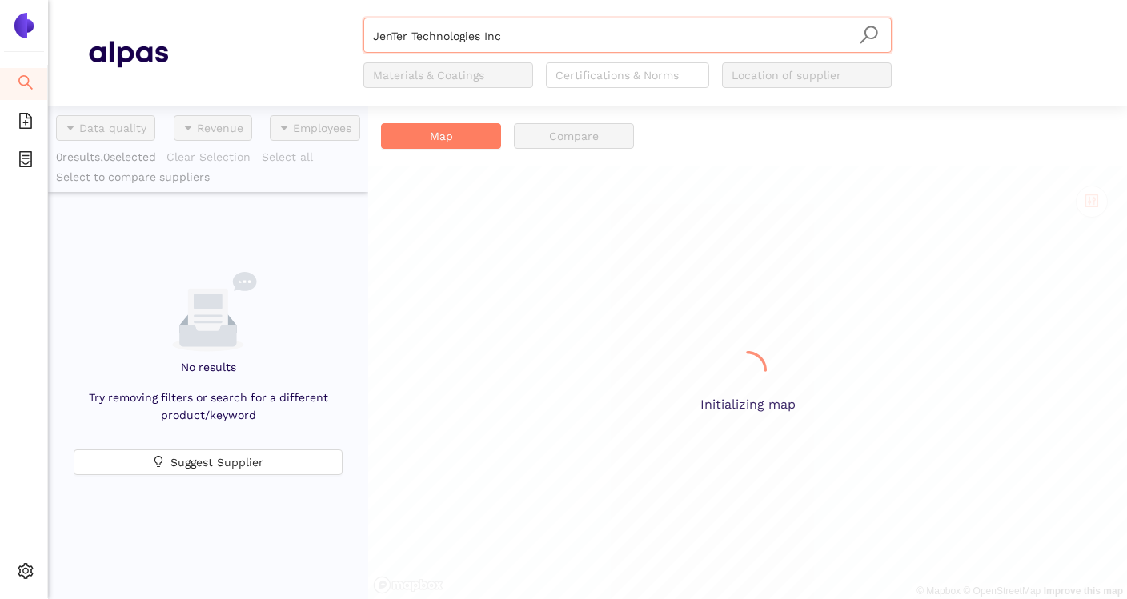
scroll to position [494, 320]
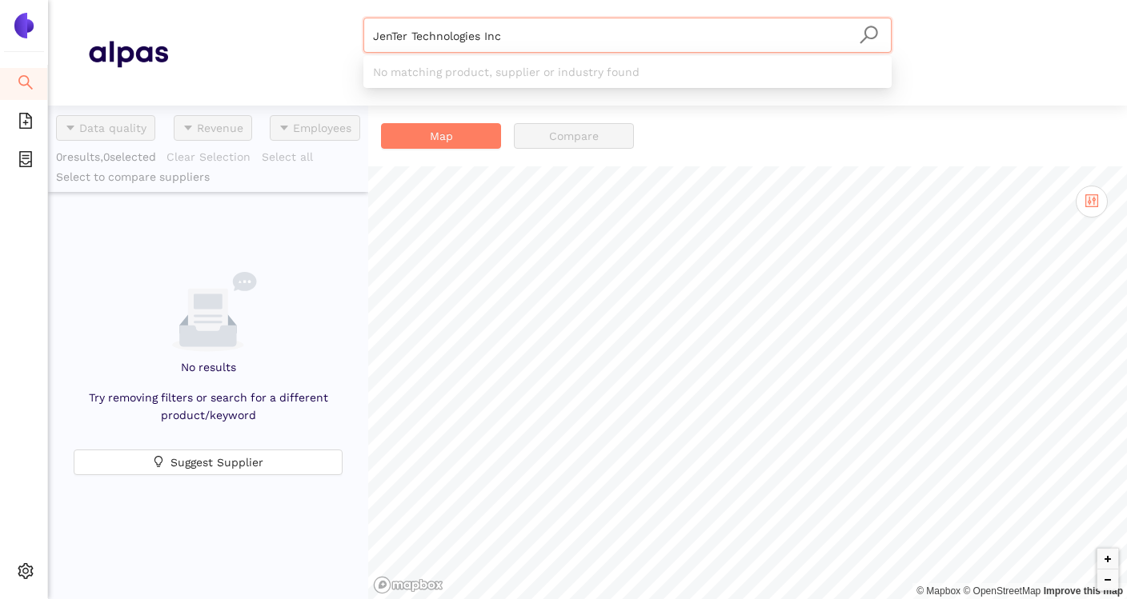
drag, startPoint x: 535, startPoint y: 46, endPoint x: 396, endPoint y: 25, distance: 140.1
click at [396, 25] on input "JenTer Technologies Inc" at bounding box center [627, 35] width 509 height 35
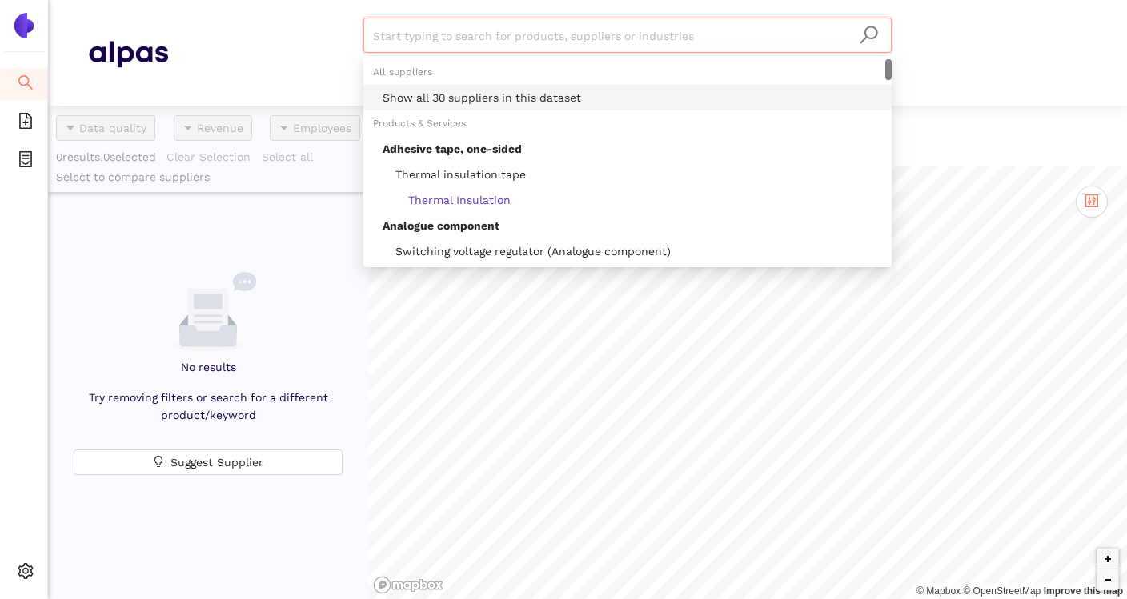
click at [451, 101] on div "Show all 30 suppliers in this dataset" at bounding box center [632, 98] width 499 height 18
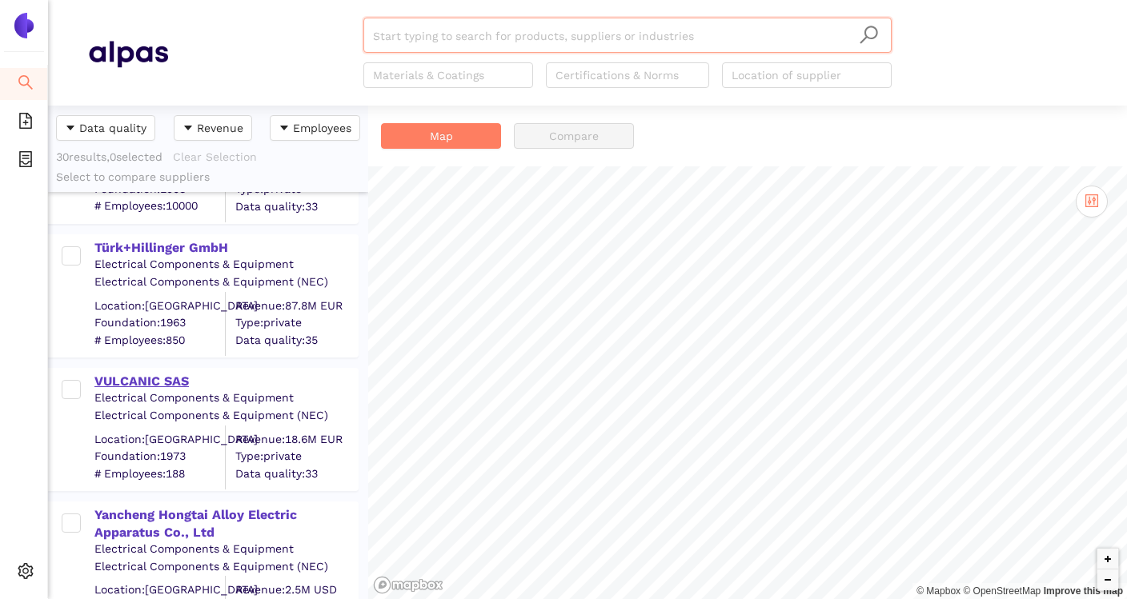
scroll to position [3524, 0]
click at [175, 382] on div "VULCANIC SAS" at bounding box center [225, 380] width 262 height 18
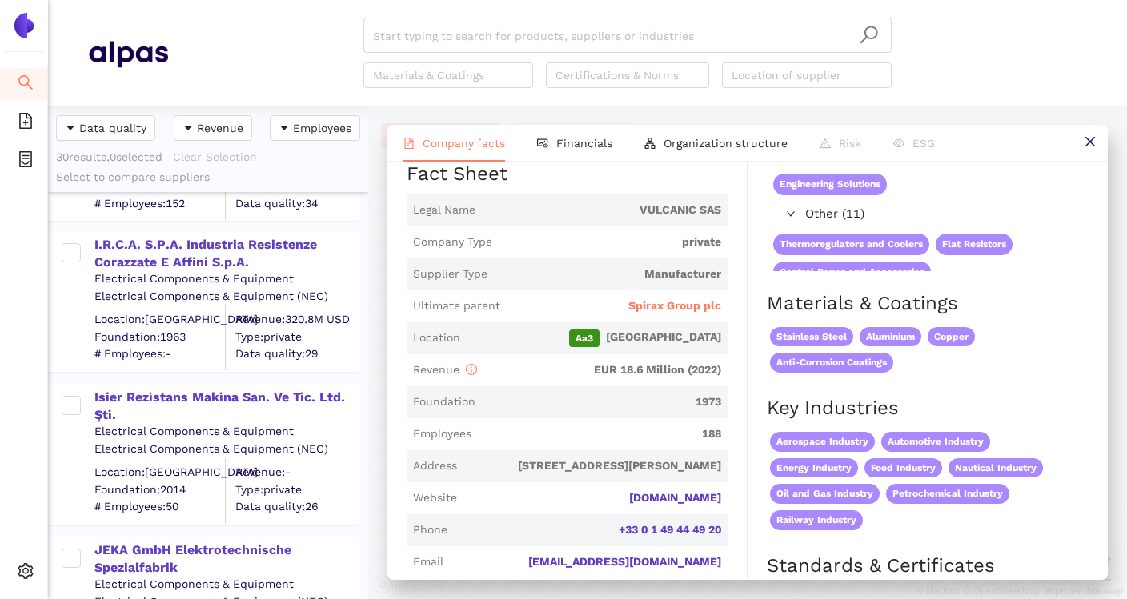
scroll to position [1876, 0]
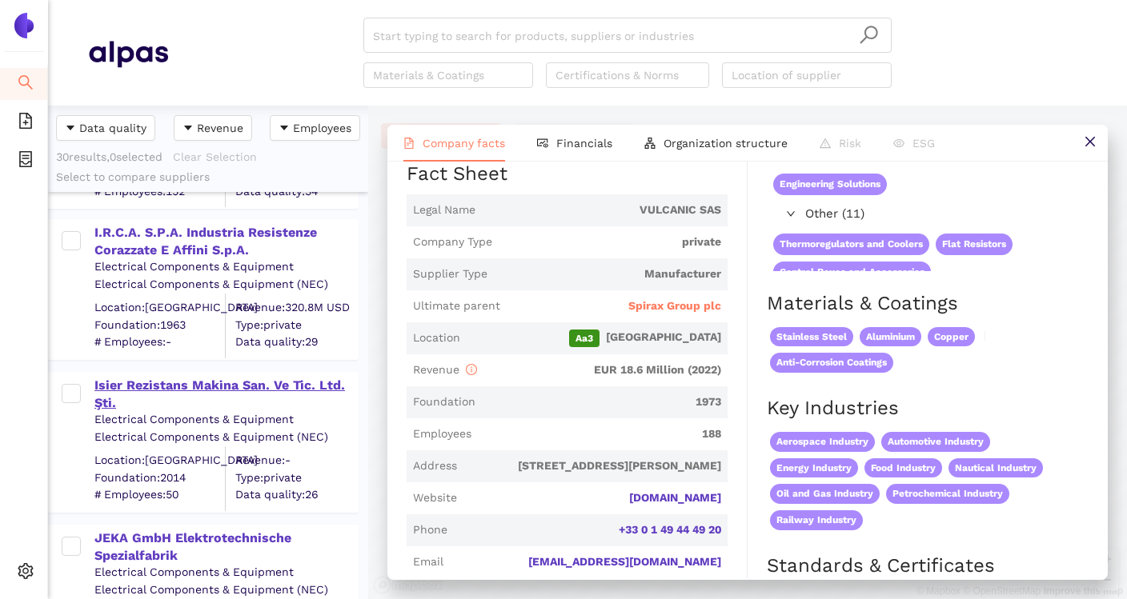
click at [238, 380] on div "Isier Rezi̇stans Maki̇na San. Ve Ti̇c. Ltd. Şti̇." at bounding box center [225, 395] width 262 height 36
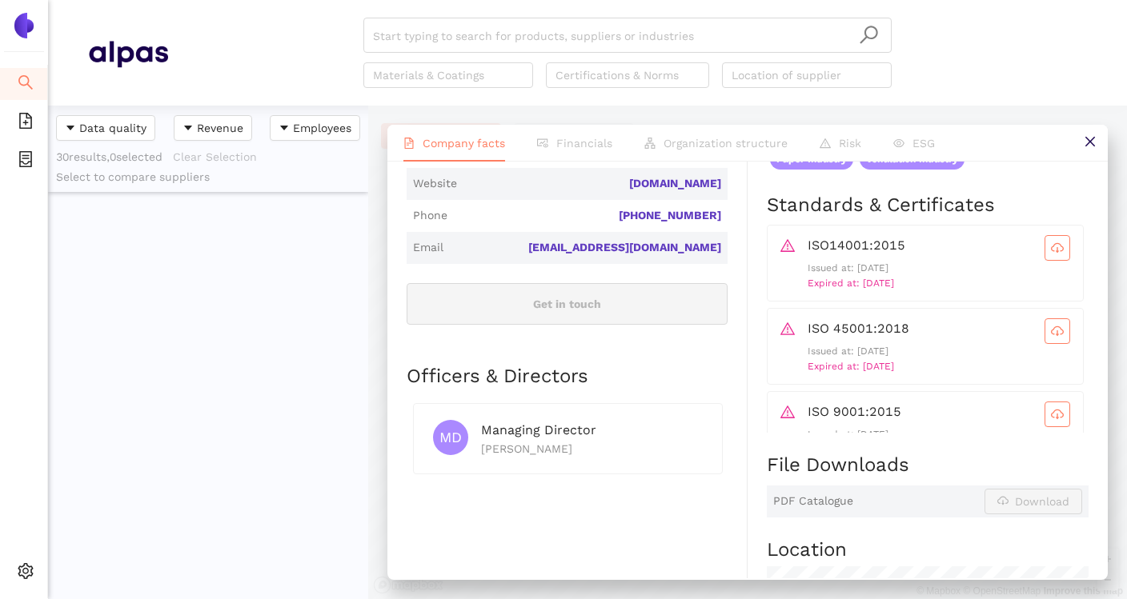
scroll to position [3700, 0]
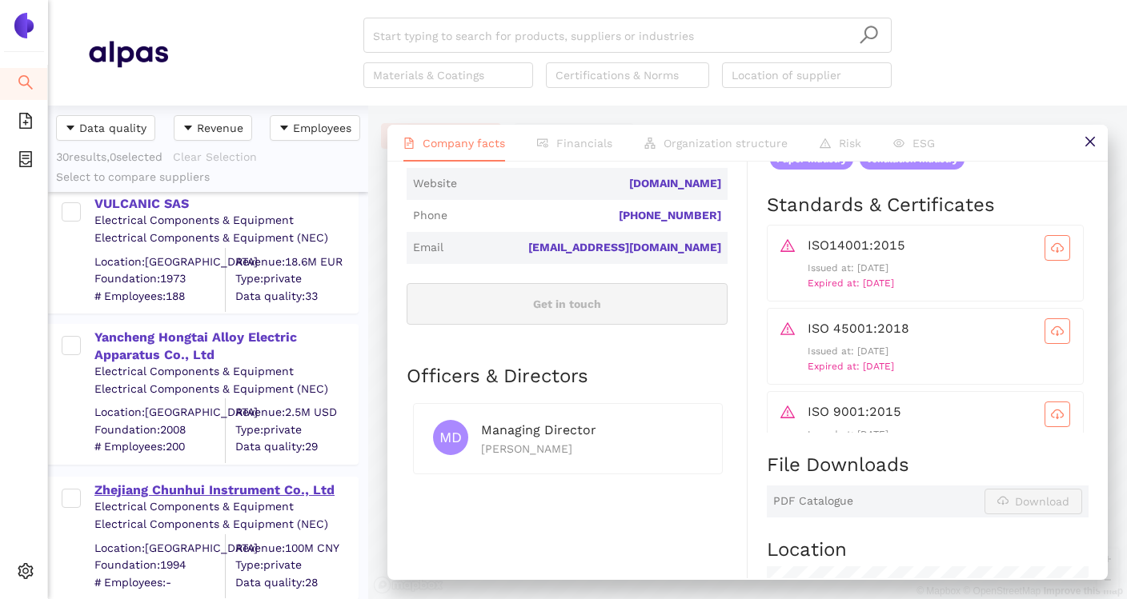
click at [224, 487] on div "Zhejiang Chunhui Instrument Co., Ltd" at bounding box center [225, 491] width 262 height 18
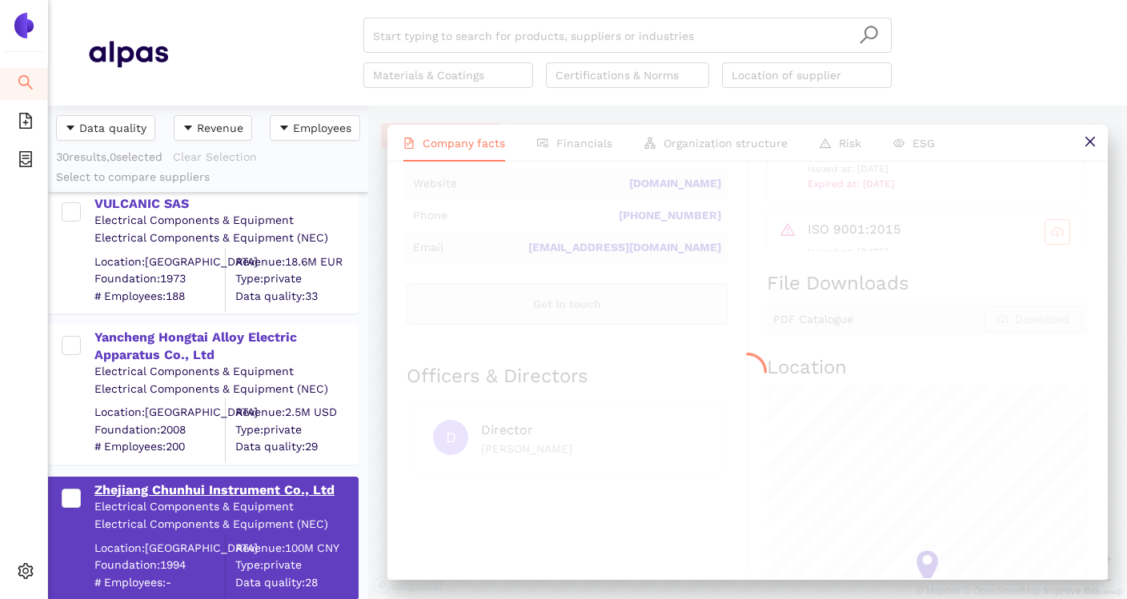
scroll to position [0, 0]
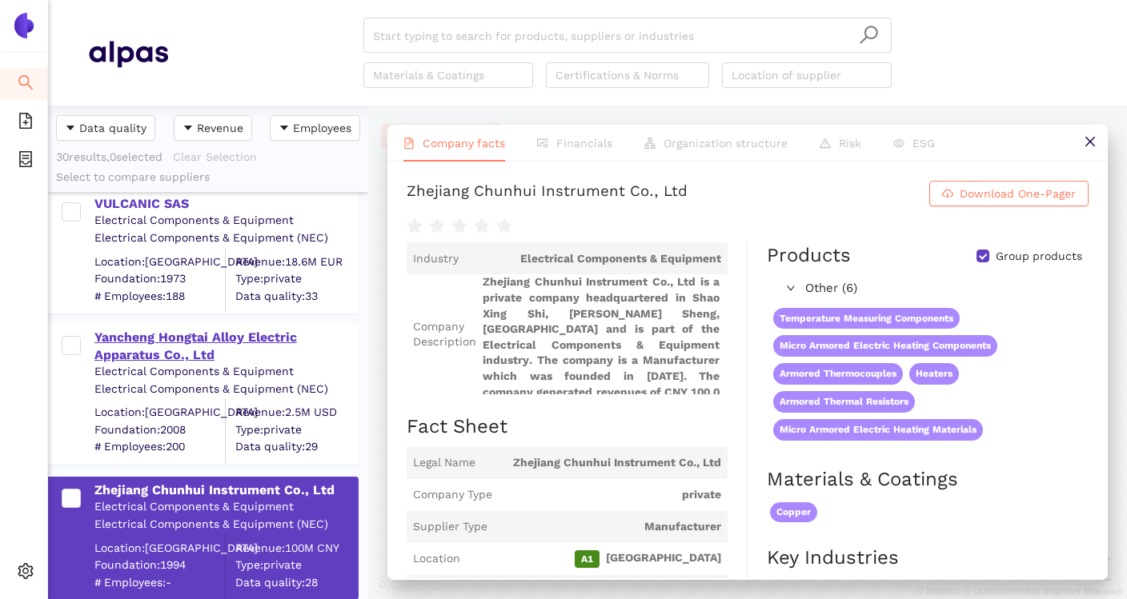
click at [221, 343] on div "Yancheng Hongtai Alloy Electric Apparatus Co., Ltd" at bounding box center [225, 347] width 262 height 36
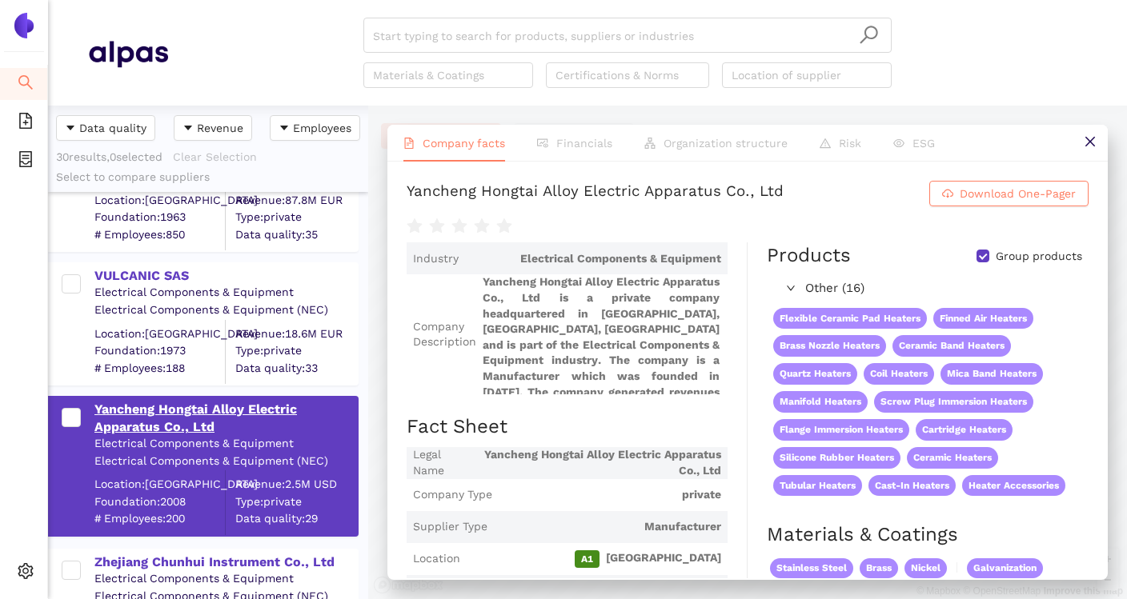
scroll to position [3593, 0]
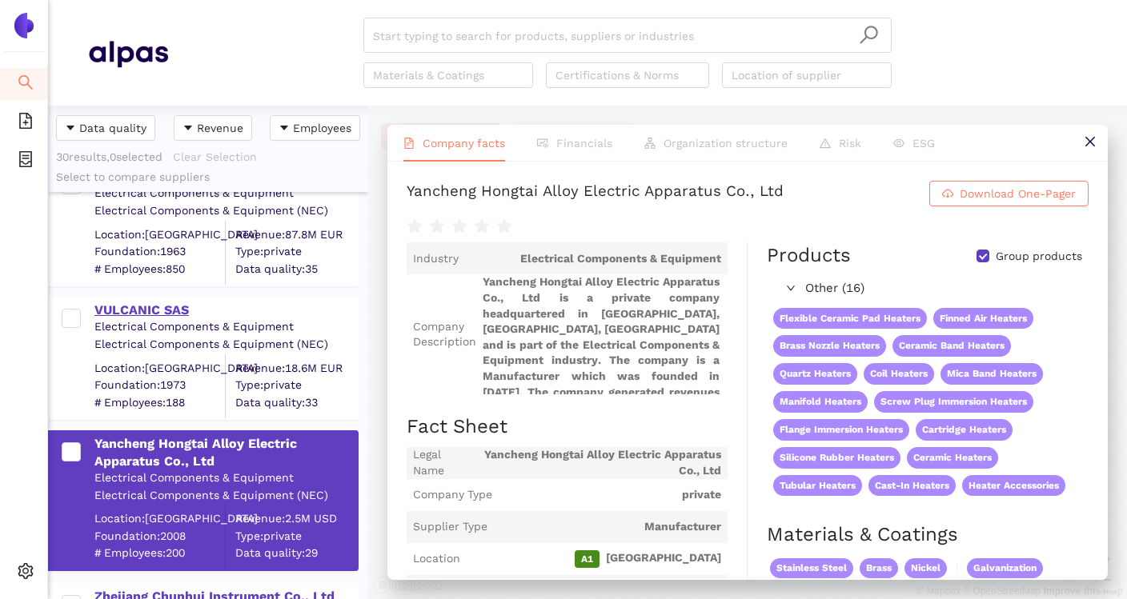
click at [147, 310] on div "VULCANIC SAS" at bounding box center [225, 311] width 262 height 18
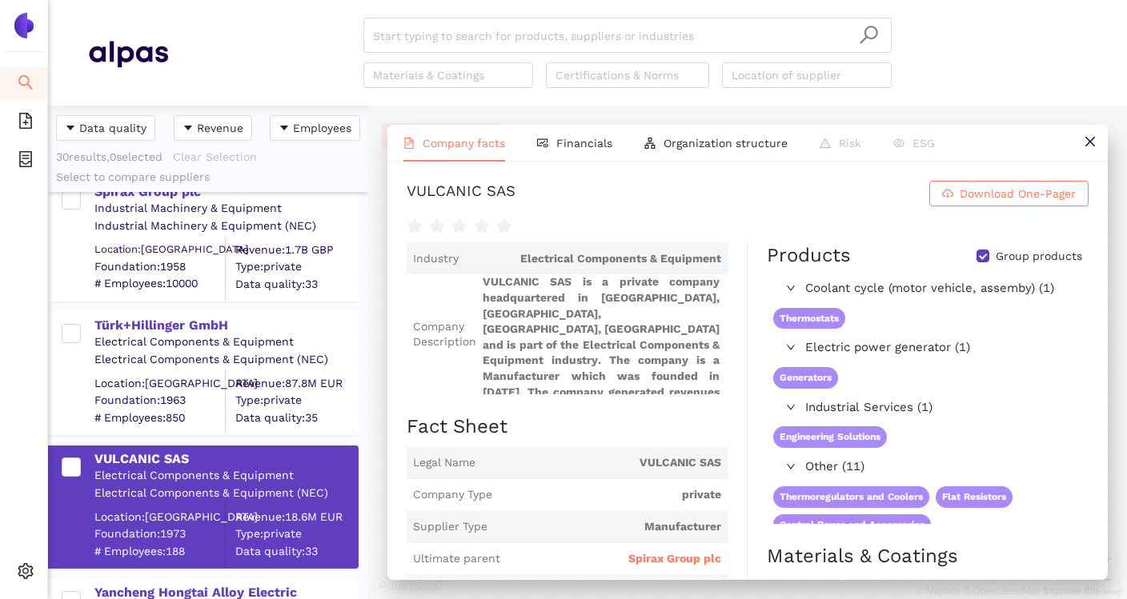
scroll to position [3433, 0]
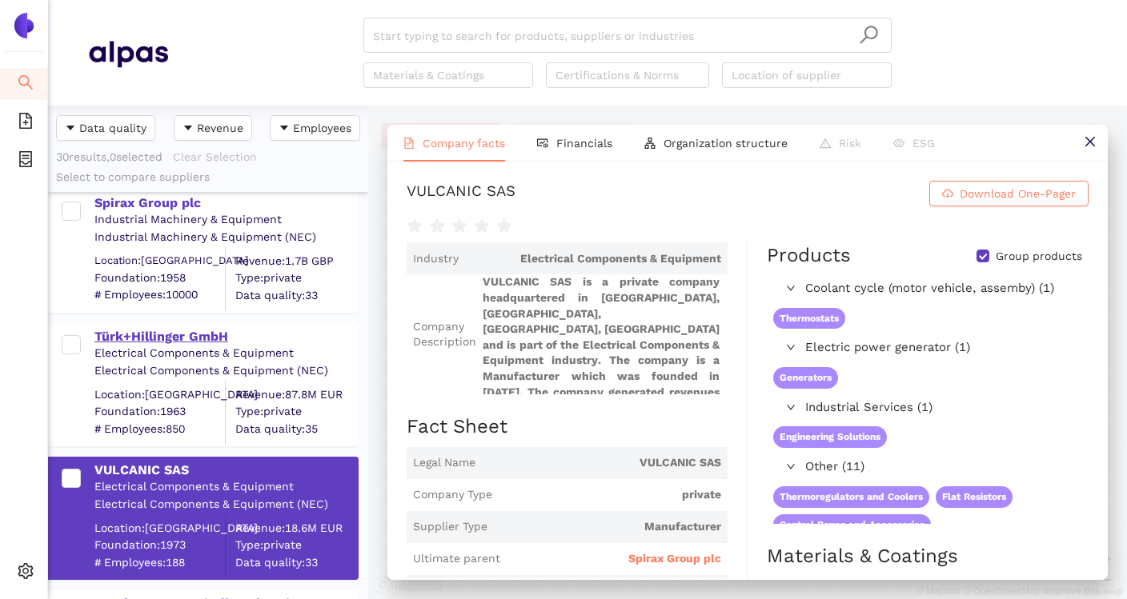
click at [152, 339] on div "Türk+Hillinger GmbH" at bounding box center [225, 337] width 262 height 18
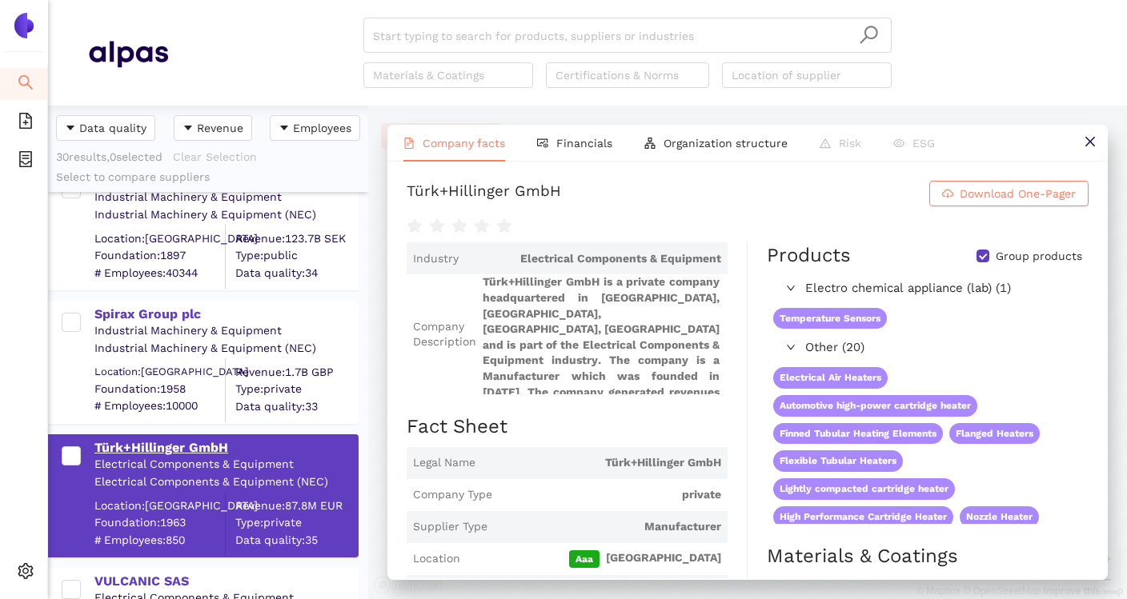
scroll to position [3304, 0]
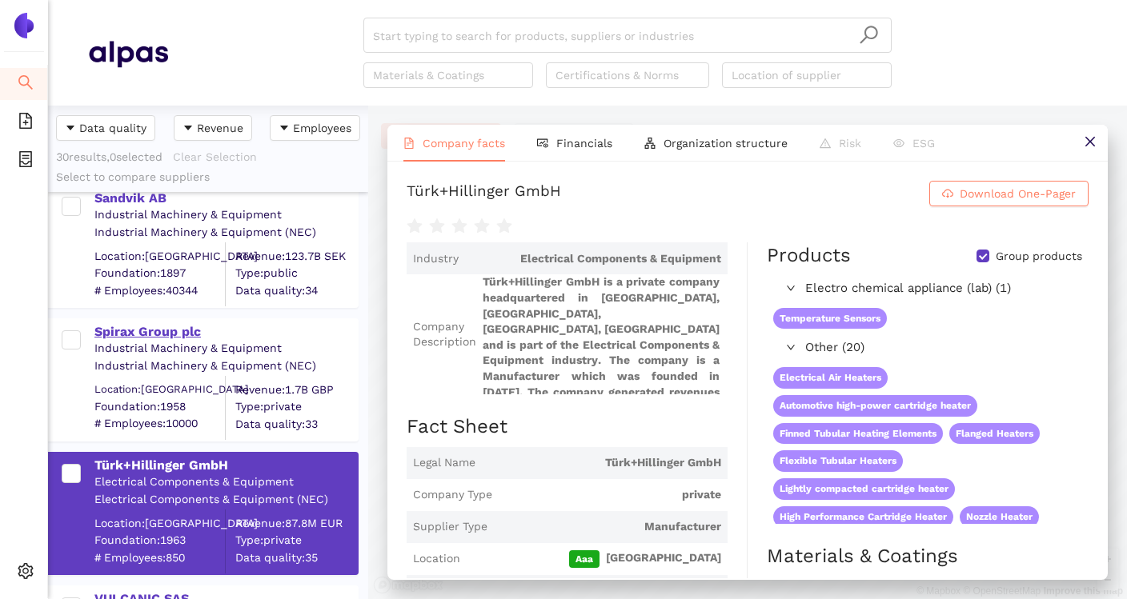
click at [154, 333] on div "Spirax Group plc" at bounding box center [225, 332] width 262 height 18
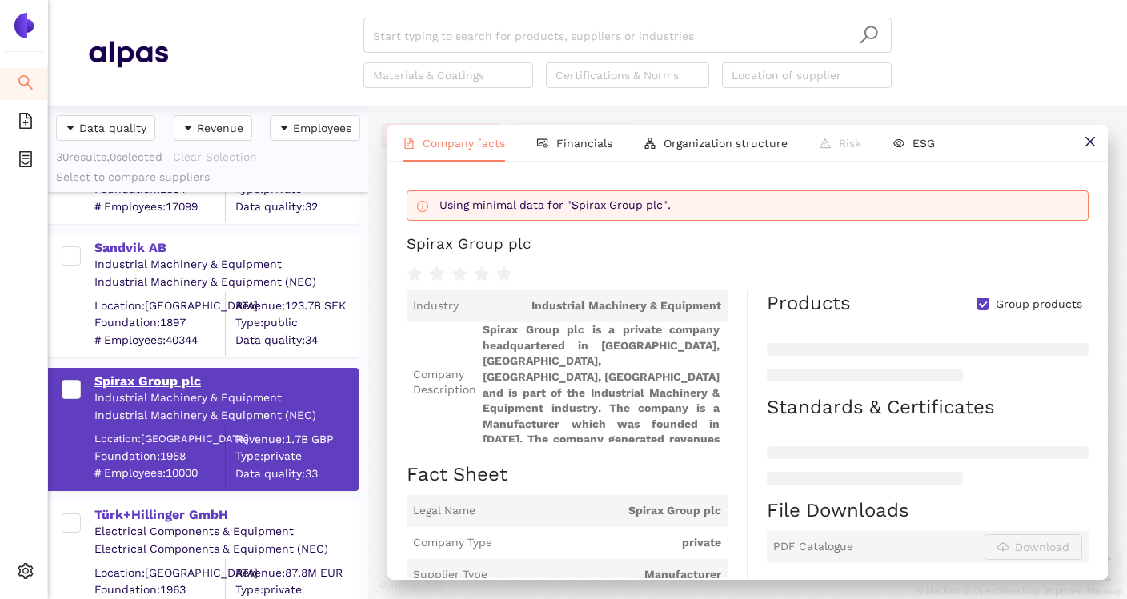
scroll to position [3231, 0]
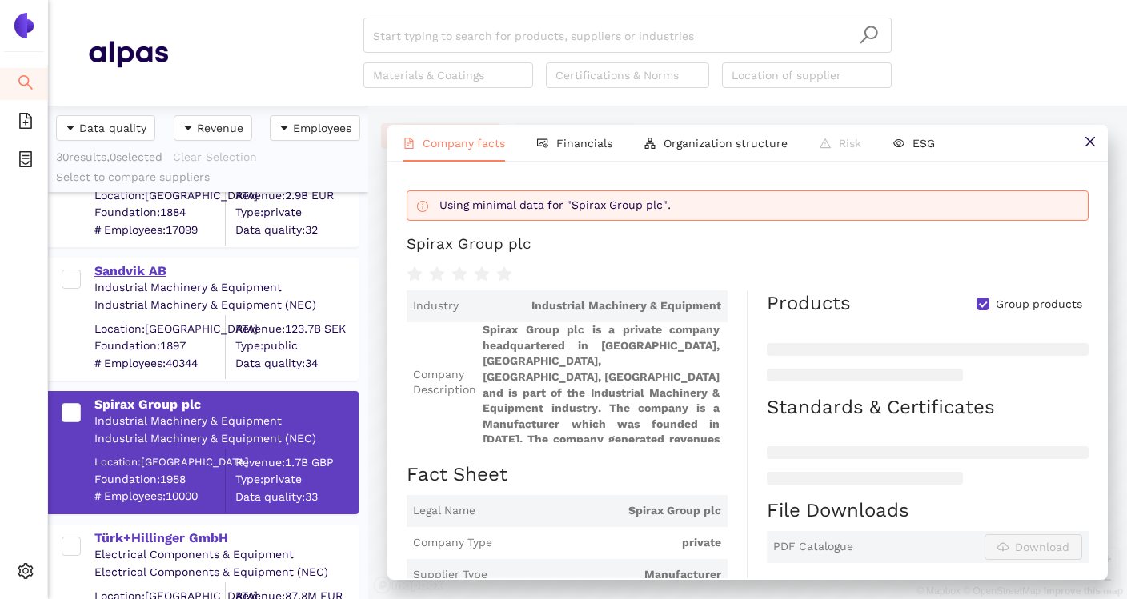
click at [162, 276] on div "Sandvik AB" at bounding box center [225, 271] width 262 height 18
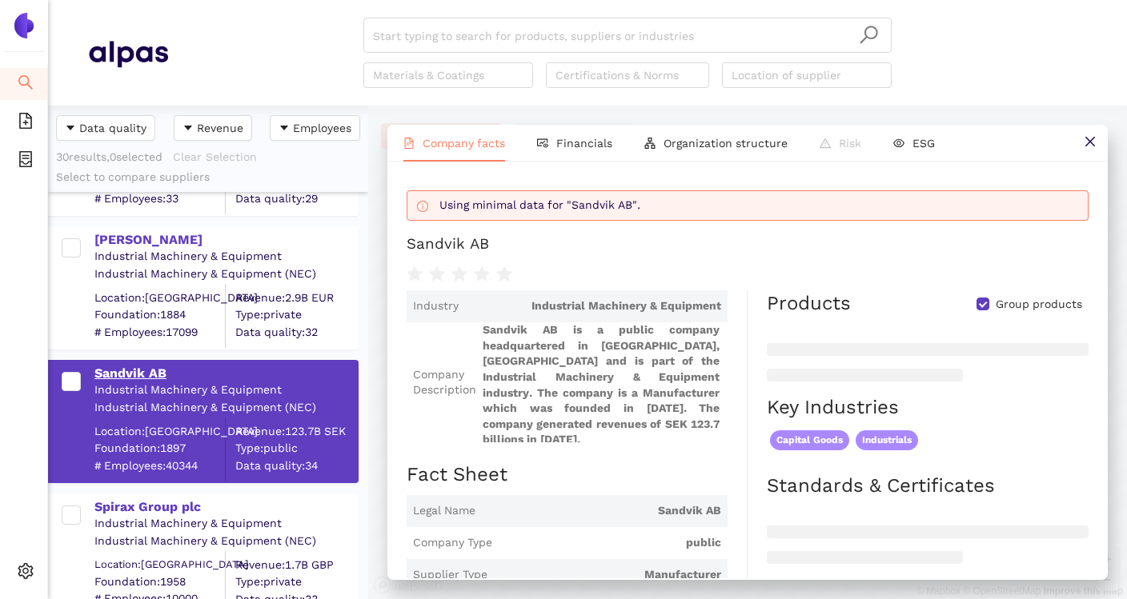
scroll to position [3120, 0]
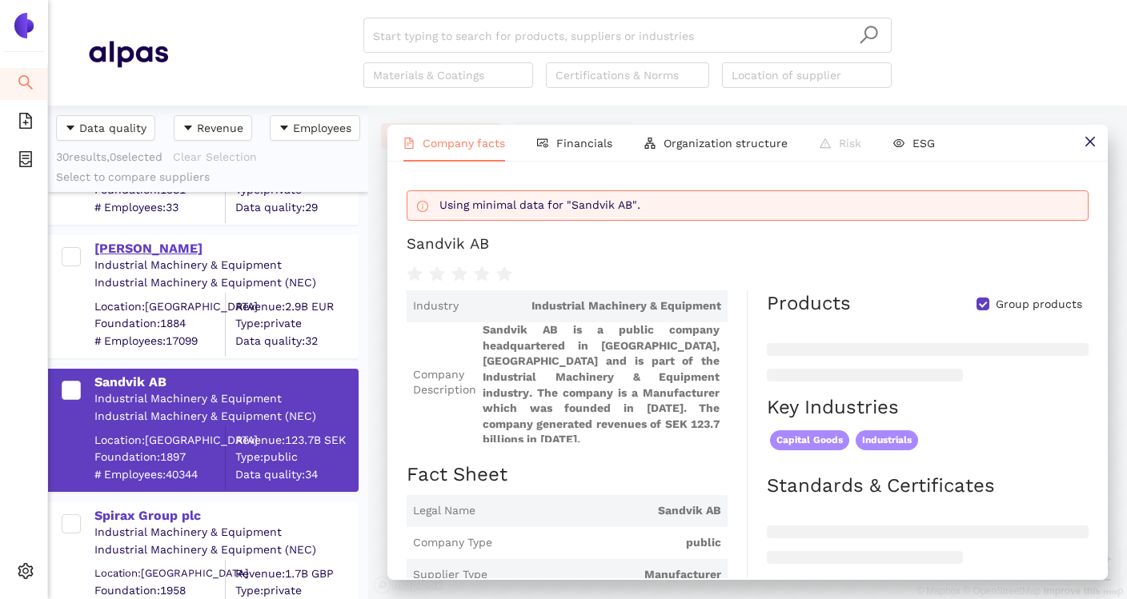
click at [144, 254] on div "[PERSON_NAME]" at bounding box center [225, 249] width 262 height 18
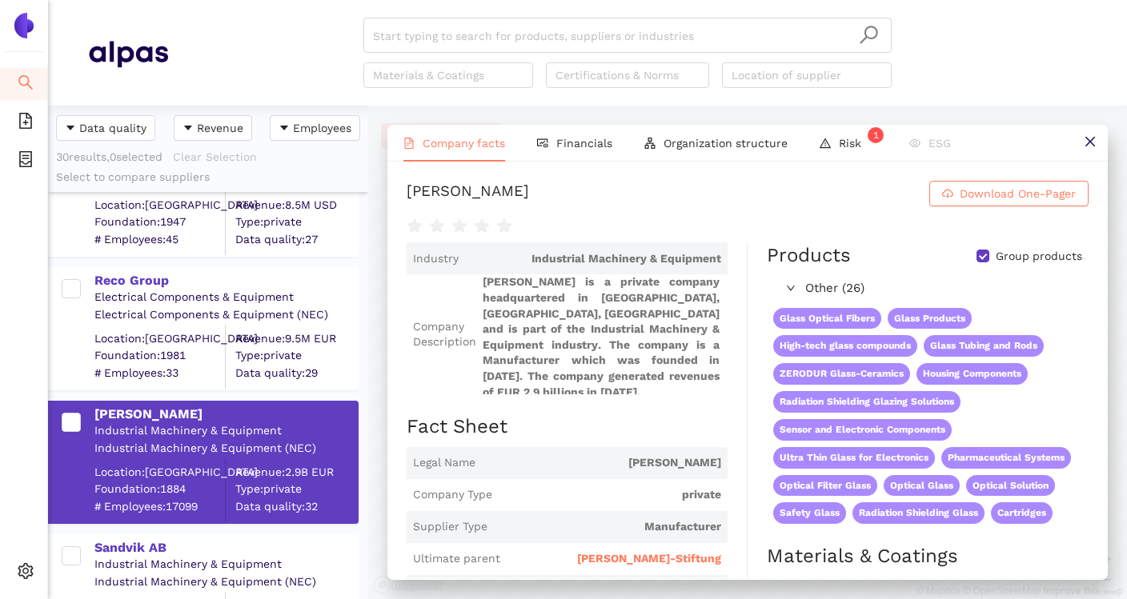
scroll to position [2951, 0]
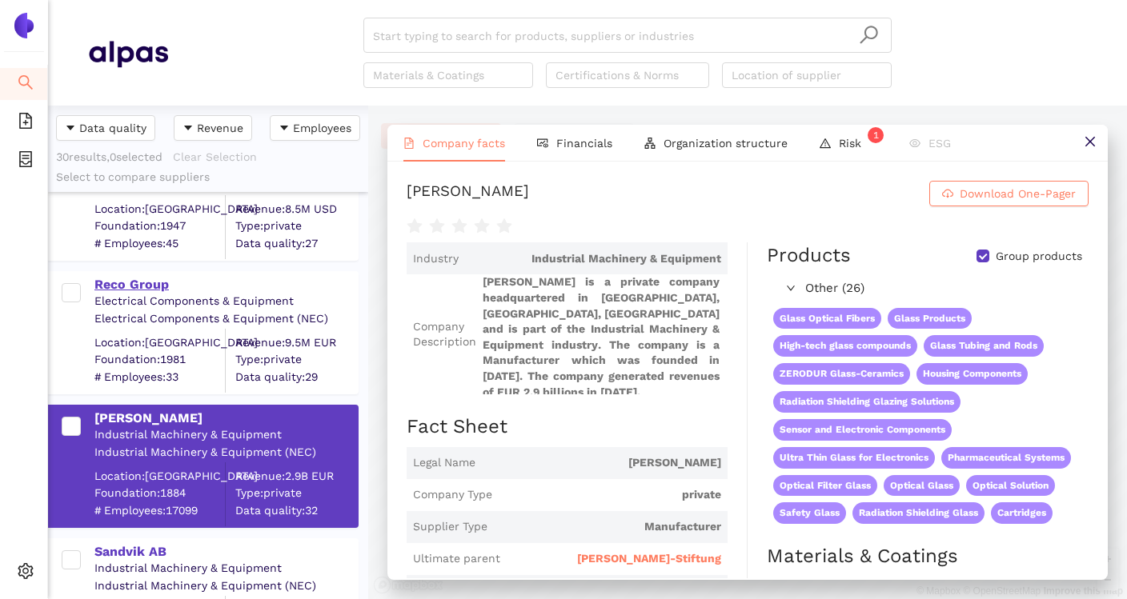
click at [150, 289] on div "Reco Group" at bounding box center [225, 285] width 262 height 18
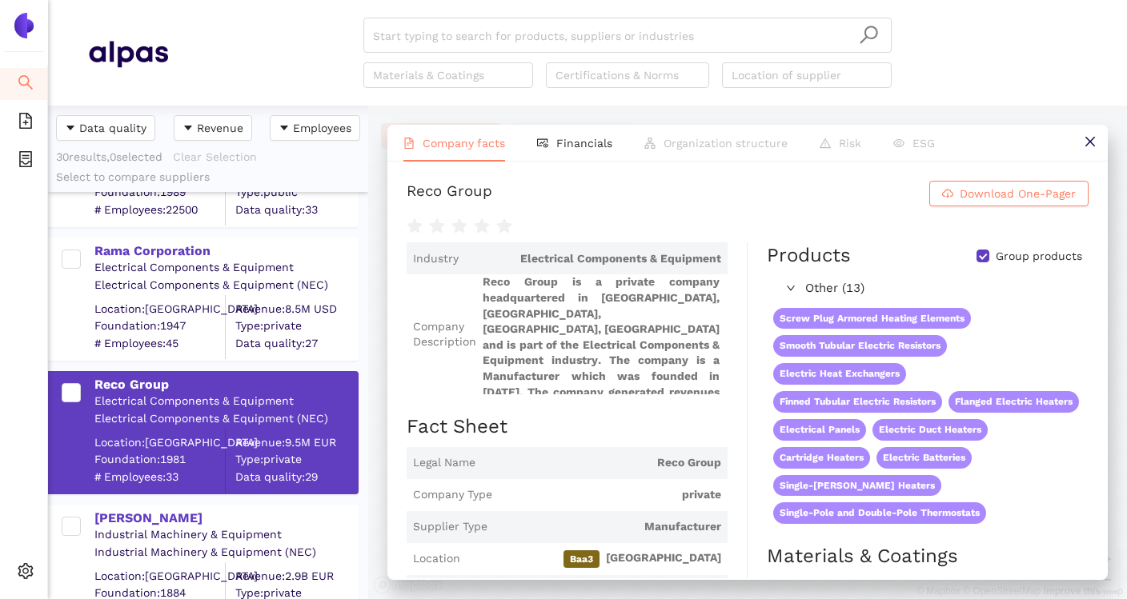
scroll to position [2841, 0]
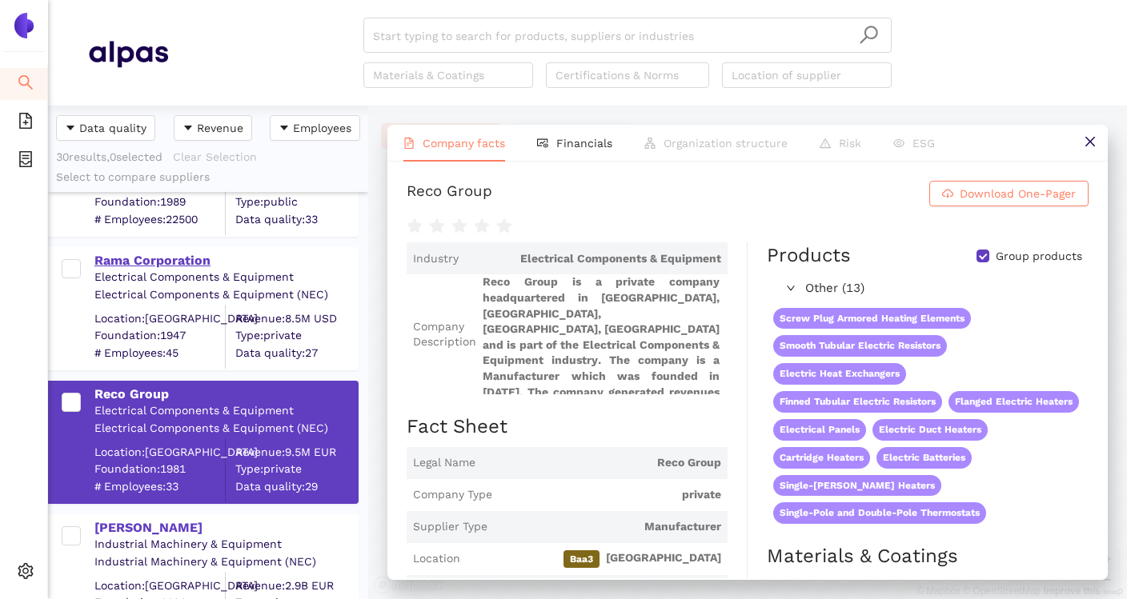
click at [188, 266] on div "Rama Corporation" at bounding box center [225, 261] width 262 height 18
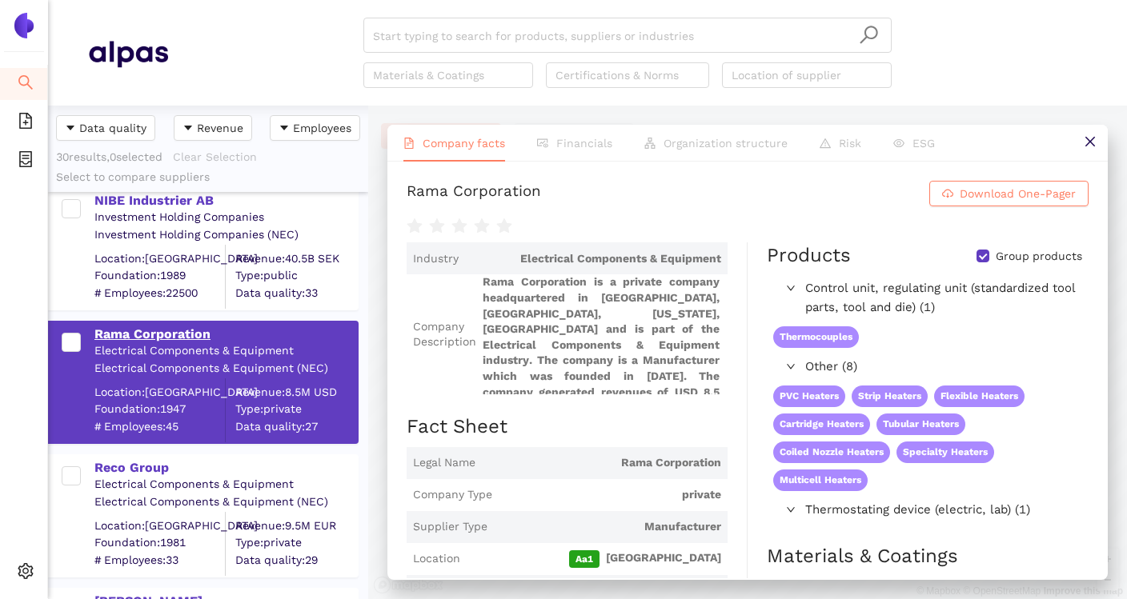
scroll to position [2745, 0]
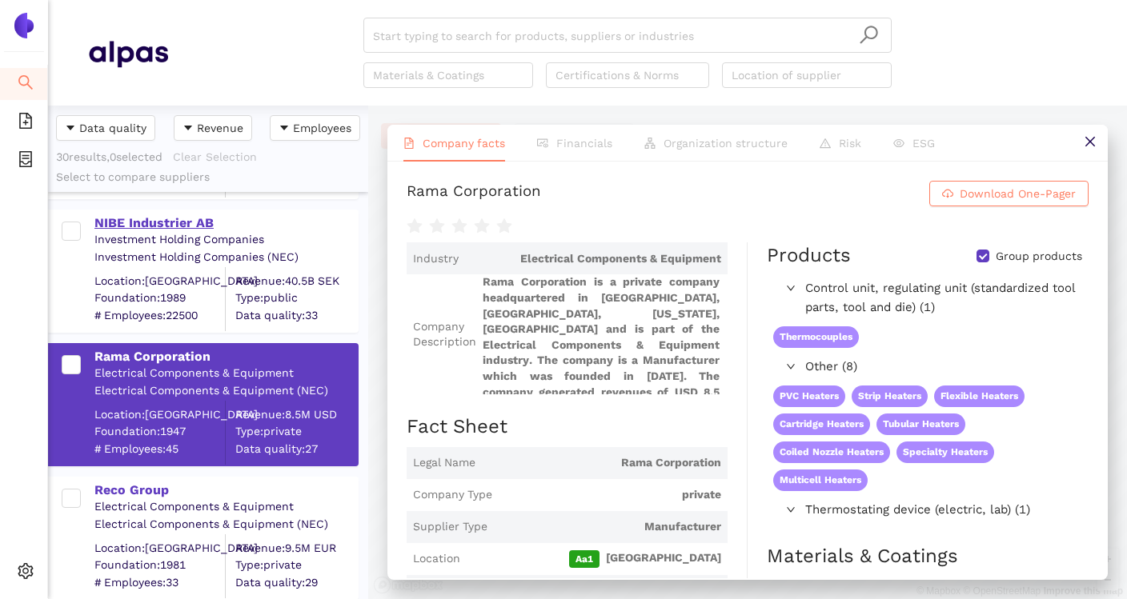
click at [174, 226] on div "NIBE Industrier AB" at bounding box center [225, 223] width 262 height 18
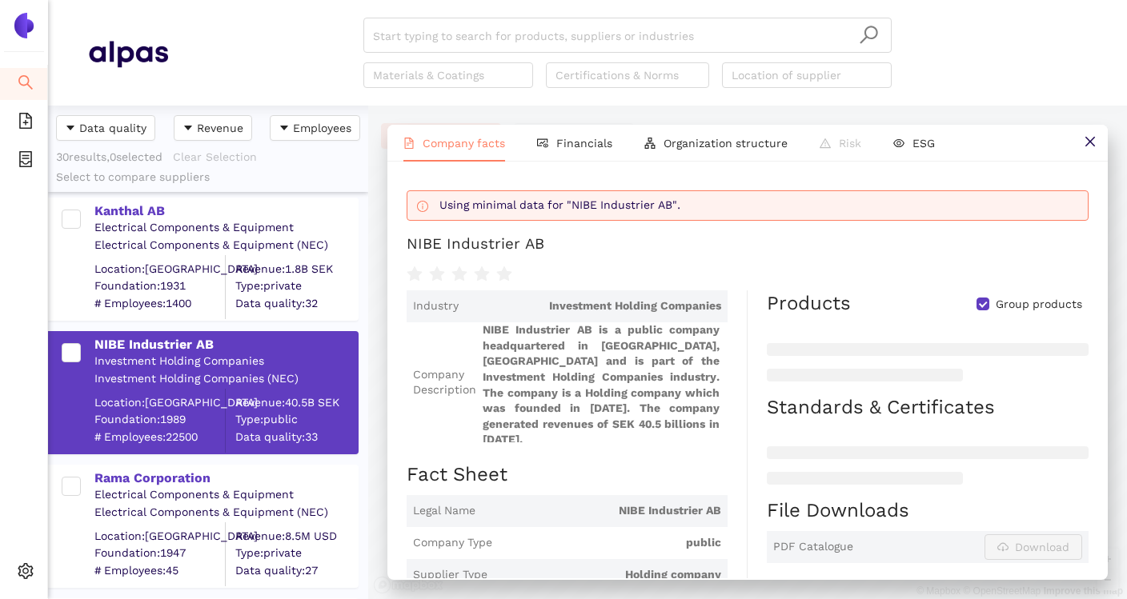
scroll to position [2568, 0]
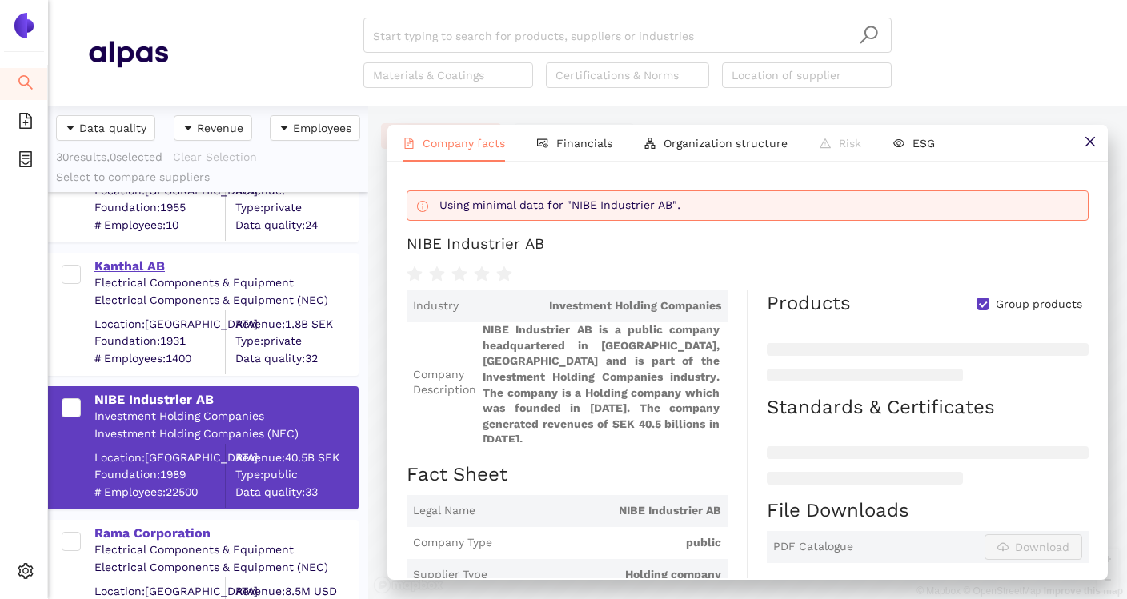
click at [141, 268] on div "Kanthal AB" at bounding box center [225, 267] width 262 height 18
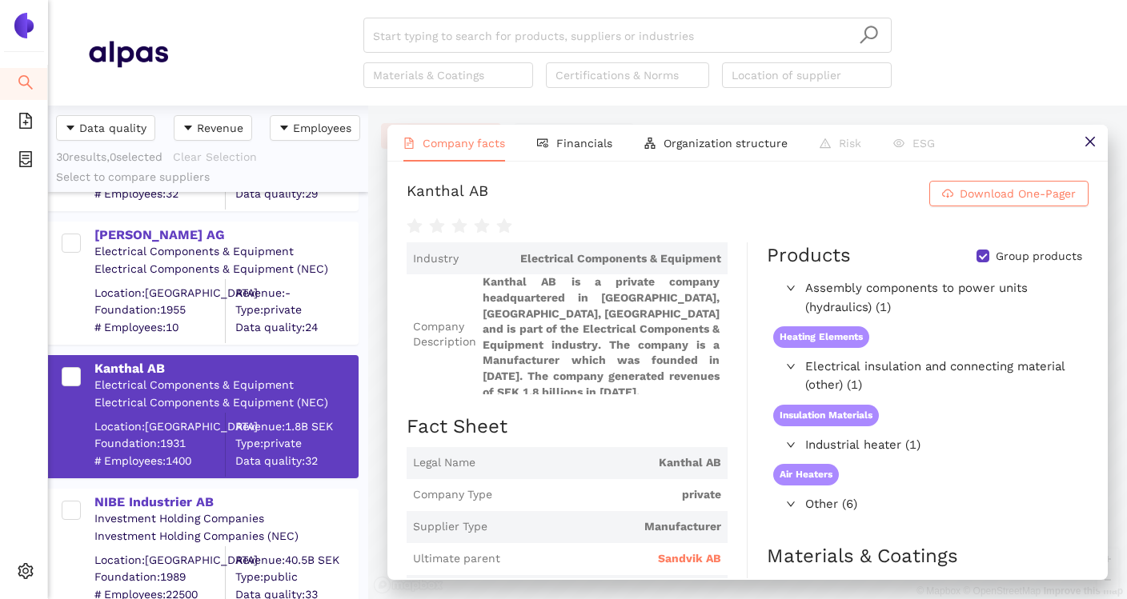
scroll to position [2453, 0]
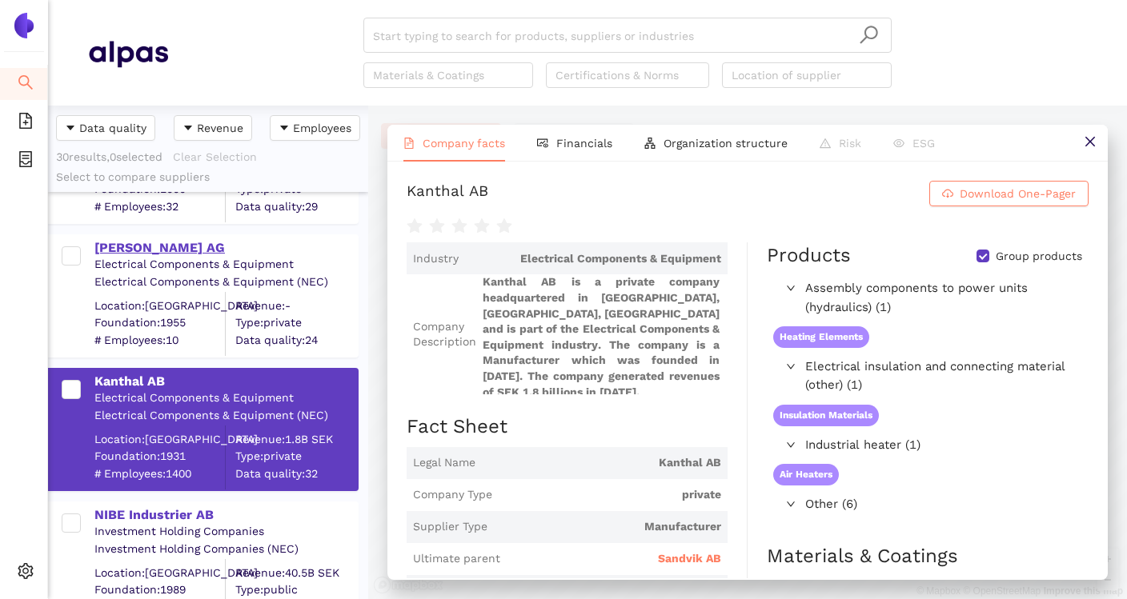
click at [158, 252] on div "K. Mösch AG" at bounding box center [225, 248] width 262 height 18
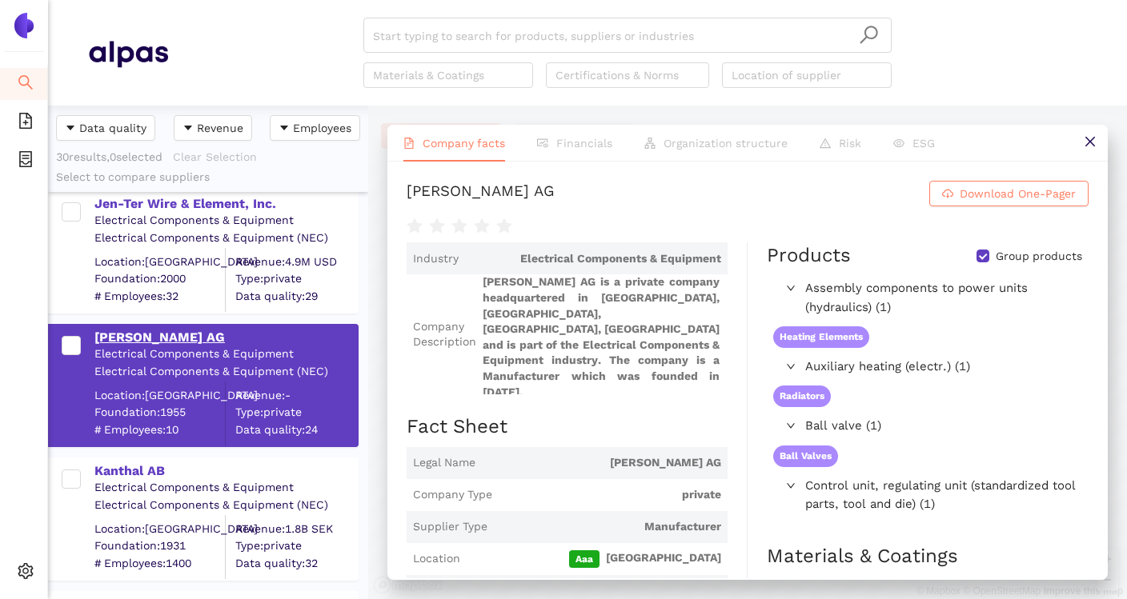
scroll to position [2327, 0]
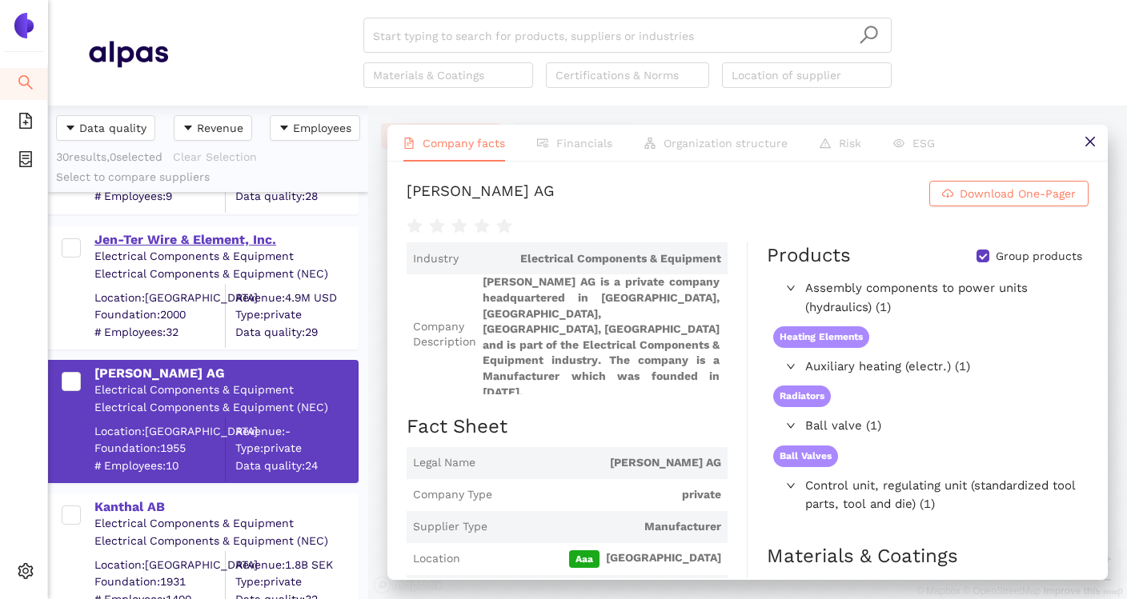
click at [179, 238] on div "Jen-Ter Wire & Element, Inc." at bounding box center [225, 240] width 262 height 18
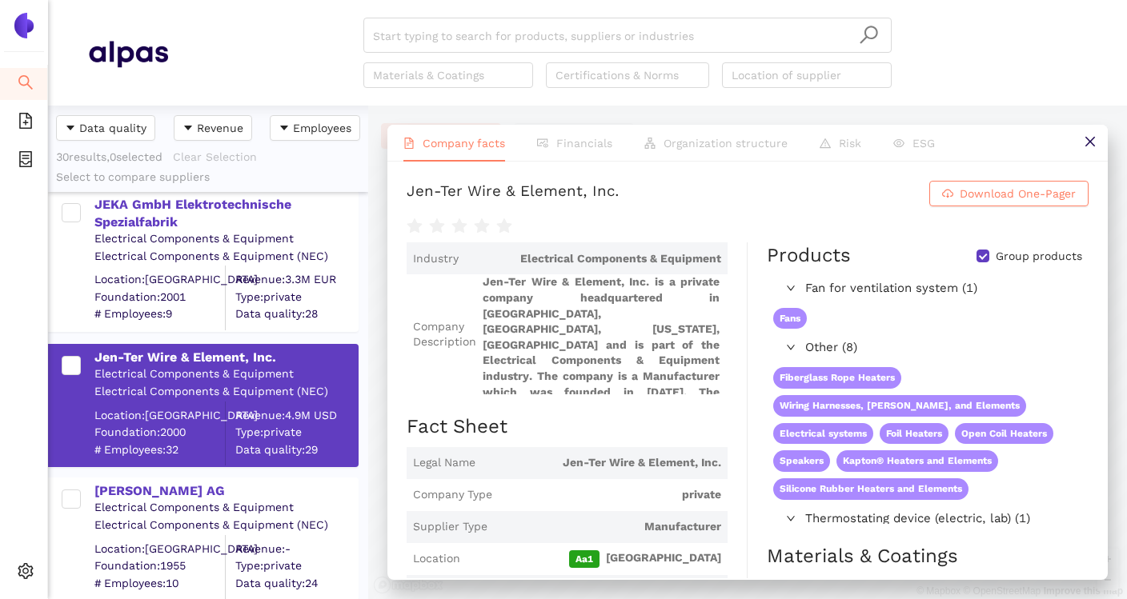
scroll to position [2200, 0]
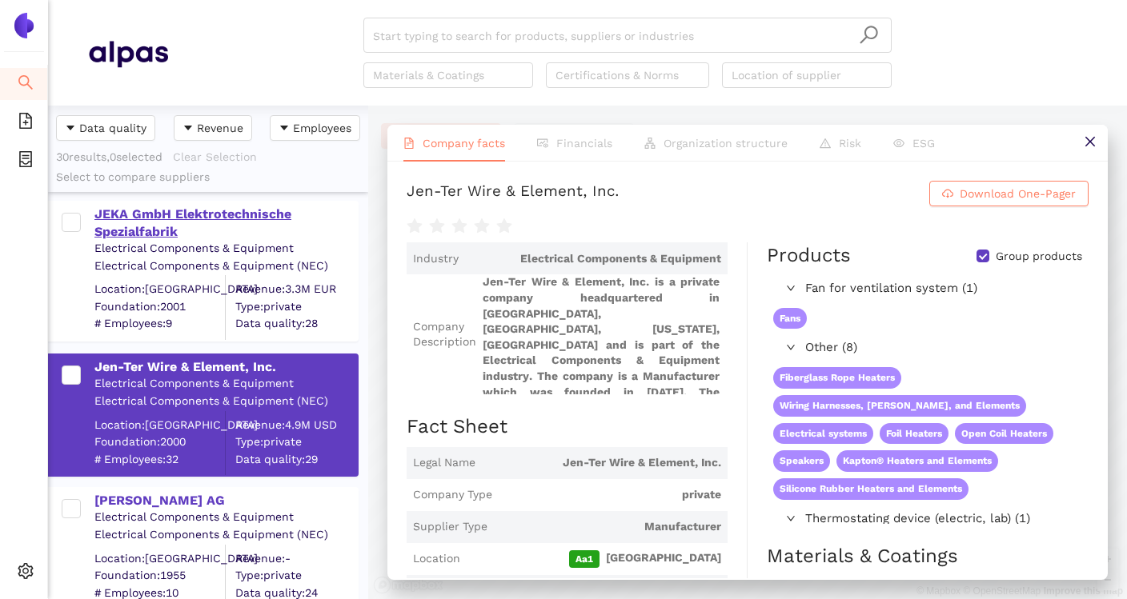
click at [183, 222] on div "JEKA GmbH Elektrotechnische Spezialfabrik" at bounding box center [225, 224] width 262 height 36
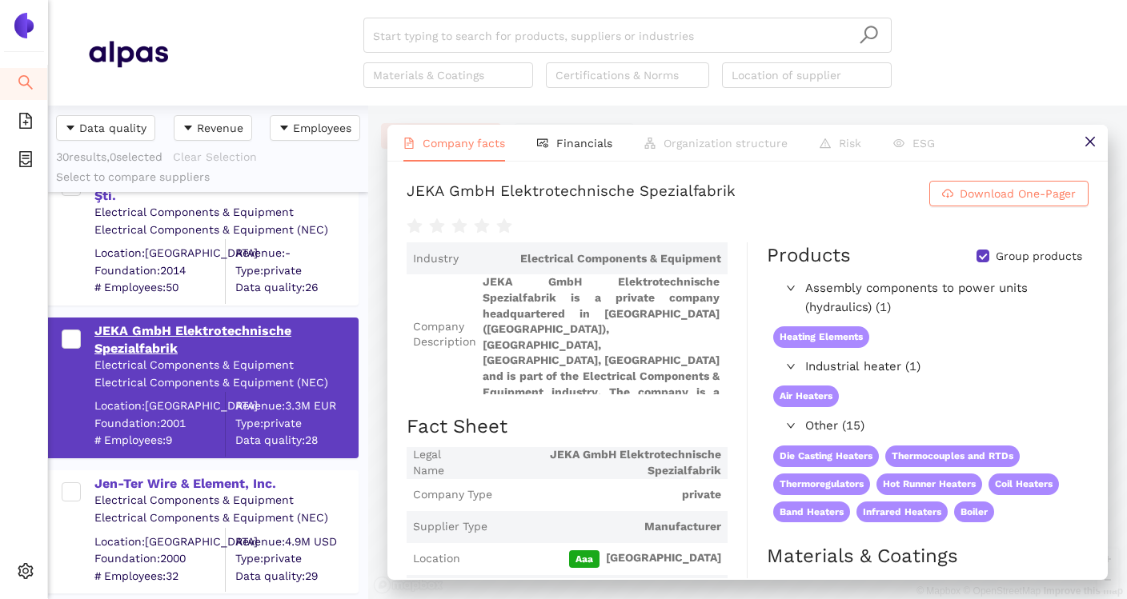
scroll to position [2061, 0]
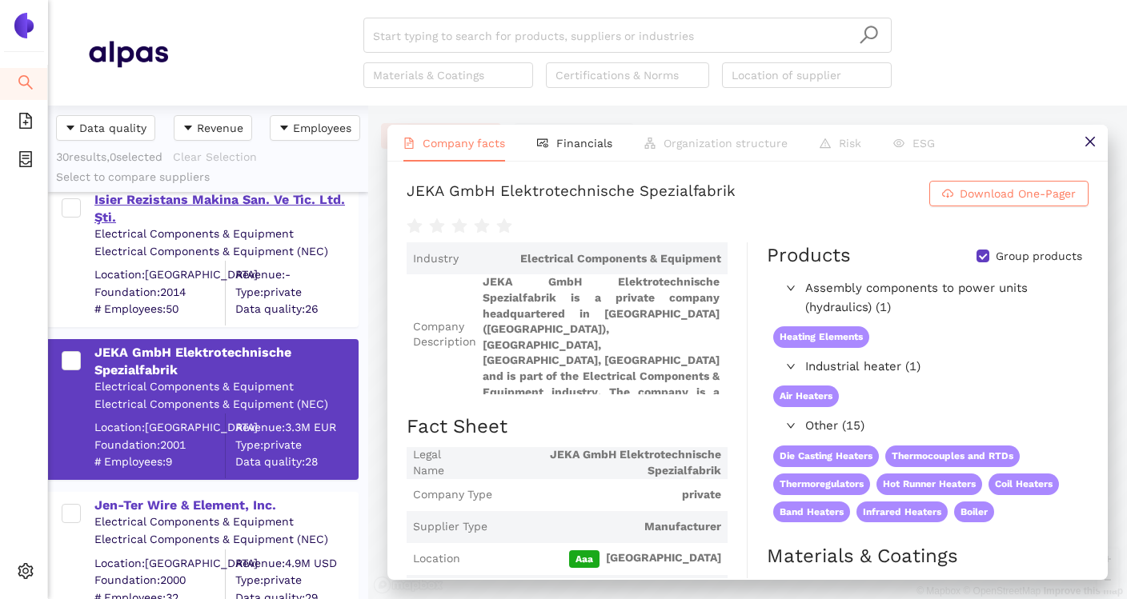
click at [235, 211] on div "Isier Rezi̇stans Maki̇na San. Ve Ti̇c. Ltd. Şti̇." at bounding box center [225, 209] width 262 height 36
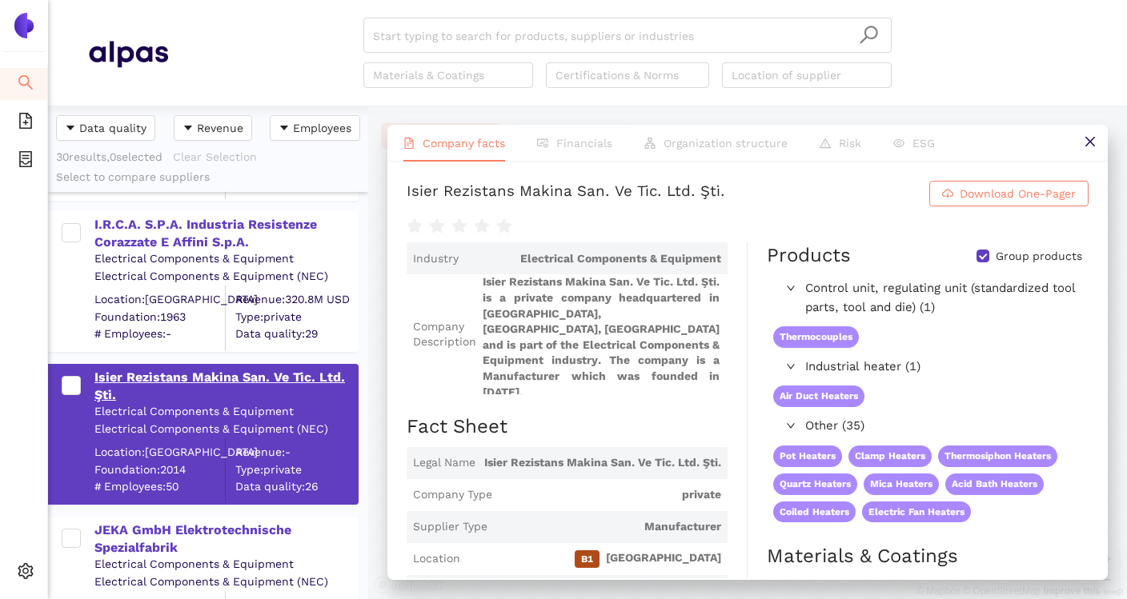
scroll to position [1882, 0]
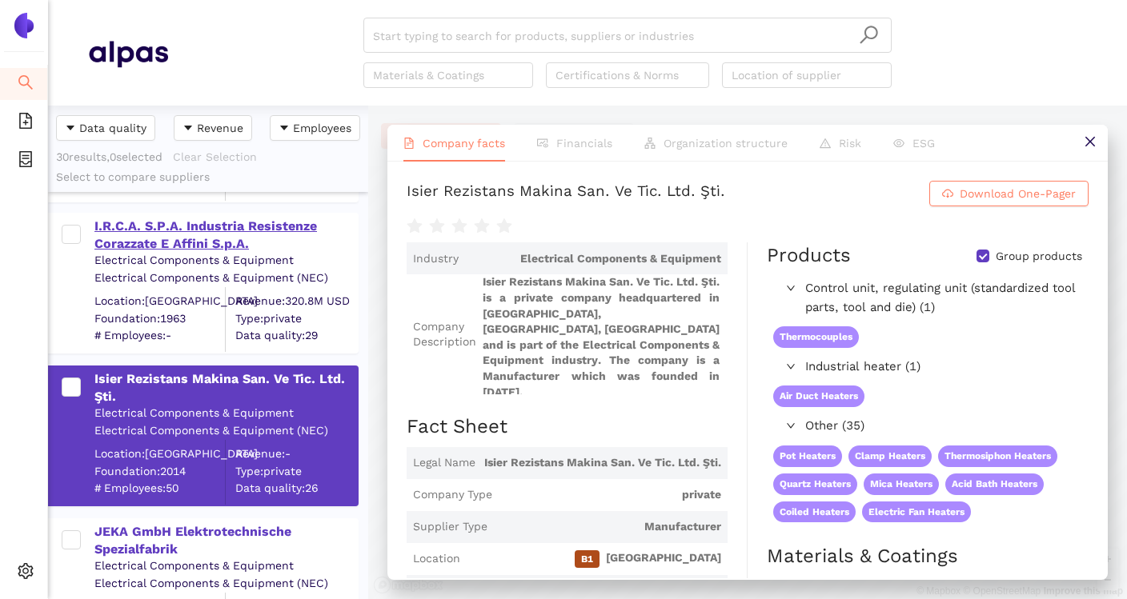
click at [234, 224] on div "I.R.C.A. S.P.A. Industria Resistenze Corazzate E Affini S.p.A." at bounding box center [225, 236] width 262 height 36
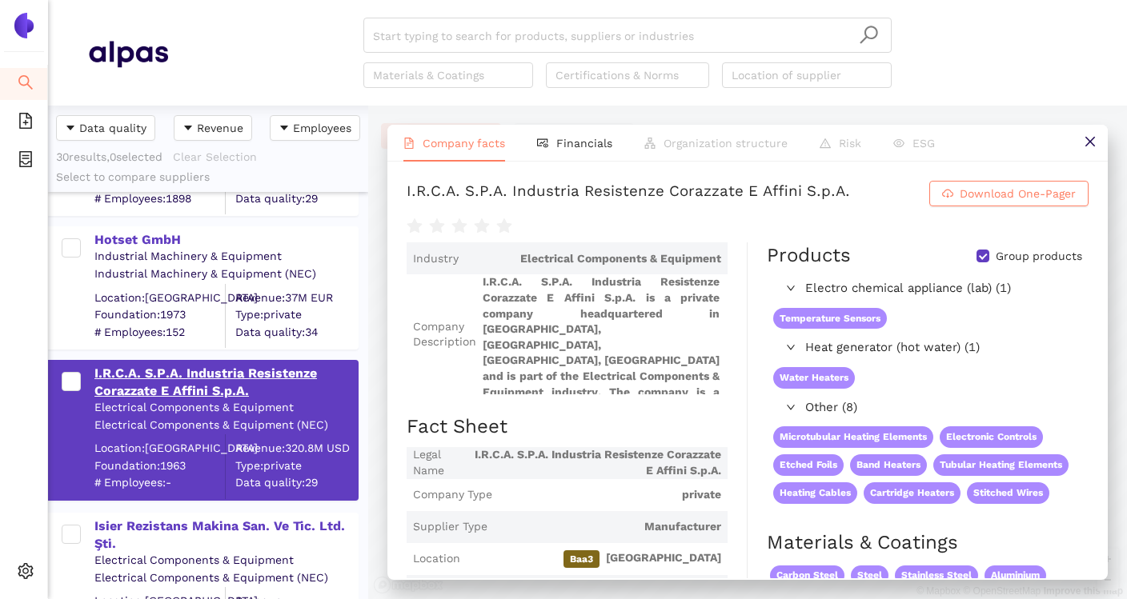
scroll to position [1706, 0]
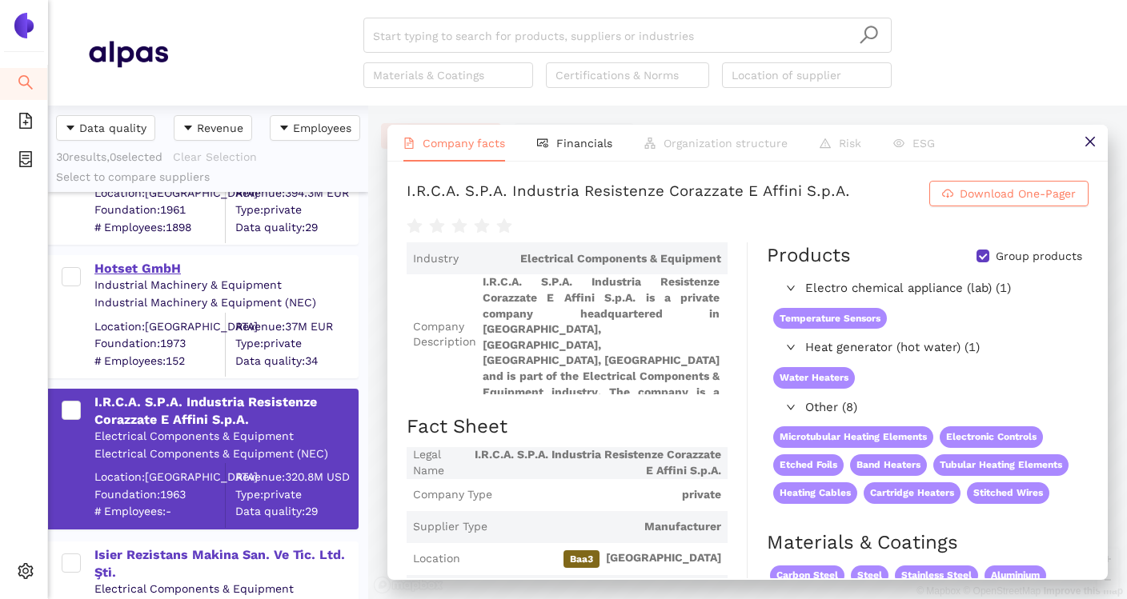
click at [199, 264] on div "Hotset GmbH" at bounding box center [225, 269] width 262 height 18
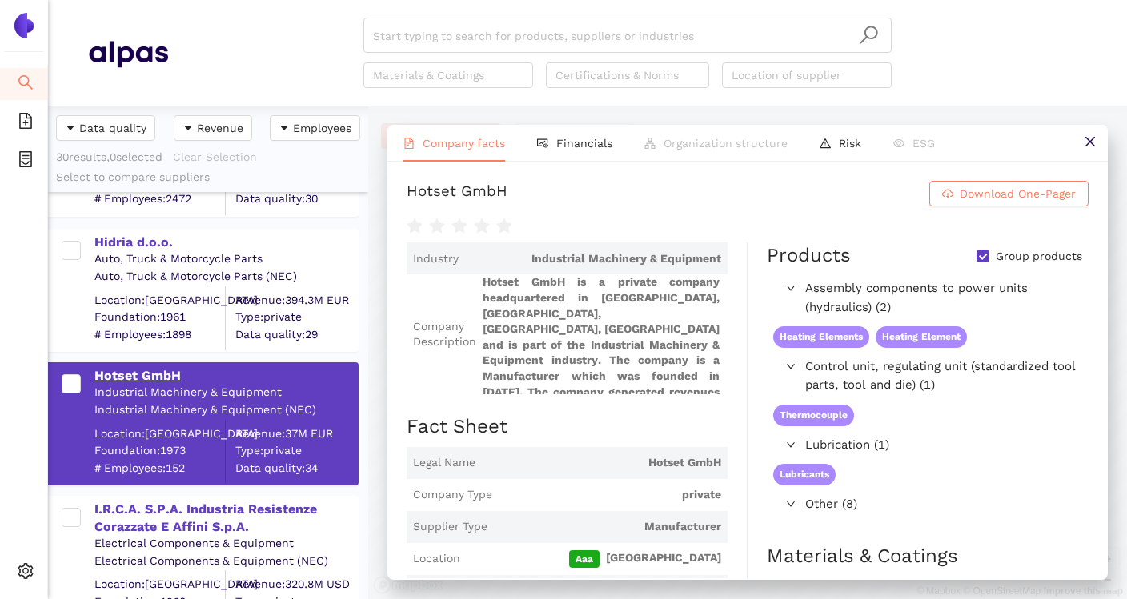
scroll to position [1588, 0]
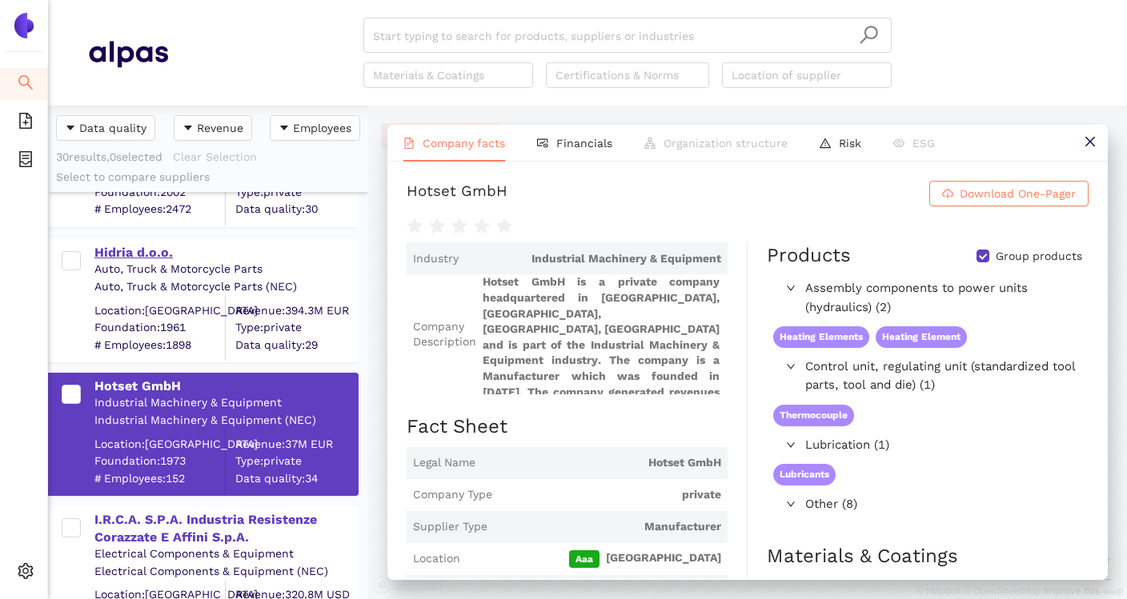
click at [144, 250] on div "Hidria d.o.o." at bounding box center [225, 253] width 262 height 18
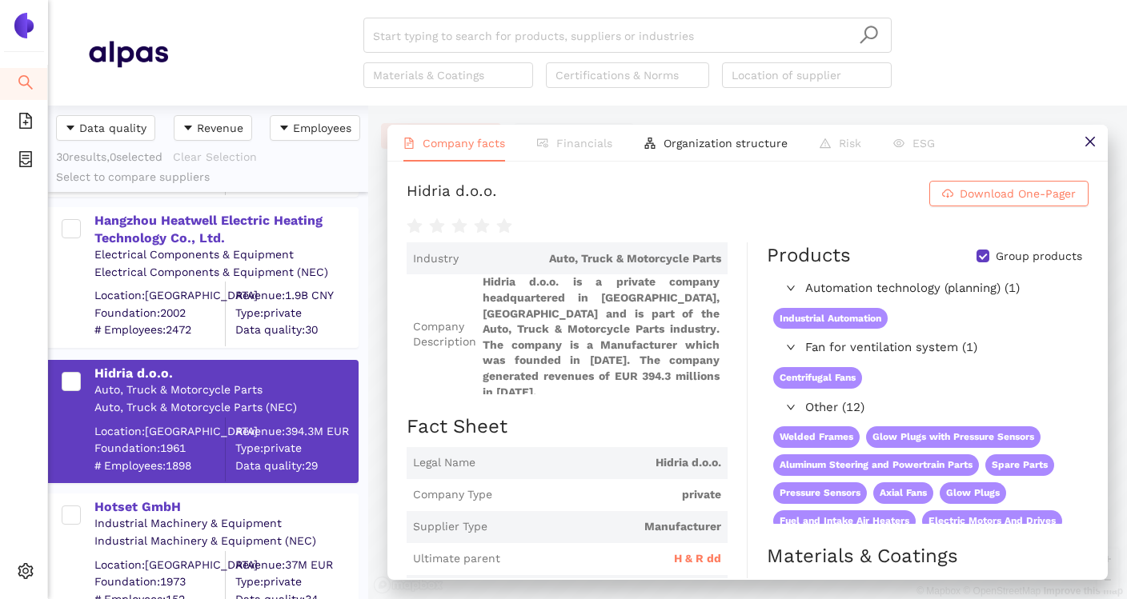
scroll to position [1436, 0]
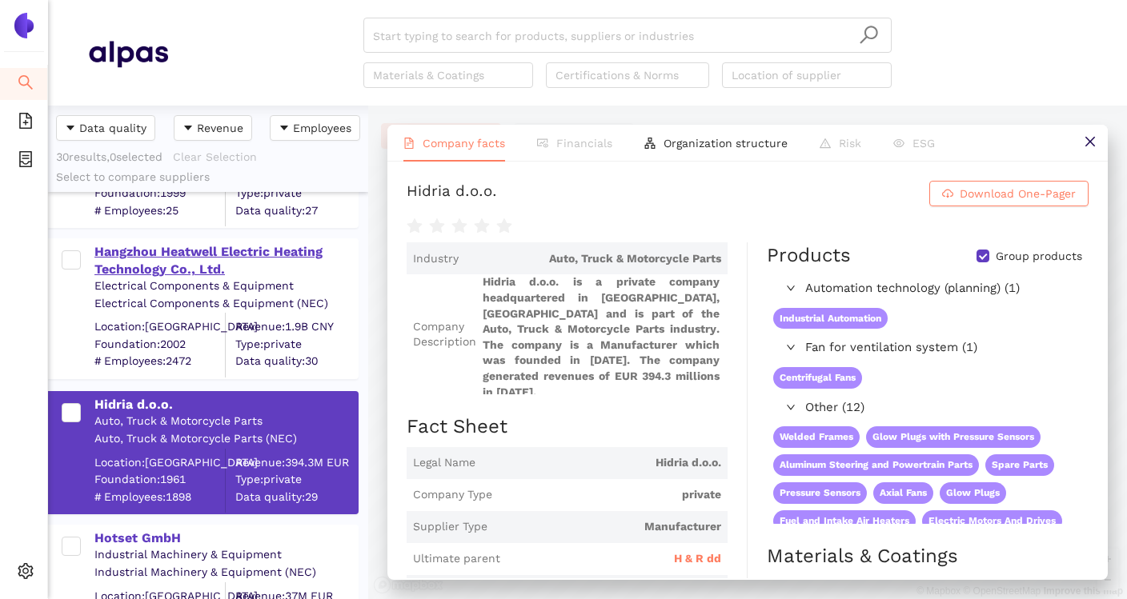
click at [173, 251] on div "Hangzhou Heatwell Electric Heating Technology Co., Ltd." at bounding box center [225, 261] width 262 height 36
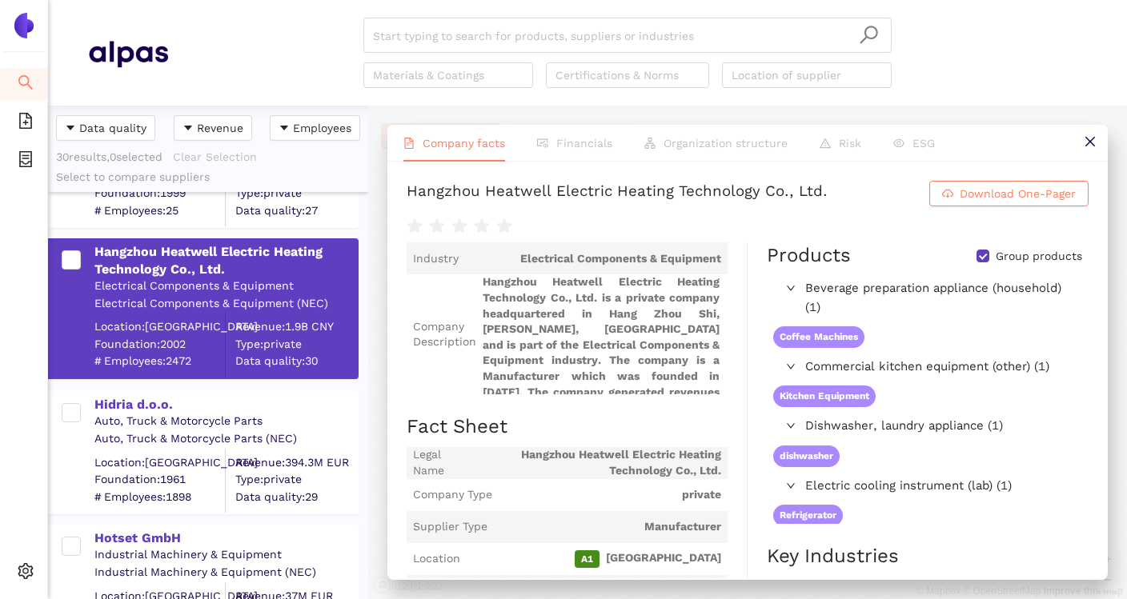
click at [165, 407] on div "HKE-tec Gmbh & Co. KG Electrical Components & Equipment Electrical Components &…" at bounding box center [208, 396] width 320 height 408
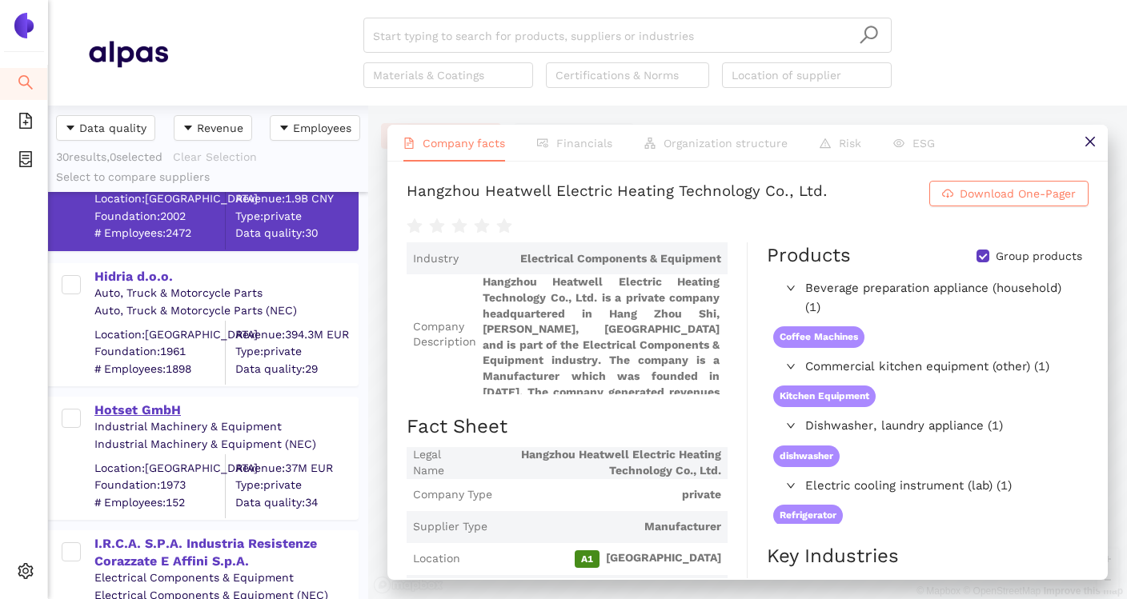
click at [155, 411] on div "Hotset GmbH" at bounding box center [225, 411] width 262 height 18
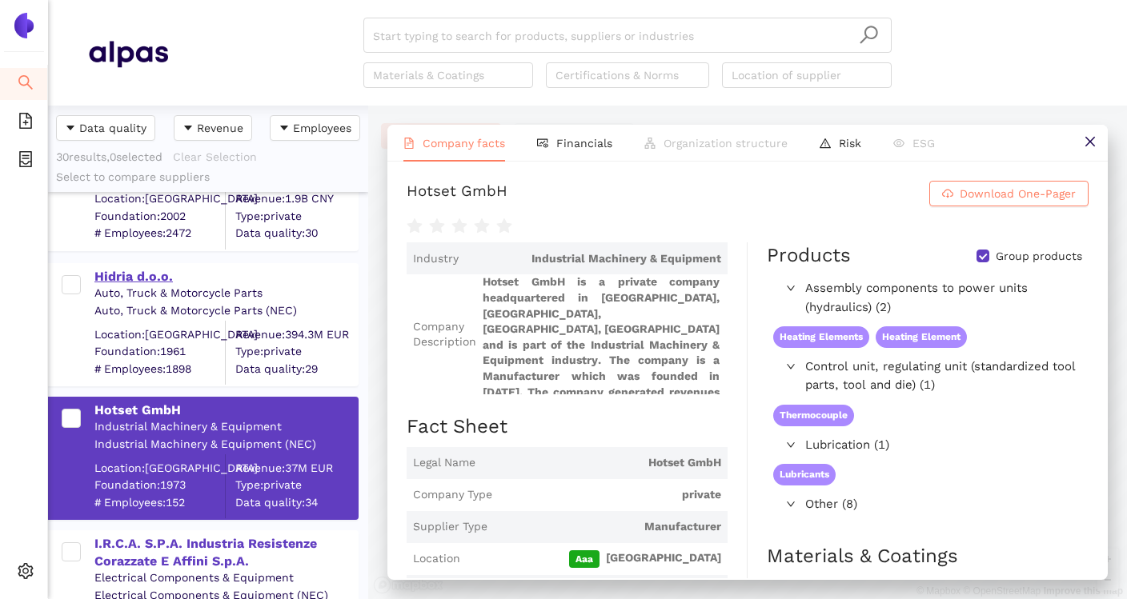
click at [150, 280] on div "Hidria d.o.o." at bounding box center [225, 277] width 262 height 18
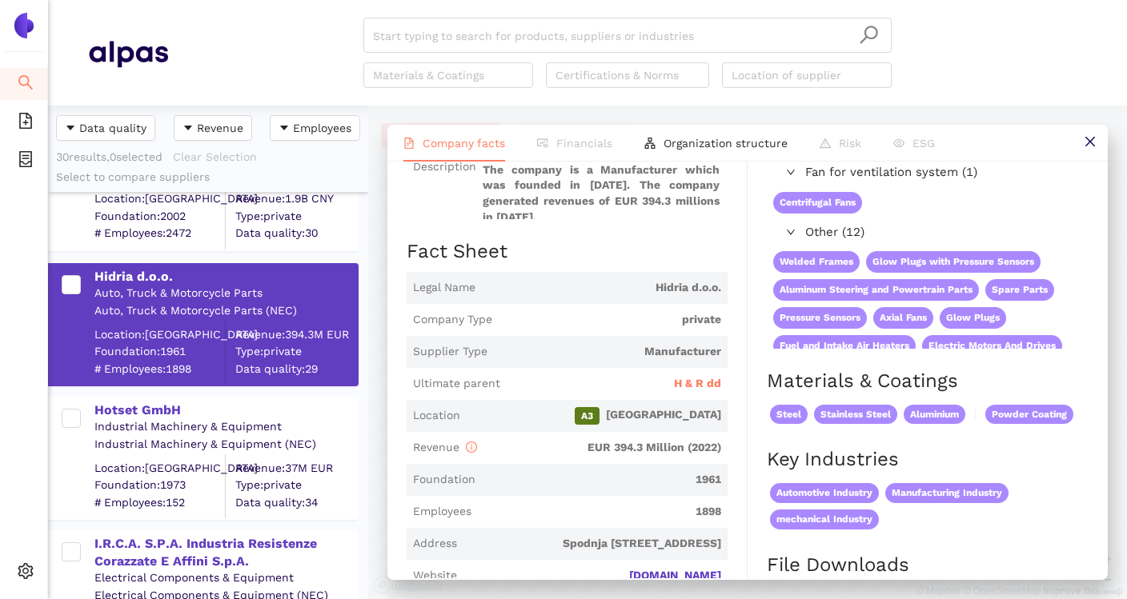
scroll to position [182, 0]
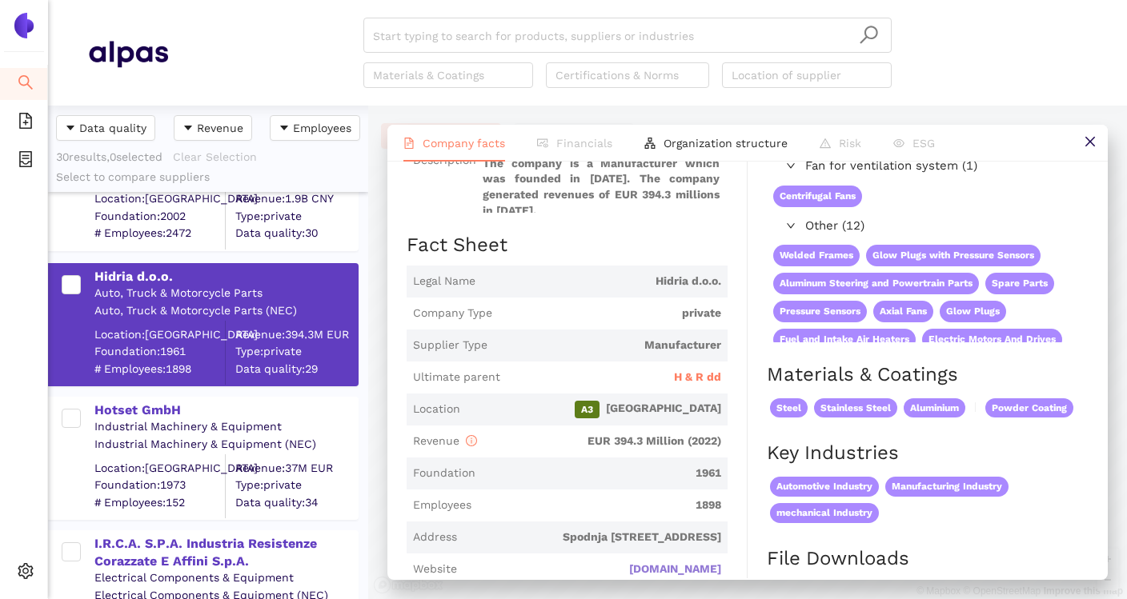
click at [0, 0] on link "hidria.com" at bounding box center [0, 0] width 0 height 0
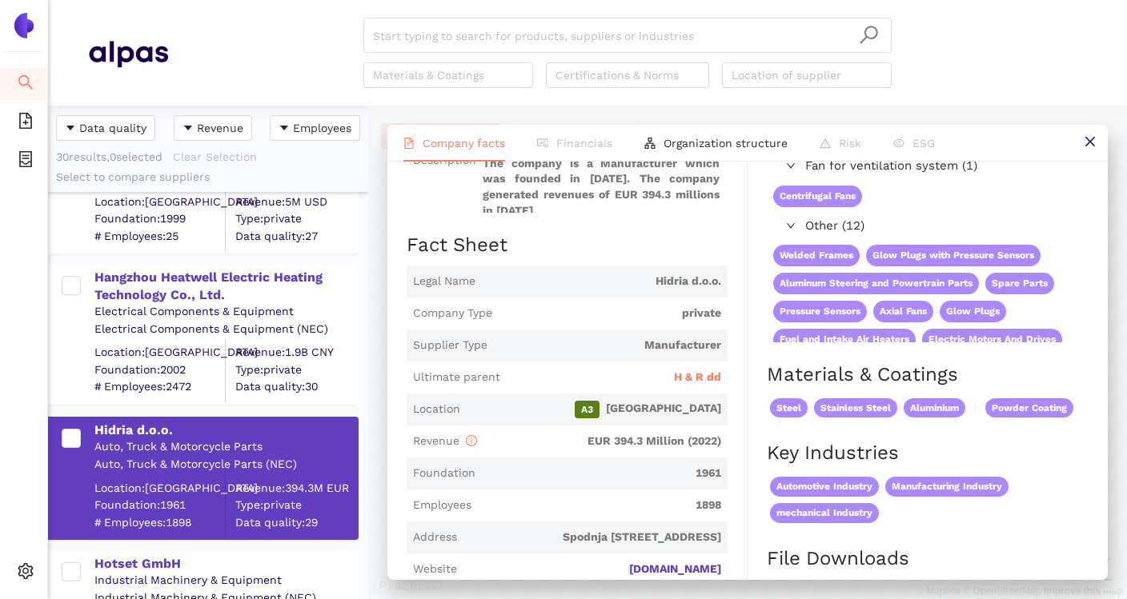
scroll to position [1408, 0]
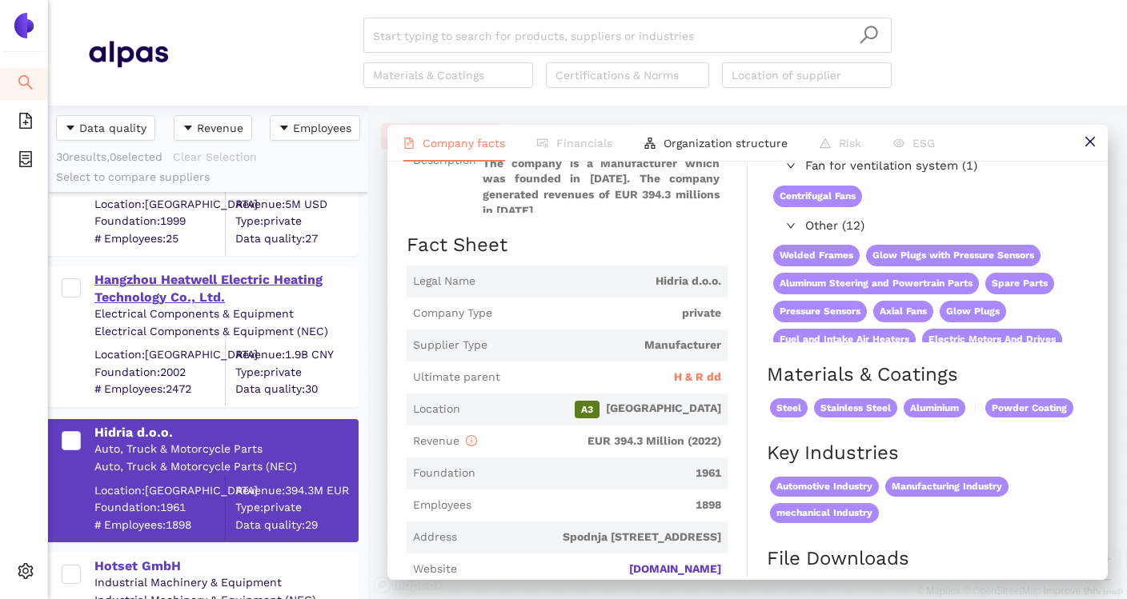
click at [208, 284] on div "Hangzhou Heatwell Electric Heating Technology Co., Ltd." at bounding box center [225, 289] width 262 height 36
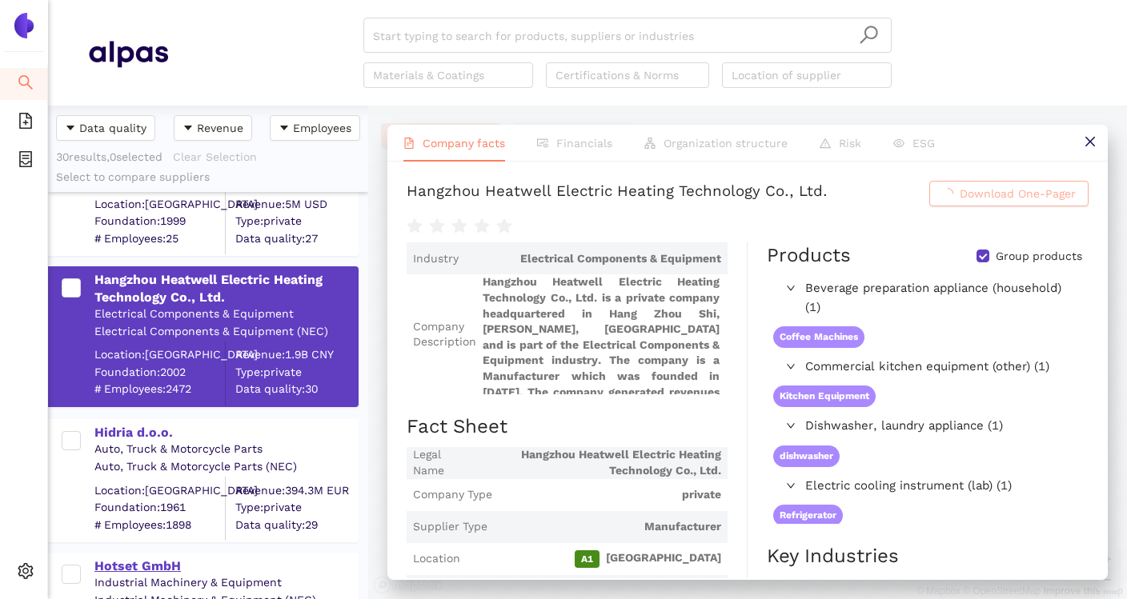
scroll to position [1444, 0]
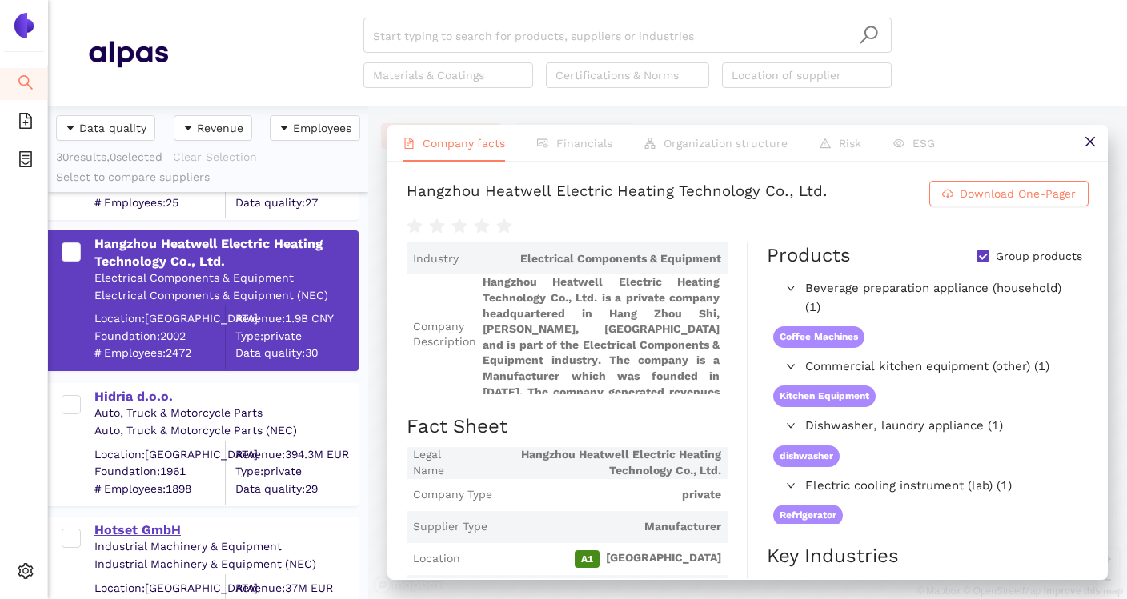
click at [162, 529] on div "Hotset GmbH" at bounding box center [225, 531] width 262 height 18
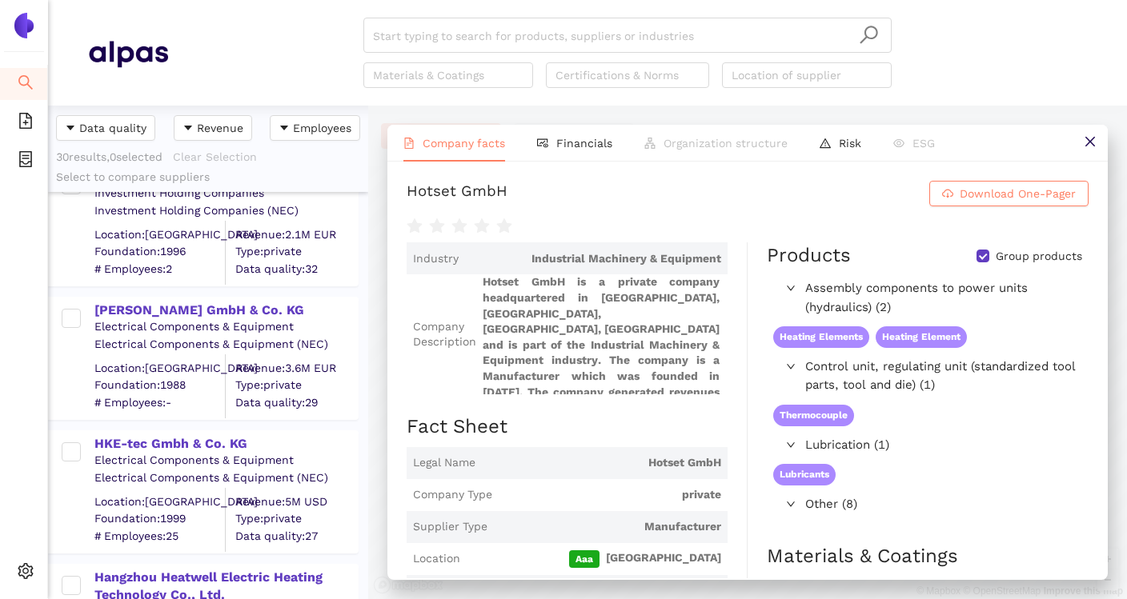
scroll to position [1086, 0]
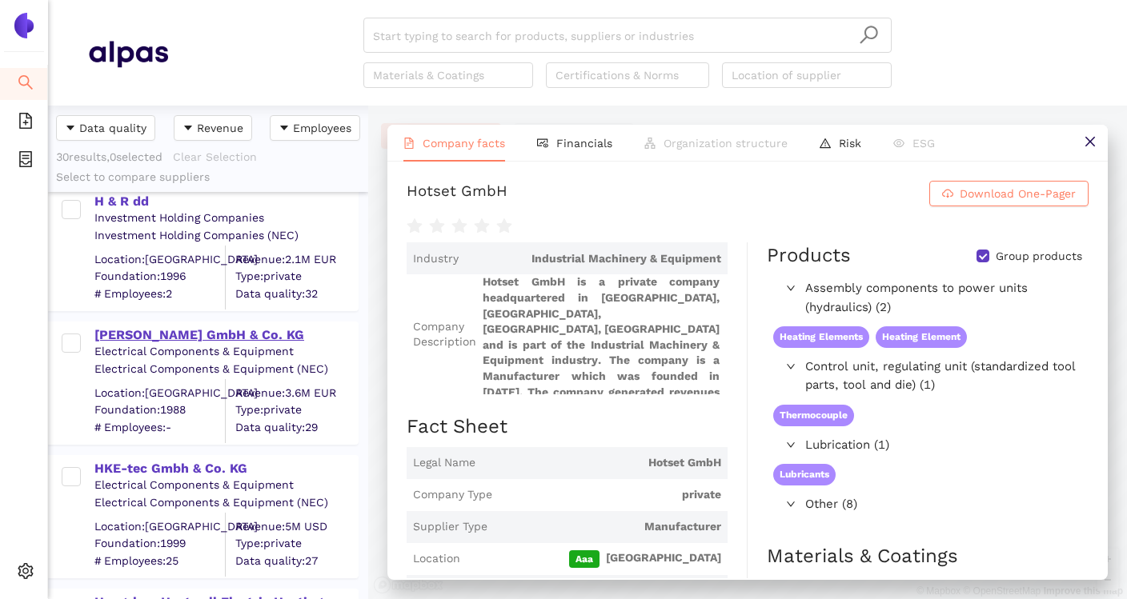
click at [198, 340] on div "HERBST GmbH & Co. KG" at bounding box center [225, 336] width 262 height 18
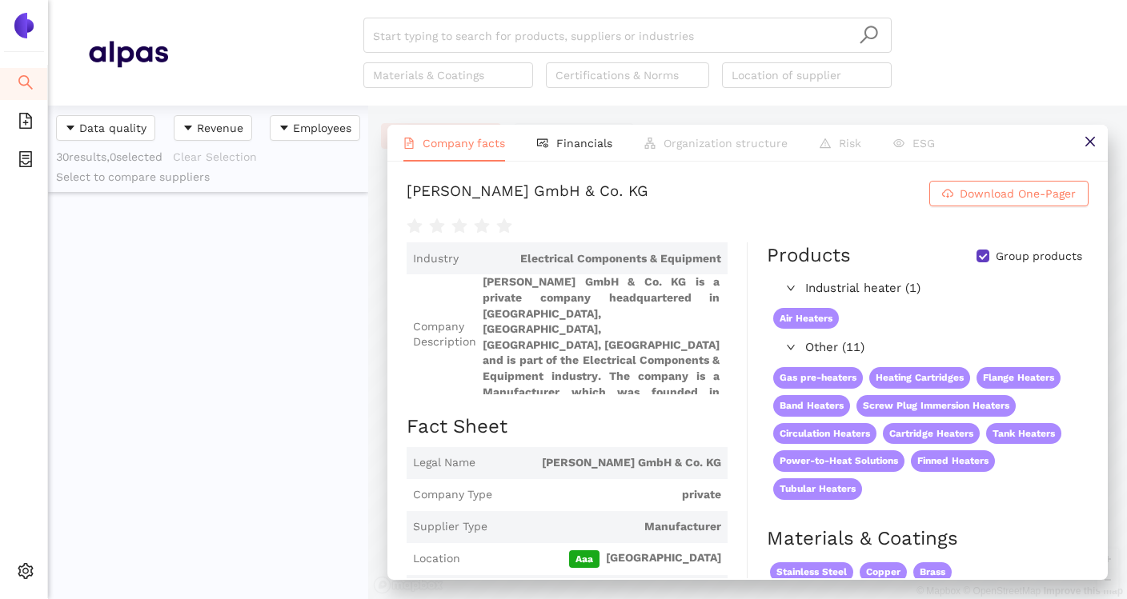
scroll to position [105, 0]
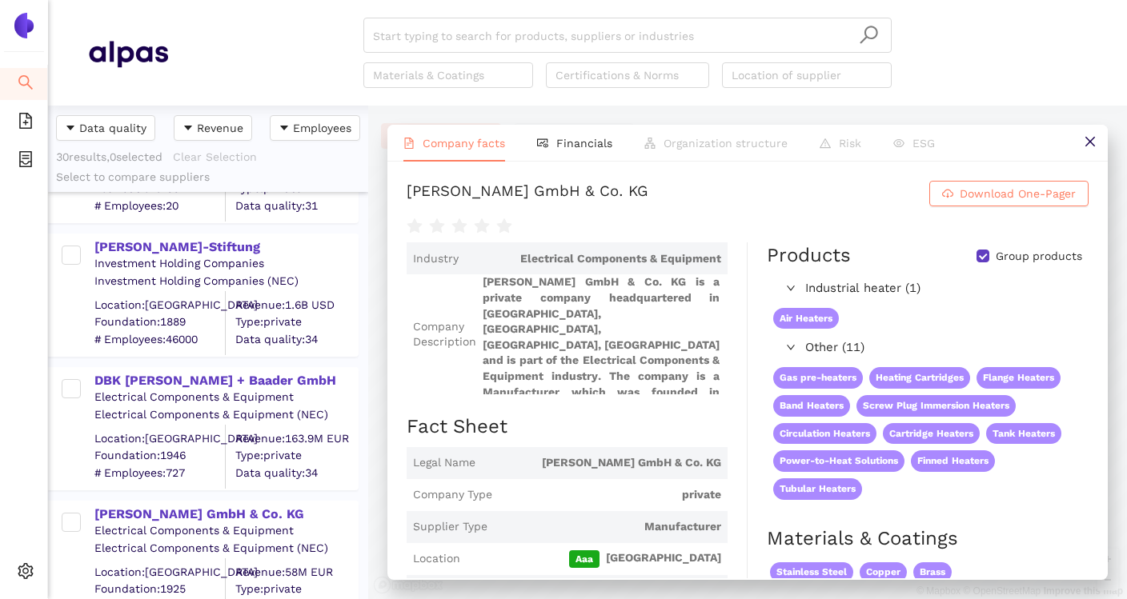
click at [191, 230] on div "Carl-Zeiss-Stiftung Investment Holding Companies Investment Holding Companies (…" at bounding box center [208, 288] width 320 height 134
click at [191, 248] on div "Carl-Zeiss-Stiftung" at bounding box center [225, 247] width 262 height 18
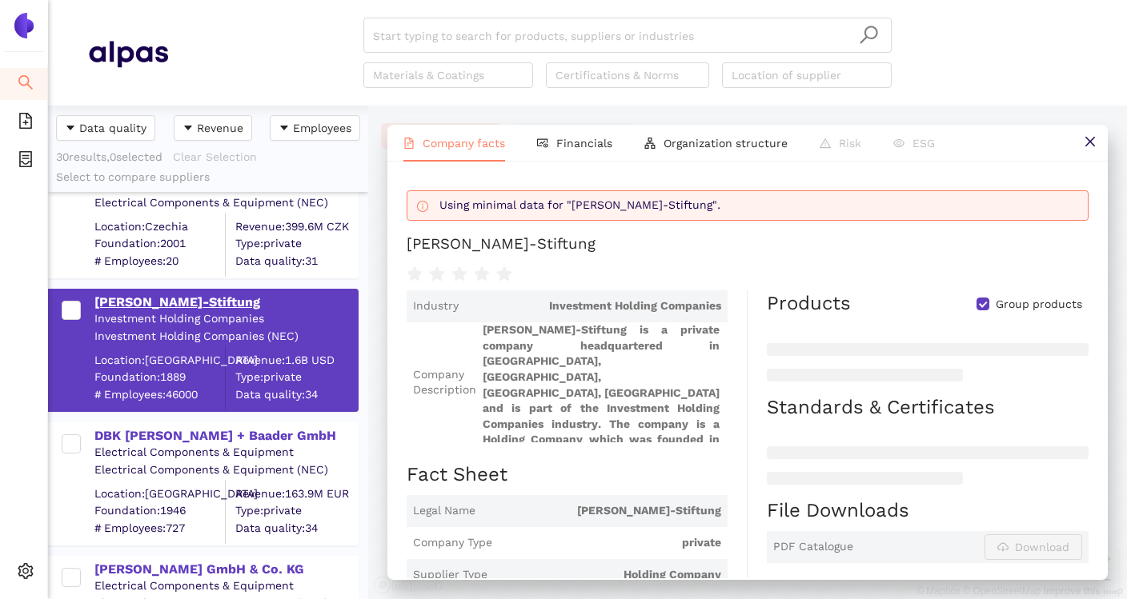
scroll to position [0, 0]
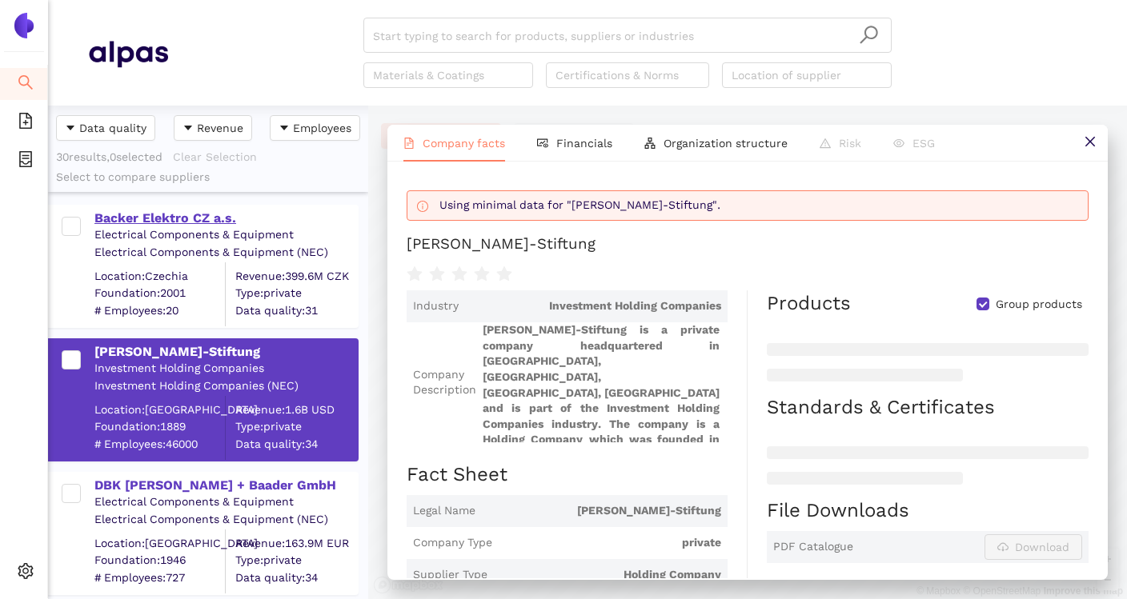
click at [184, 222] on div "Backer Elektro CZ a.s." at bounding box center [225, 219] width 262 height 18
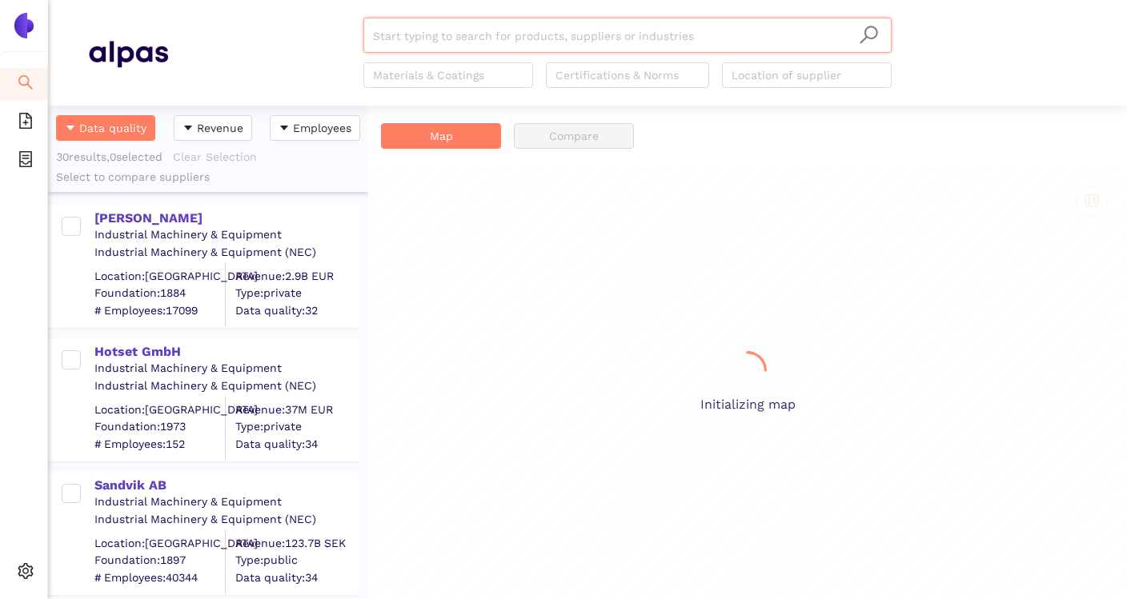
scroll to position [494, 320]
